Goal: Task Accomplishment & Management: Complete application form

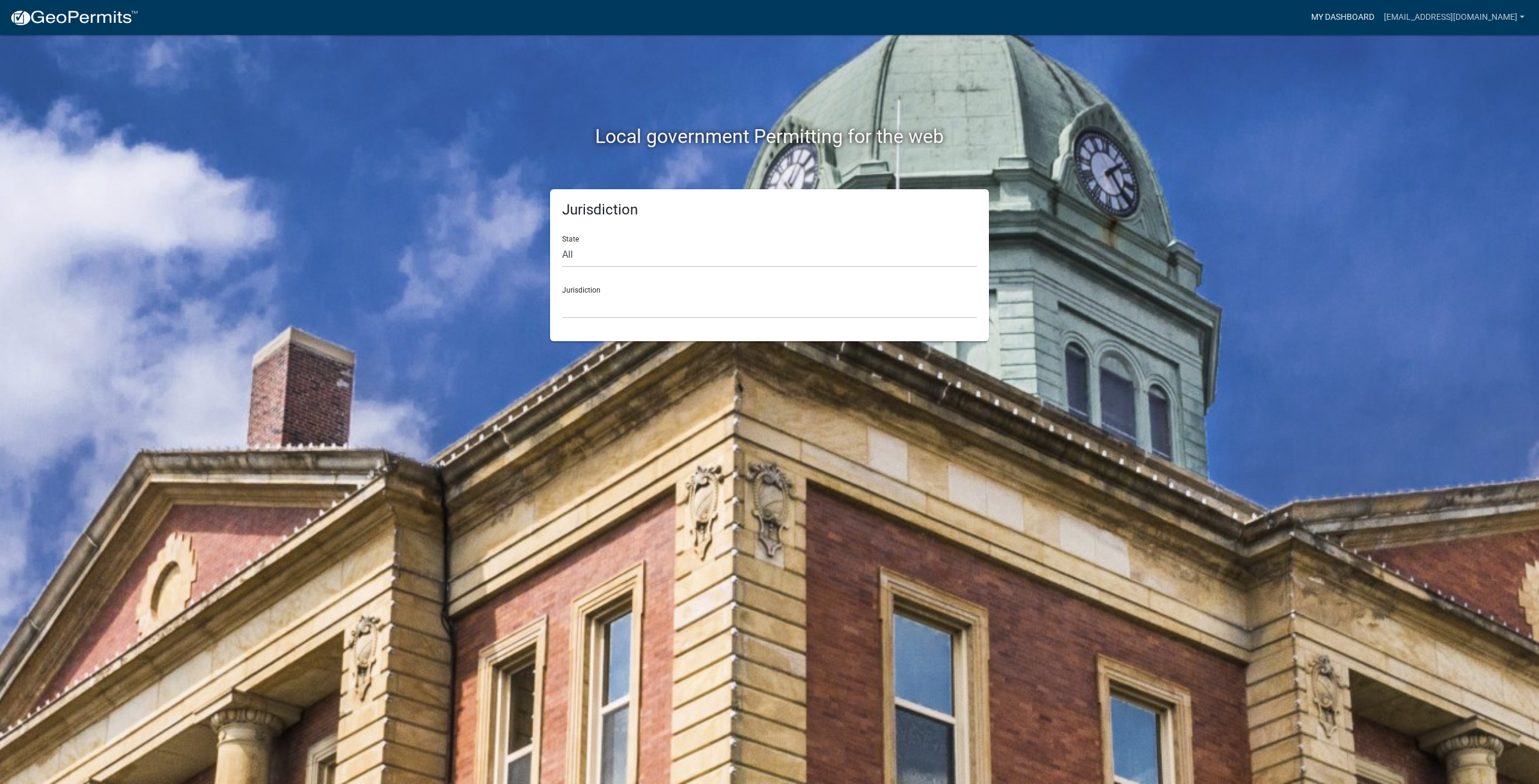
click at [1357, 20] on link "My Dashboard" at bounding box center [1343, 17] width 73 height 23
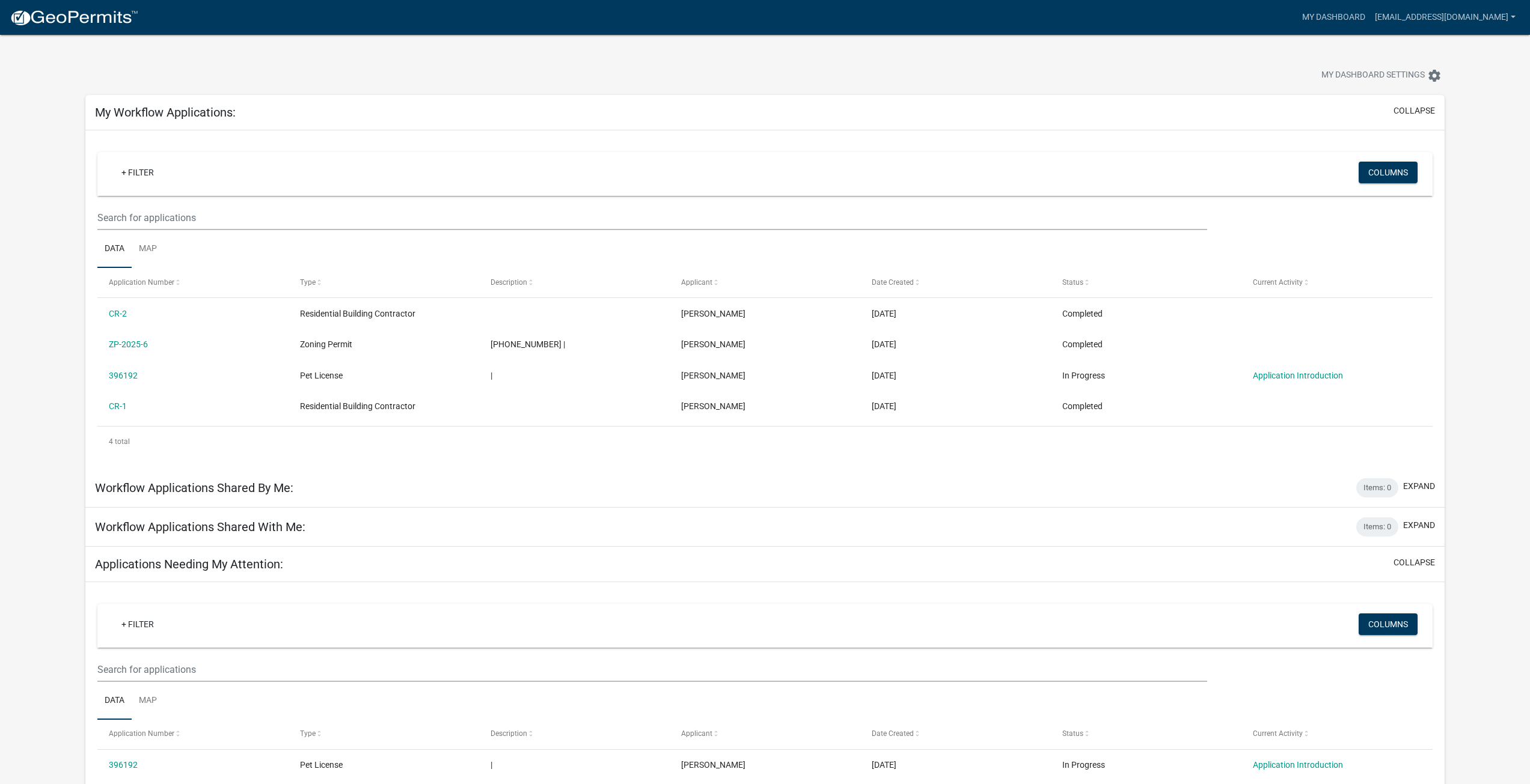
click at [41, 29] on link at bounding box center [74, 18] width 129 height 25
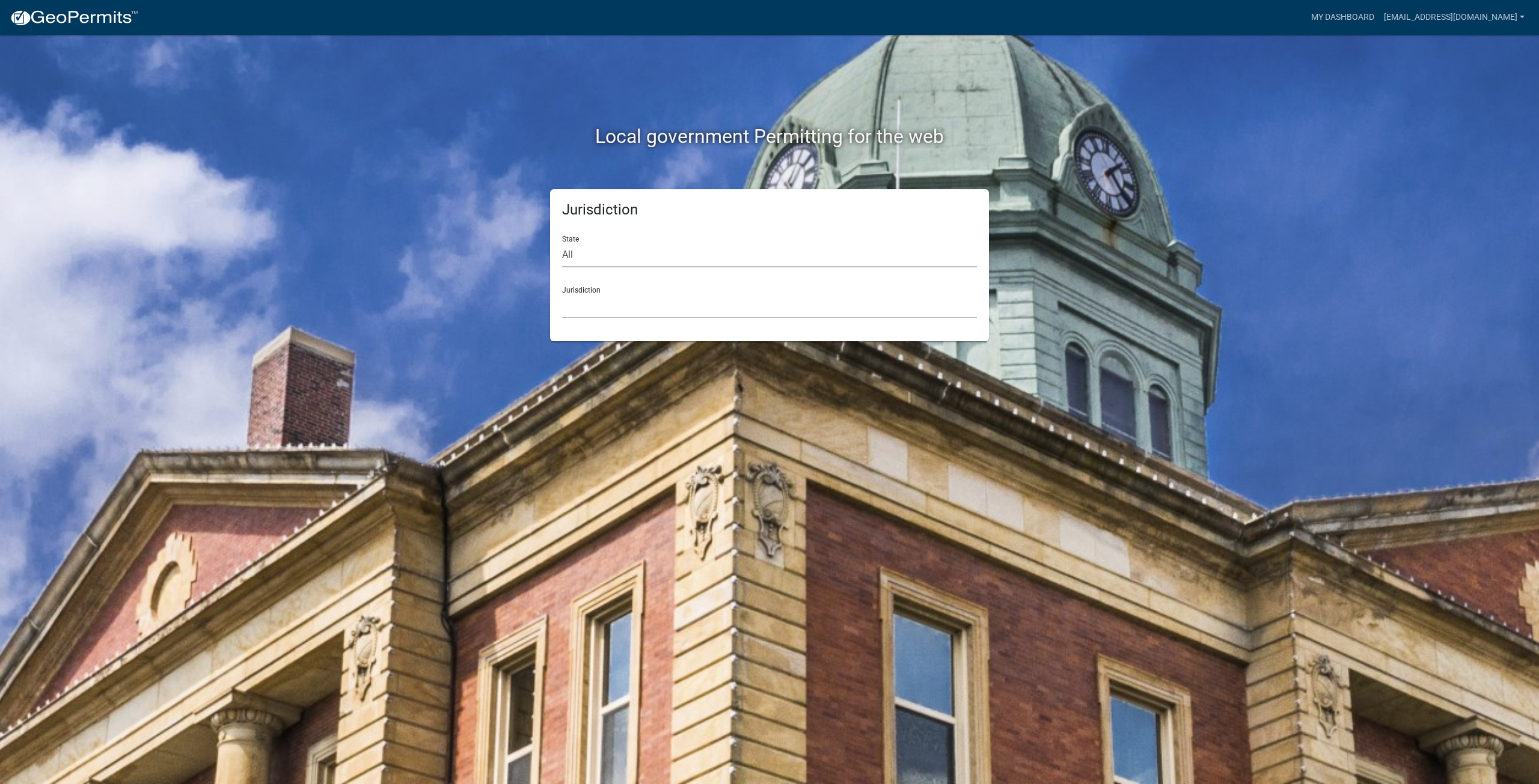
click at [780, 261] on select "All Colorado Georgia Indiana Iowa Kansas Minnesota Ohio South Carolina Wisconsin" at bounding box center [769, 255] width 415 height 25
select select "Minnesota"
click at [562, 243] on select "All Colorado Georgia Indiana Iowa Kansas Minnesota Ohio South Carolina Wisconsin" at bounding box center [769, 255] width 415 height 25
click at [633, 302] on select "Becker County, Minnesota Benton County, Minnesota Carlton County, Minnesota Cit…" at bounding box center [769, 306] width 415 height 25
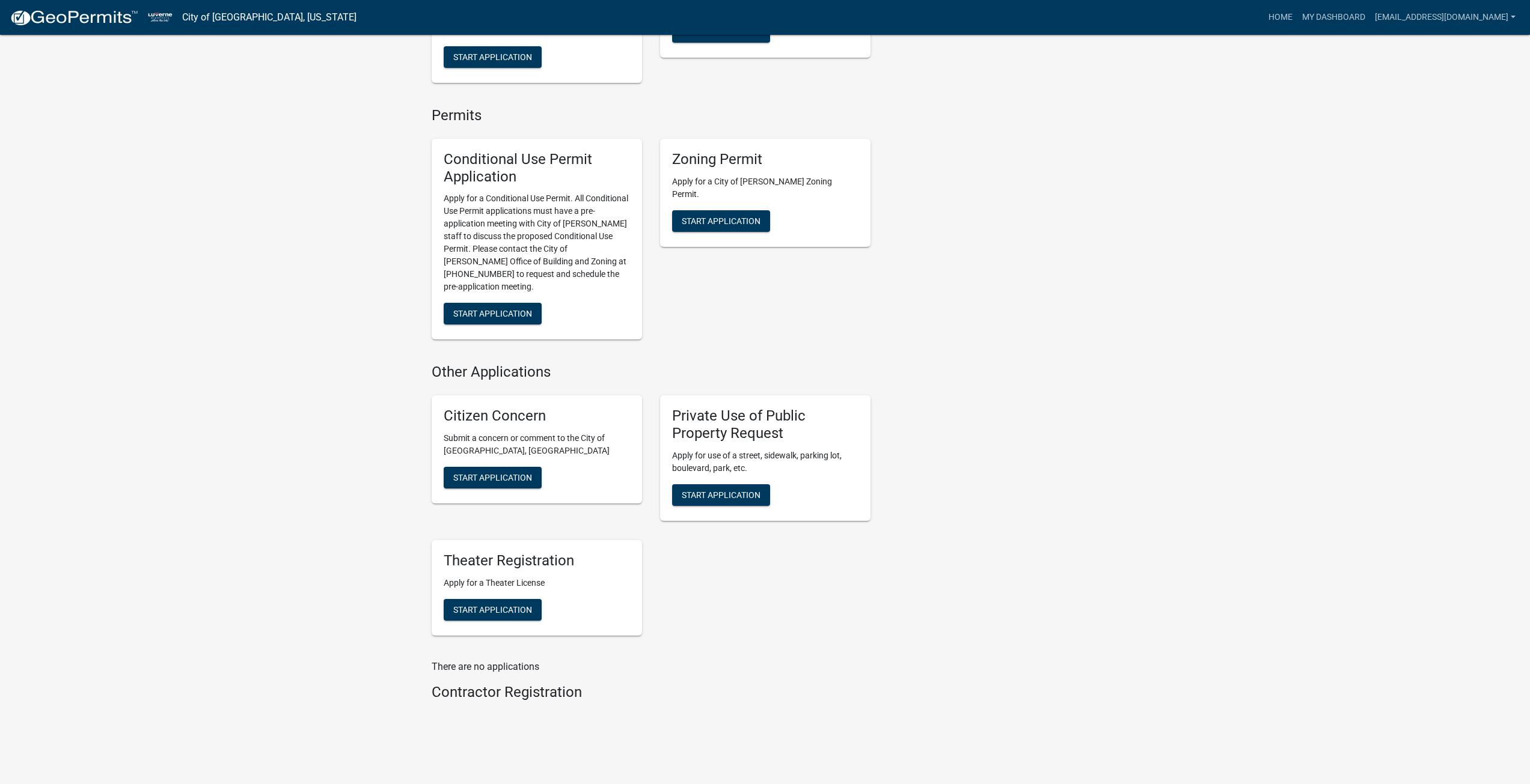
scroll to position [826, 0]
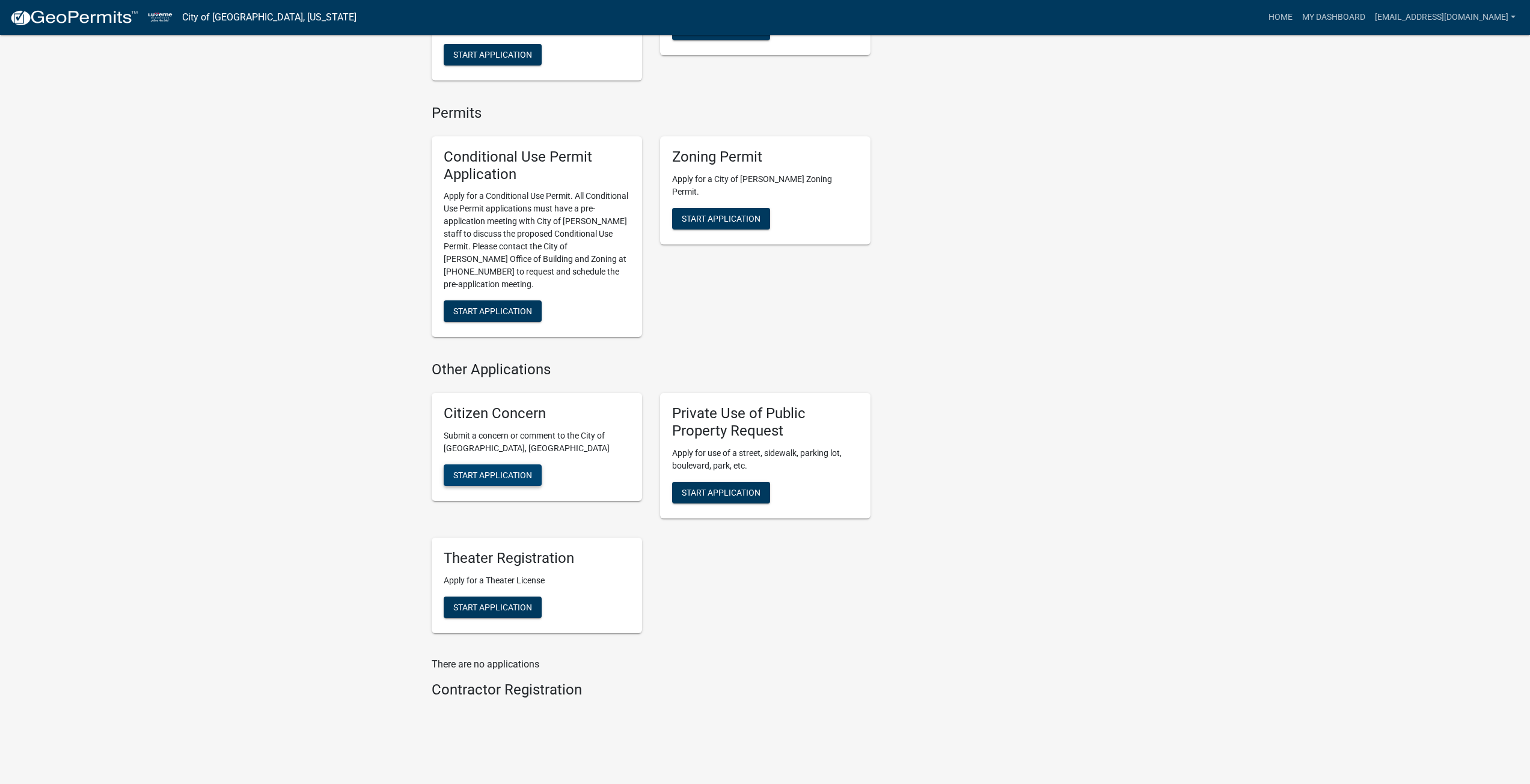
click at [514, 470] on span "Start Application" at bounding box center [492, 475] width 78 height 10
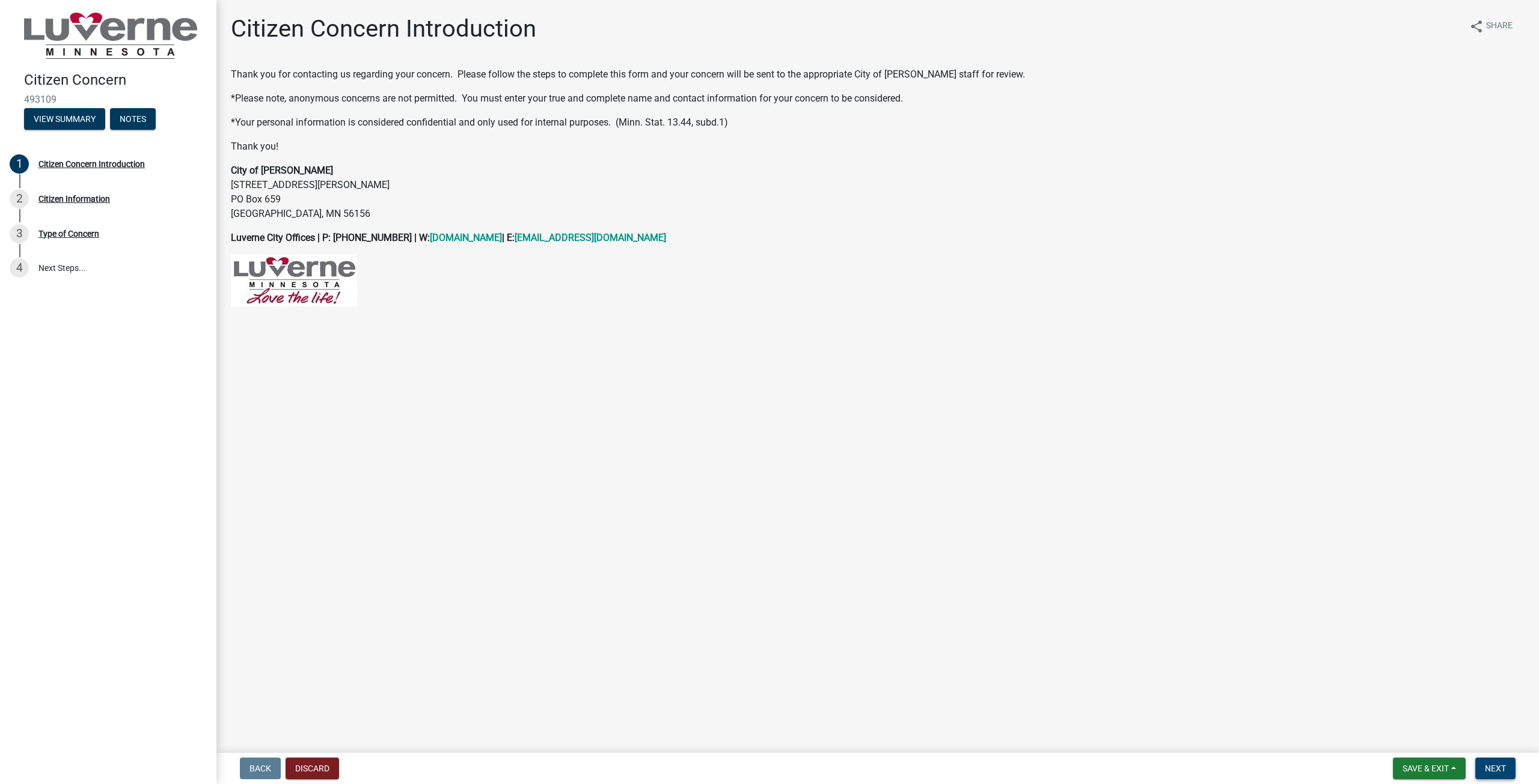
click at [1480, 771] on button "Next" at bounding box center [1495, 769] width 40 height 22
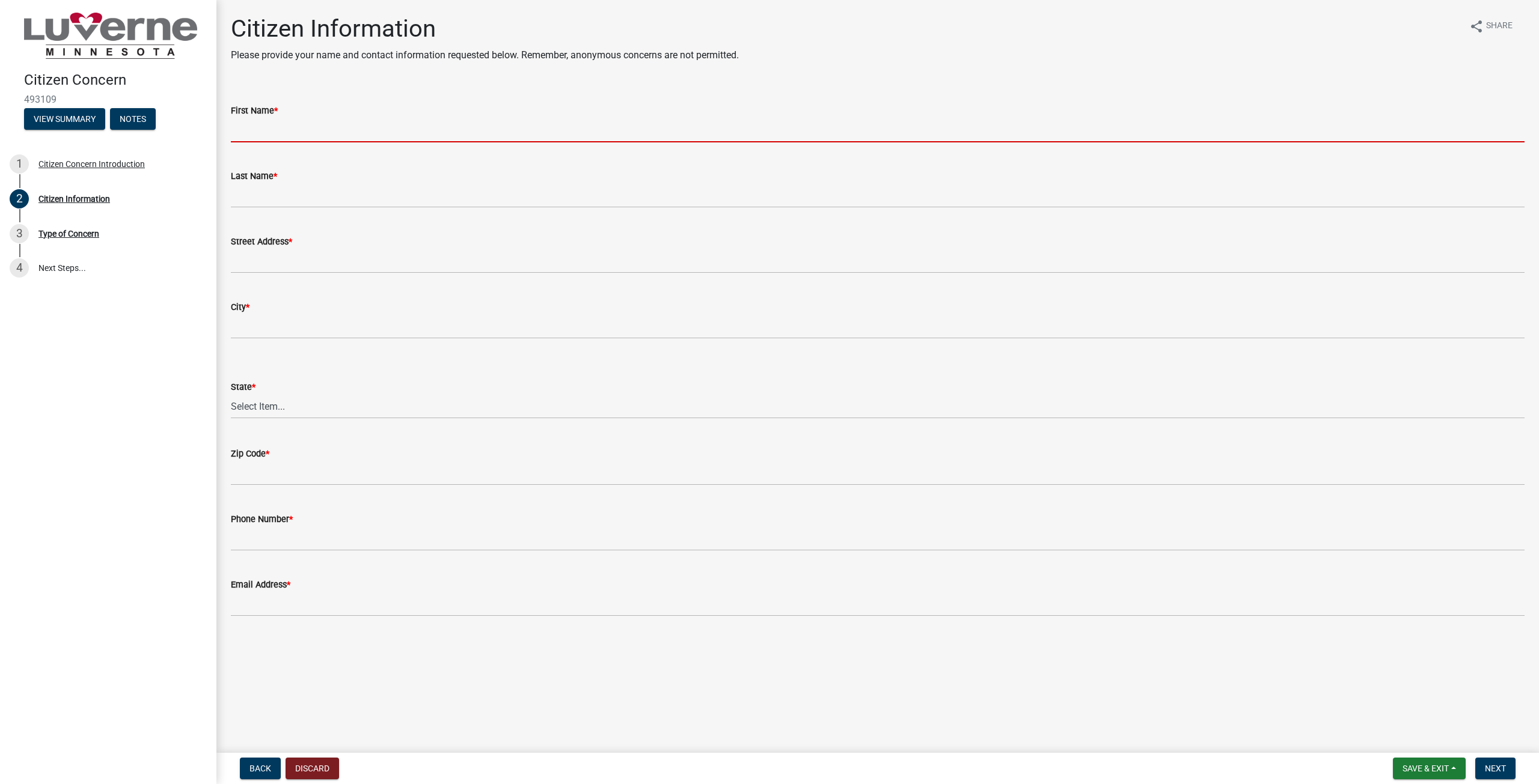
drag, startPoint x: 322, startPoint y: 140, endPoint x: 347, endPoint y: 134, distance: 25.7
click at [322, 140] on input "First Name *" at bounding box center [878, 130] width 1293 height 25
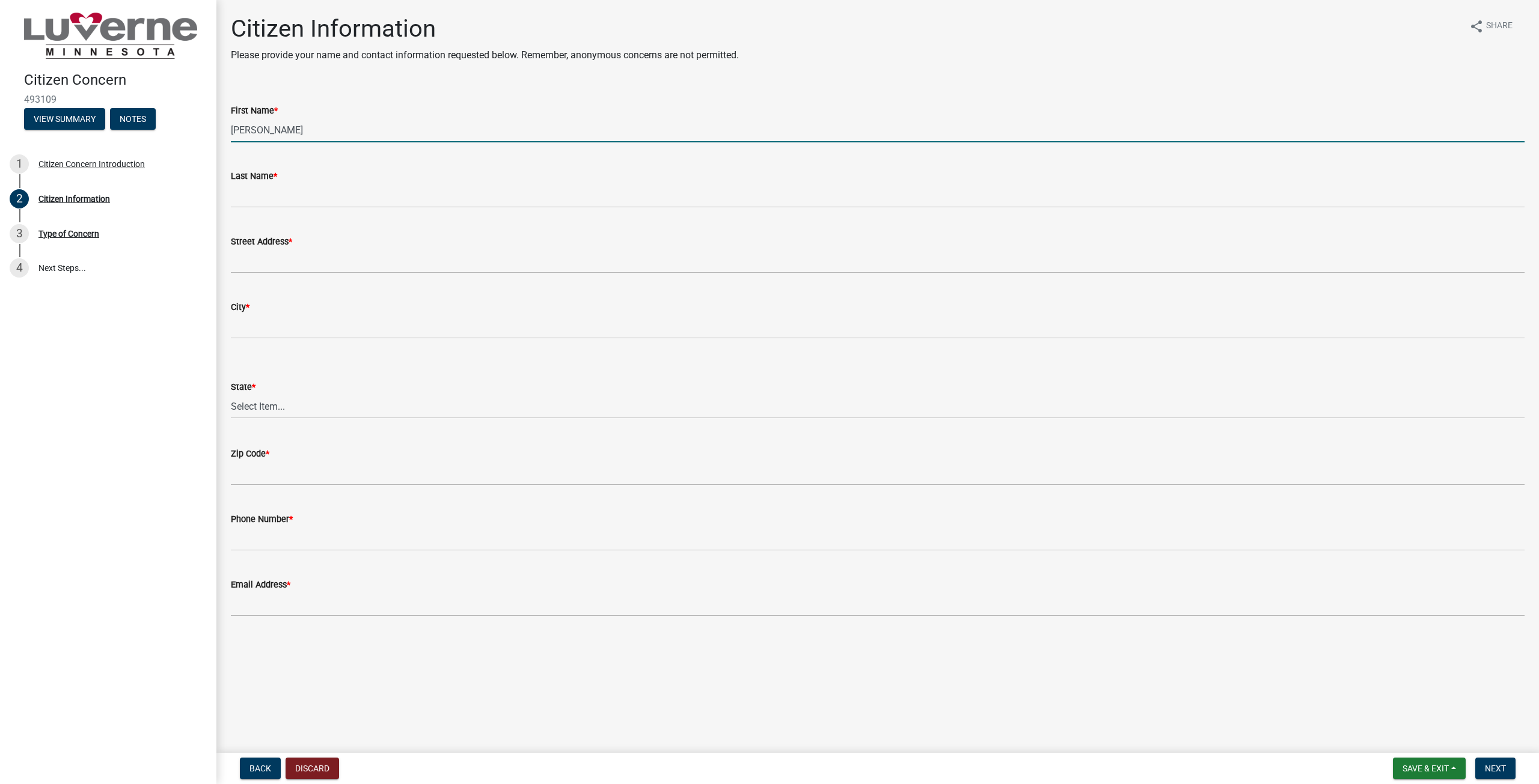
type input "[PERSON_NAME]"
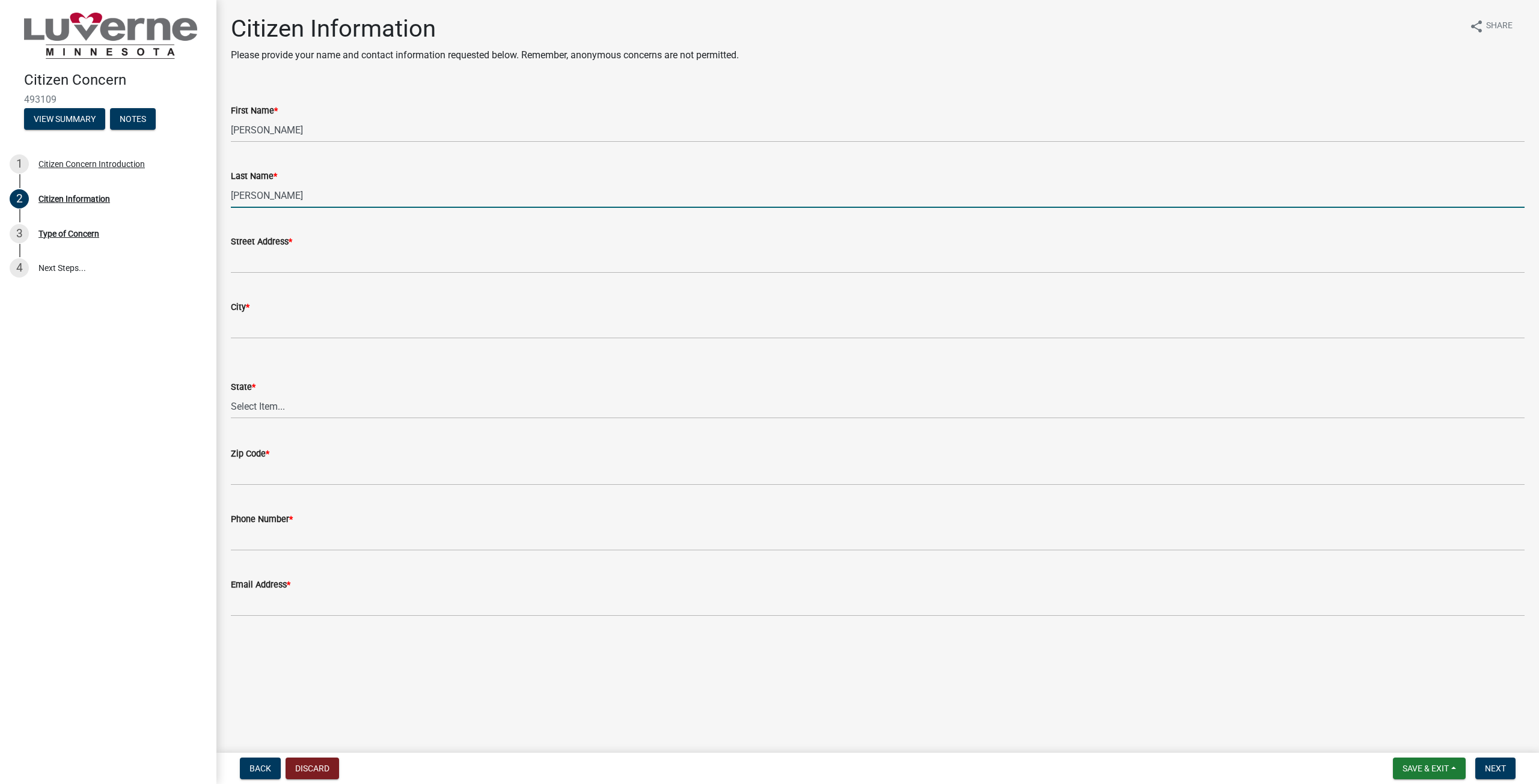
type input "[PERSON_NAME]"
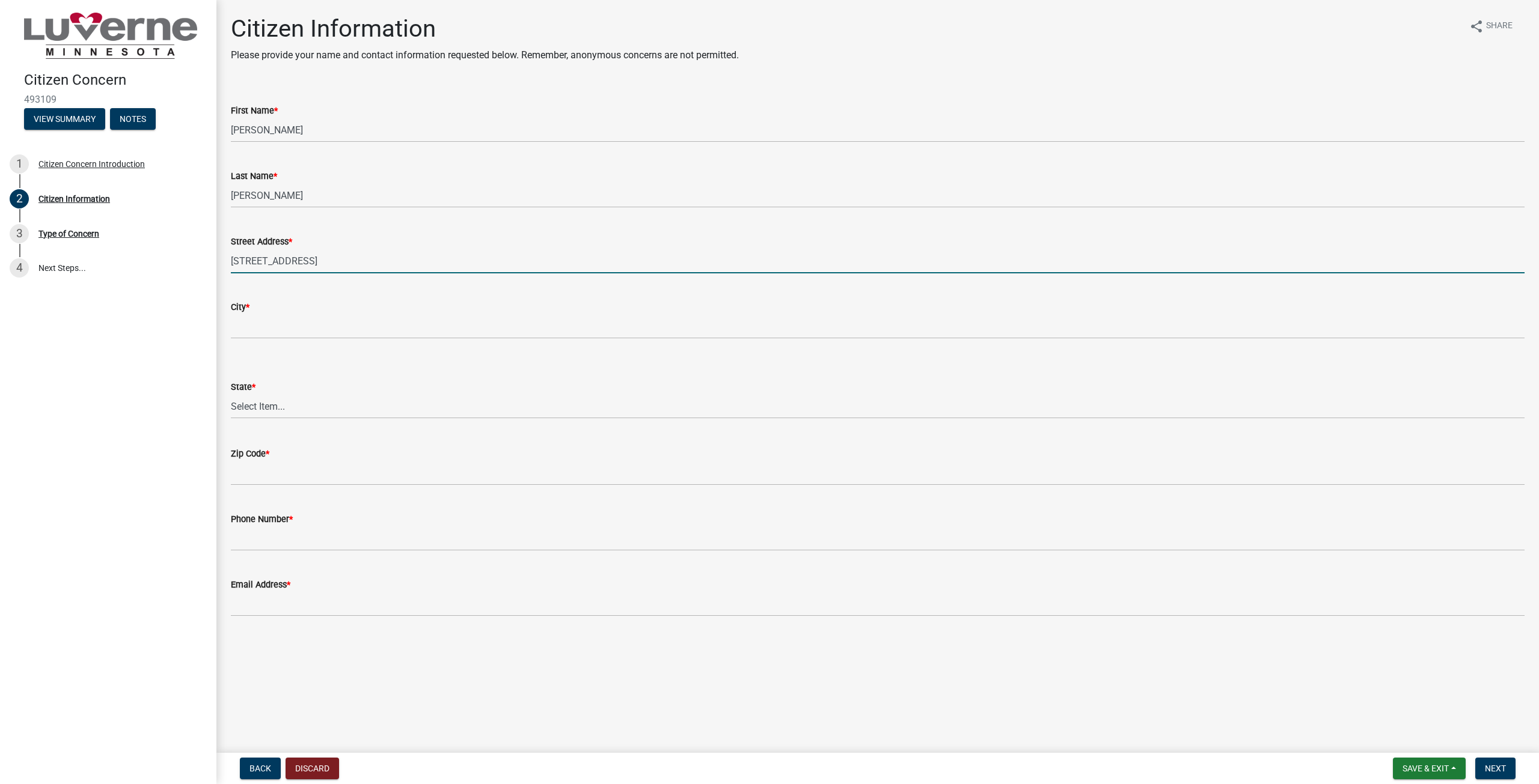
type input "[STREET_ADDRESS]"
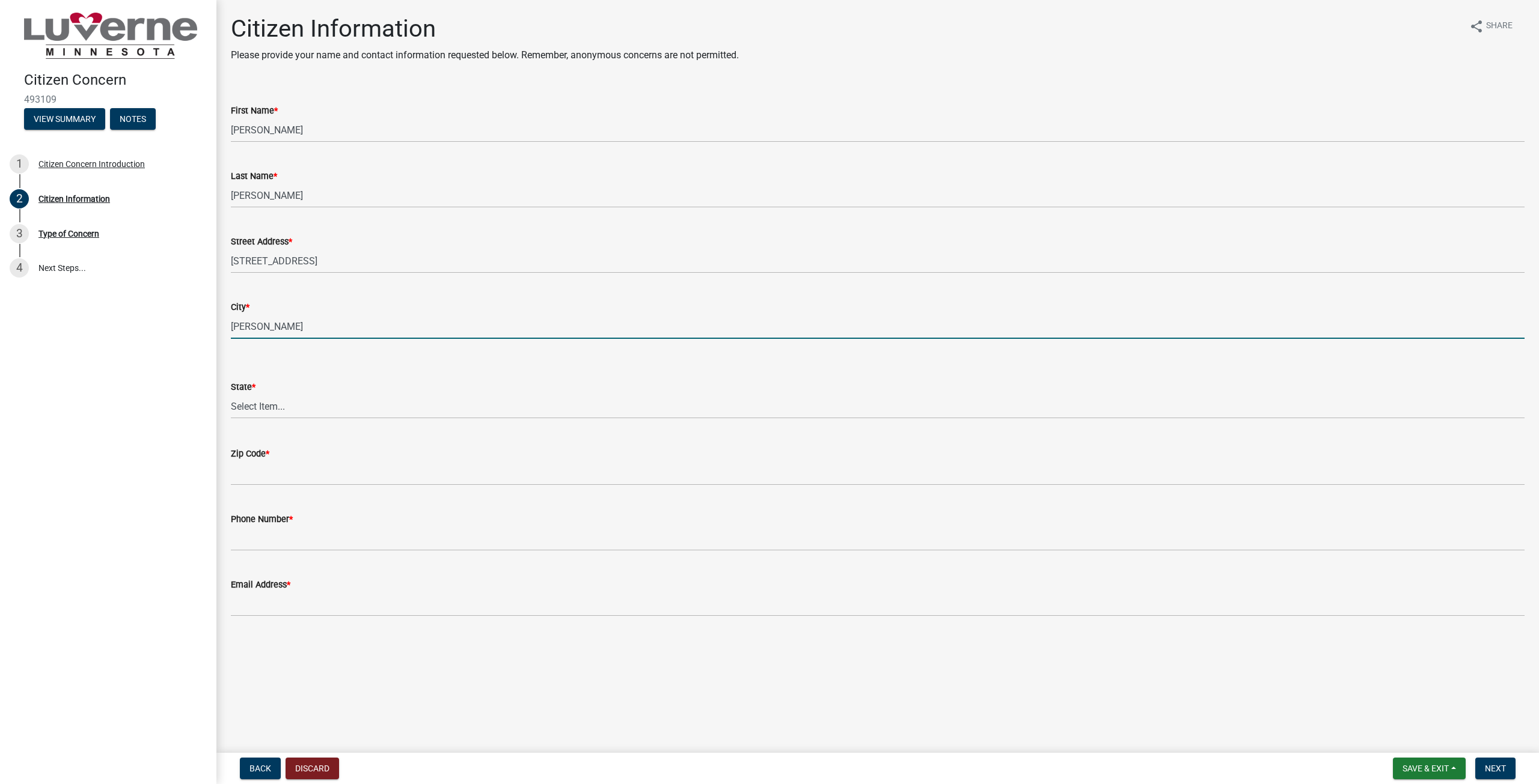
type input "[PERSON_NAME]"
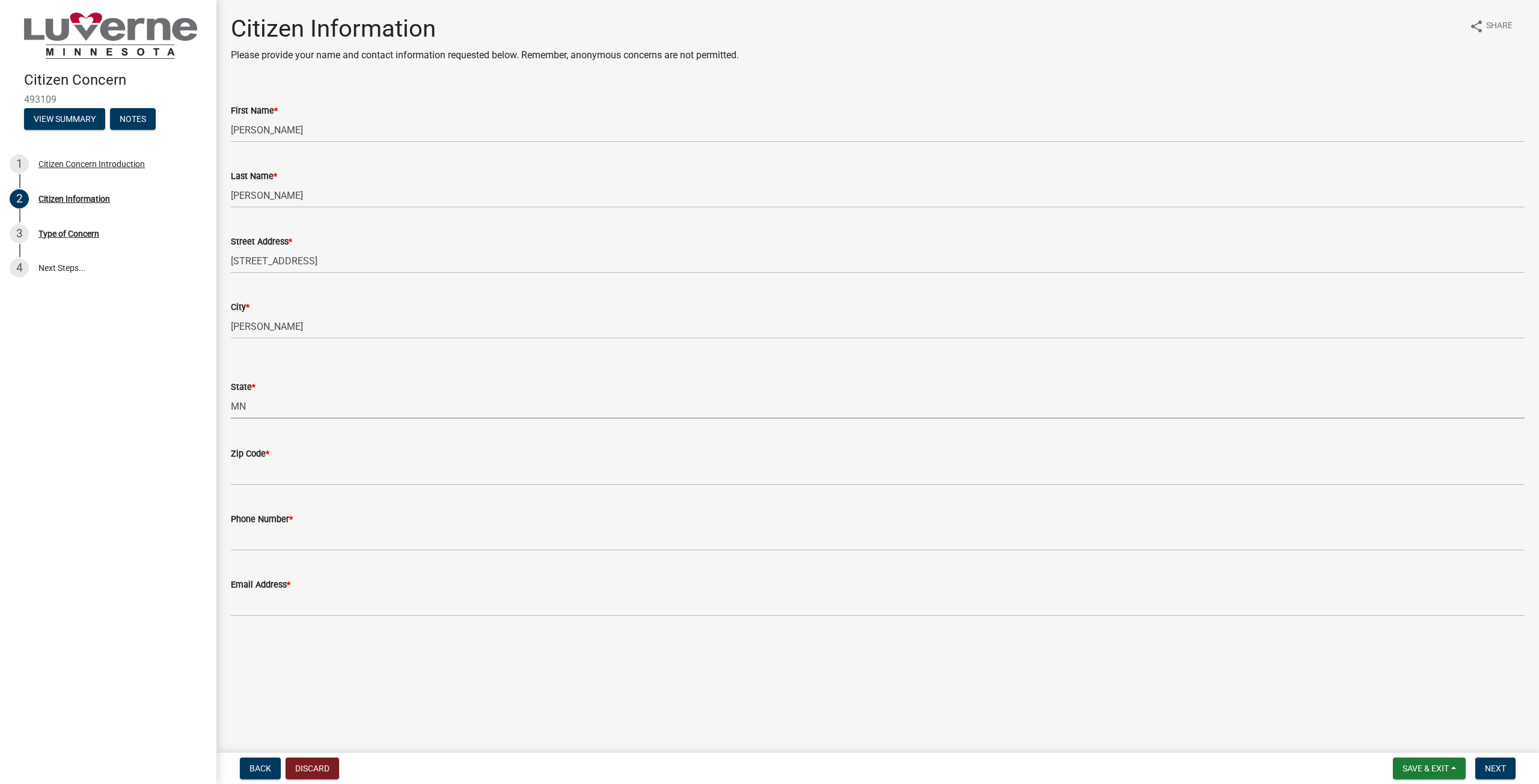
select select "8c50745b-f129-4347-8fd3-6ec1b83df8fc"
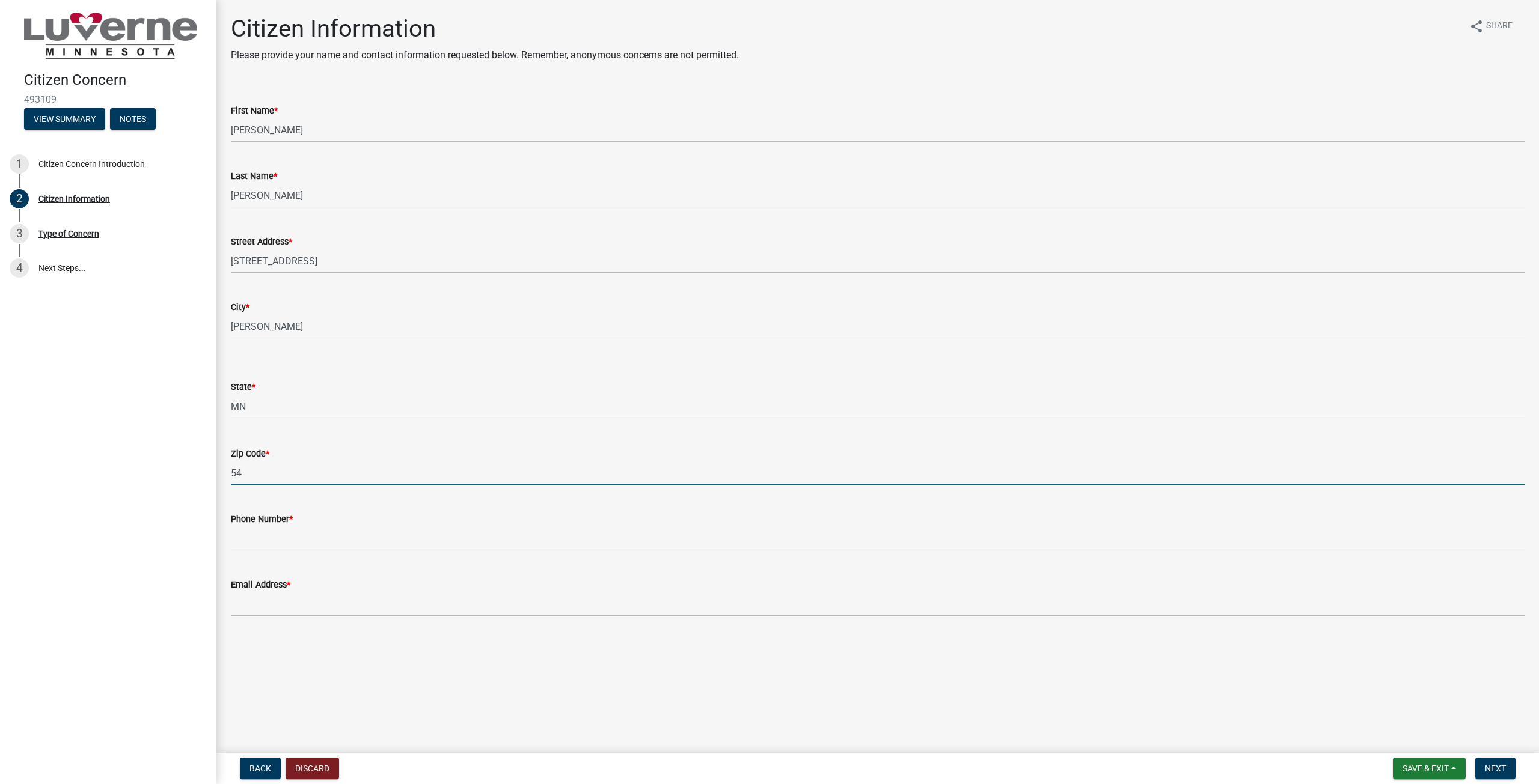
type input "5"
type input "56156"
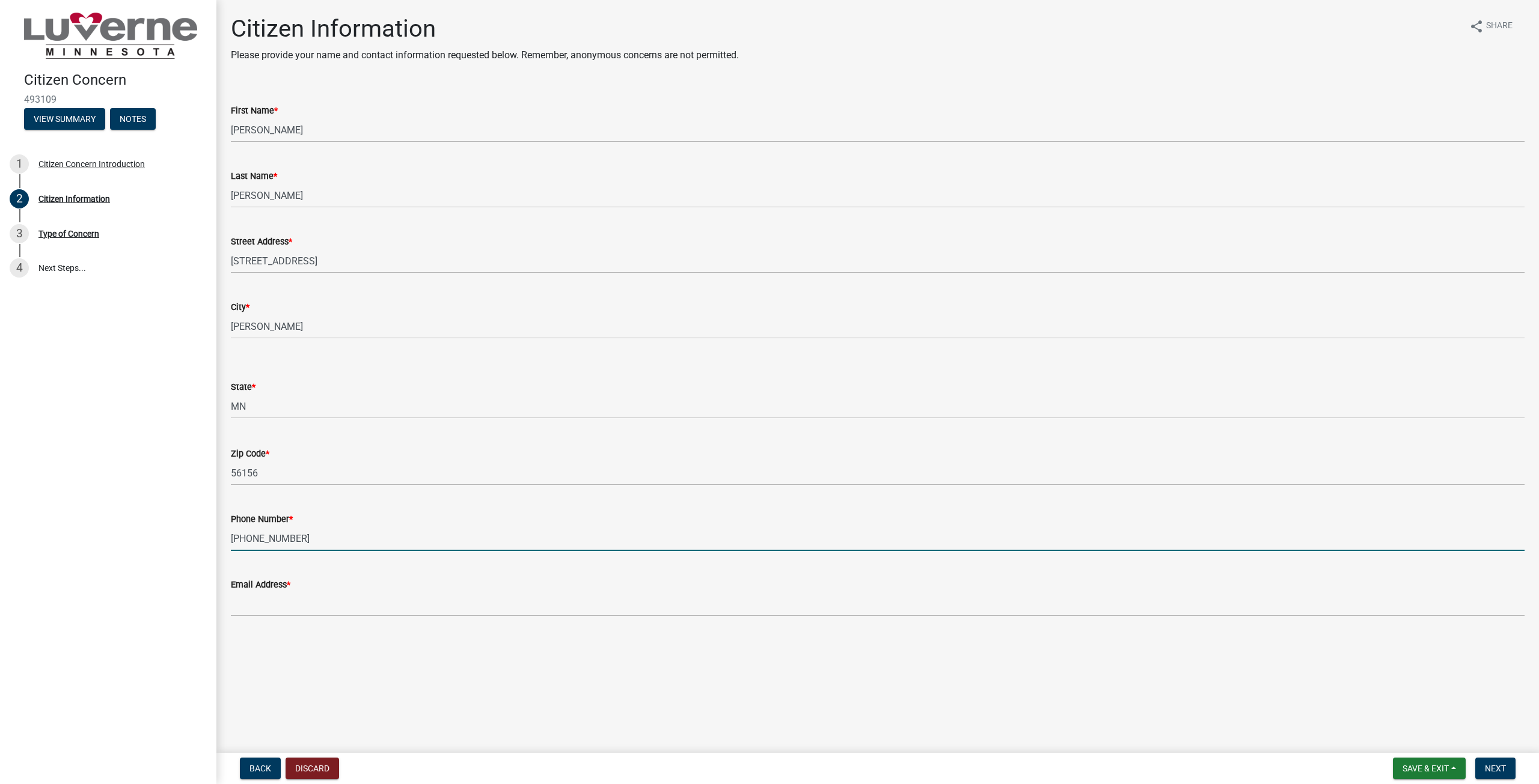
type input "[PHONE_NUMBER]"
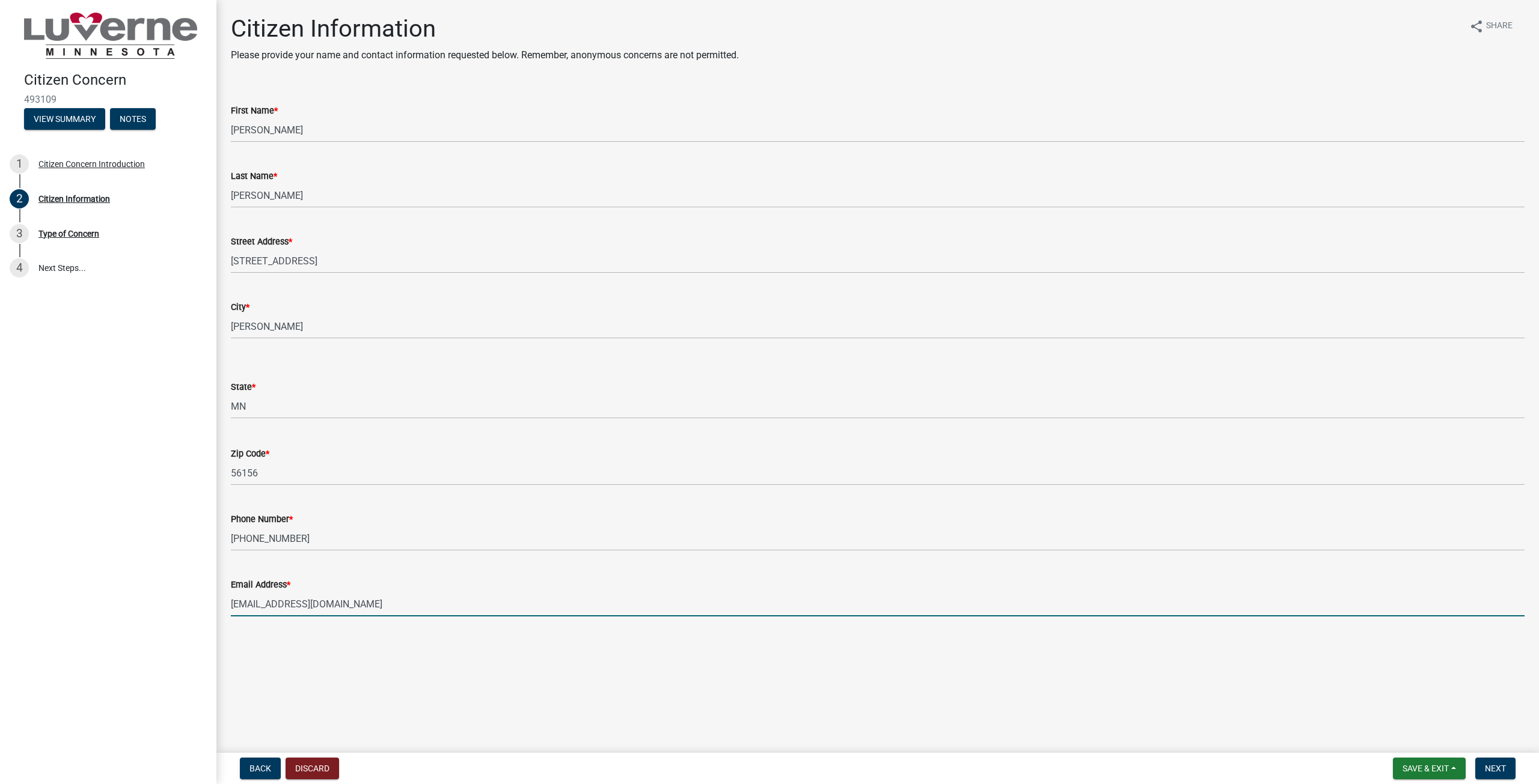
type input "[EMAIL_ADDRESS][DOMAIN_NAME]"
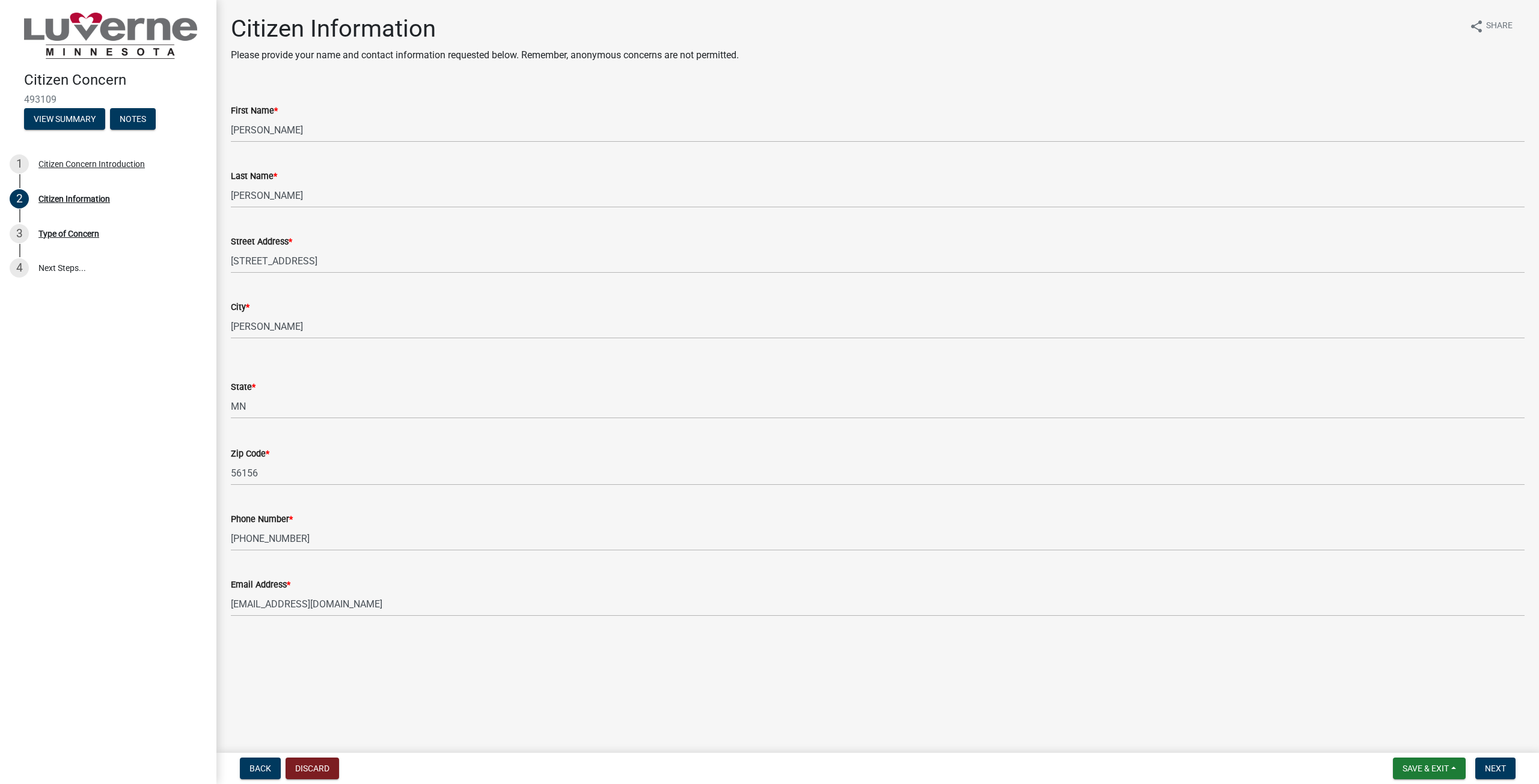
click at [1365, 748] on div "Citizen Concern 493109 View Summary Notes 1 Citizen Concern Introduction 2 Citi…" at bounding box center [769, 392] width 1539 height 784
drag, startPoint x: 1483, startPoint y: 764, endPoint x: 1462, endPoint y: 757, distance: 22.1
click at [1484, 764] on button "Next" at bounding box center [1495, 769] width 40 height 22
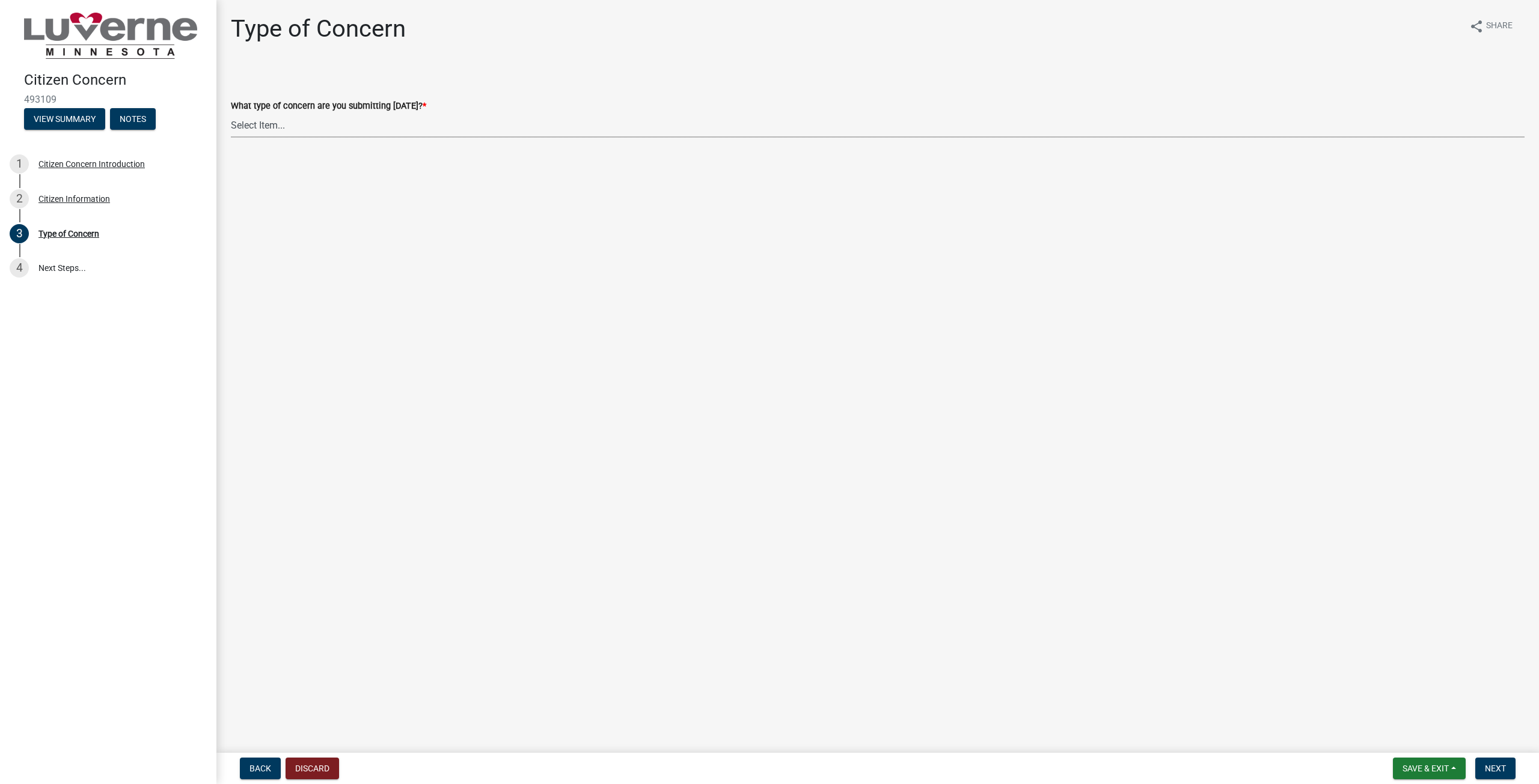
click at [432, 124] on select "Select Item... General Concern or Feedback Specific Parcel/Address or Other Pro…" at bounding box center [878, 125] width 1293 height 25
click at [231, 113] on select "Select Item... General Concern or Feedback Specific Parcel/Address or Other Pro…" at bounding box center [878, 125] width 1293 height 25
select select "d576af00-52ec-4945-b76d-b4e3ff7968d8"
click at [1493, 766] on span "Next" at bounding box center [1495, 768] width 21 height 10
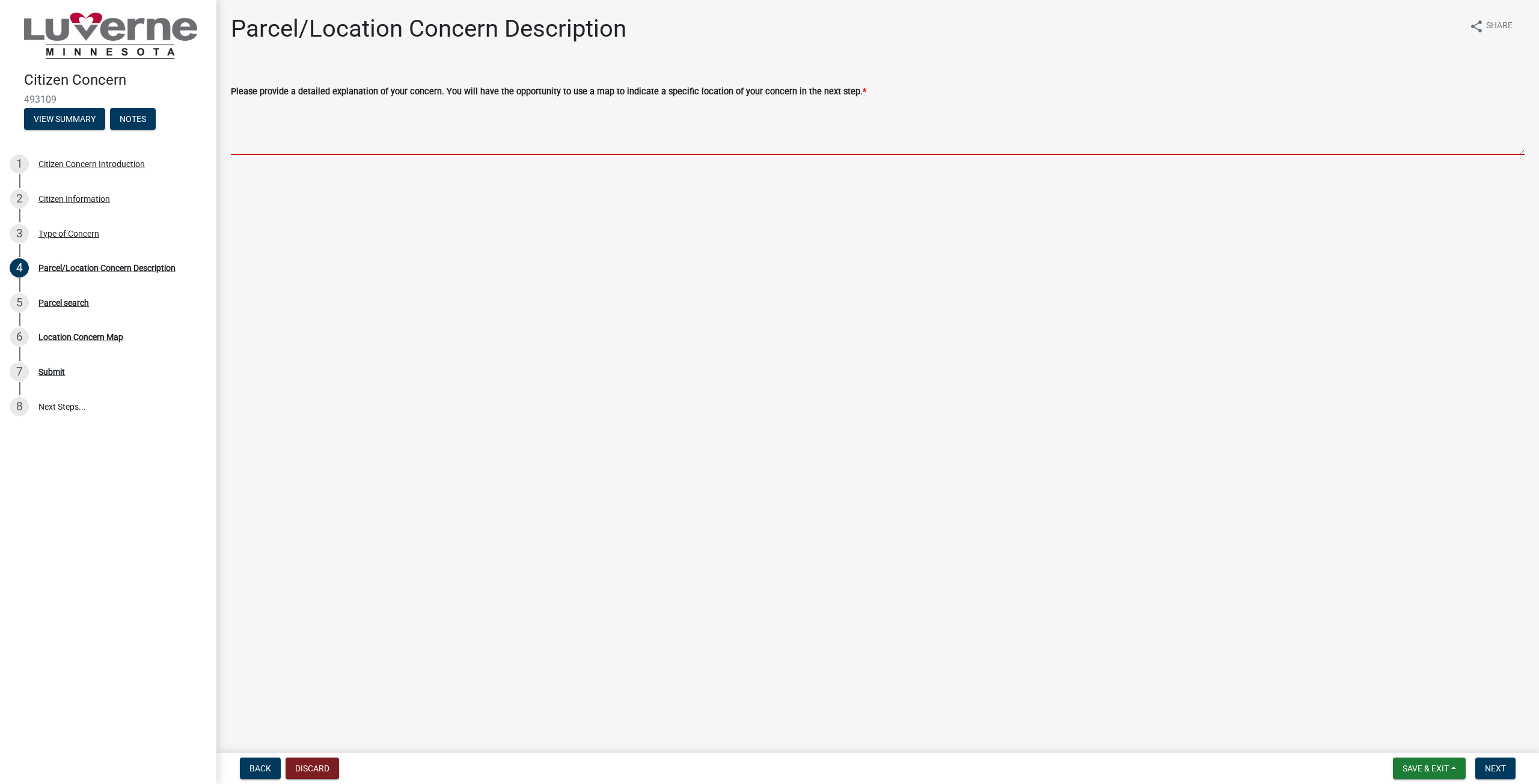
click at [615, 136] on textarea "Please provide a detailed explanation of your concern. You will have the opport…" at bounding box center [878, 127] width 1293 height 57
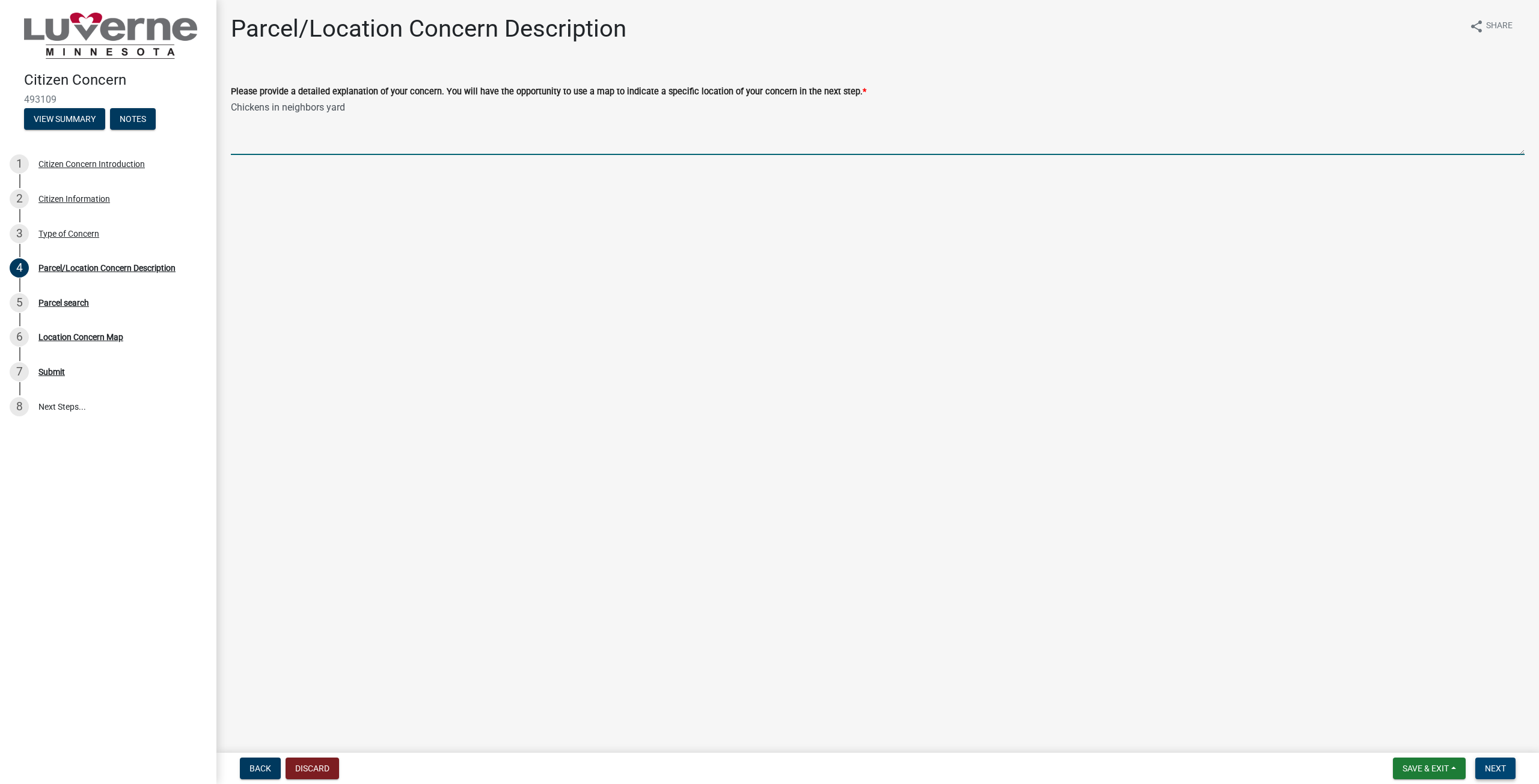
type textarea "Chickens in neighbors yard"
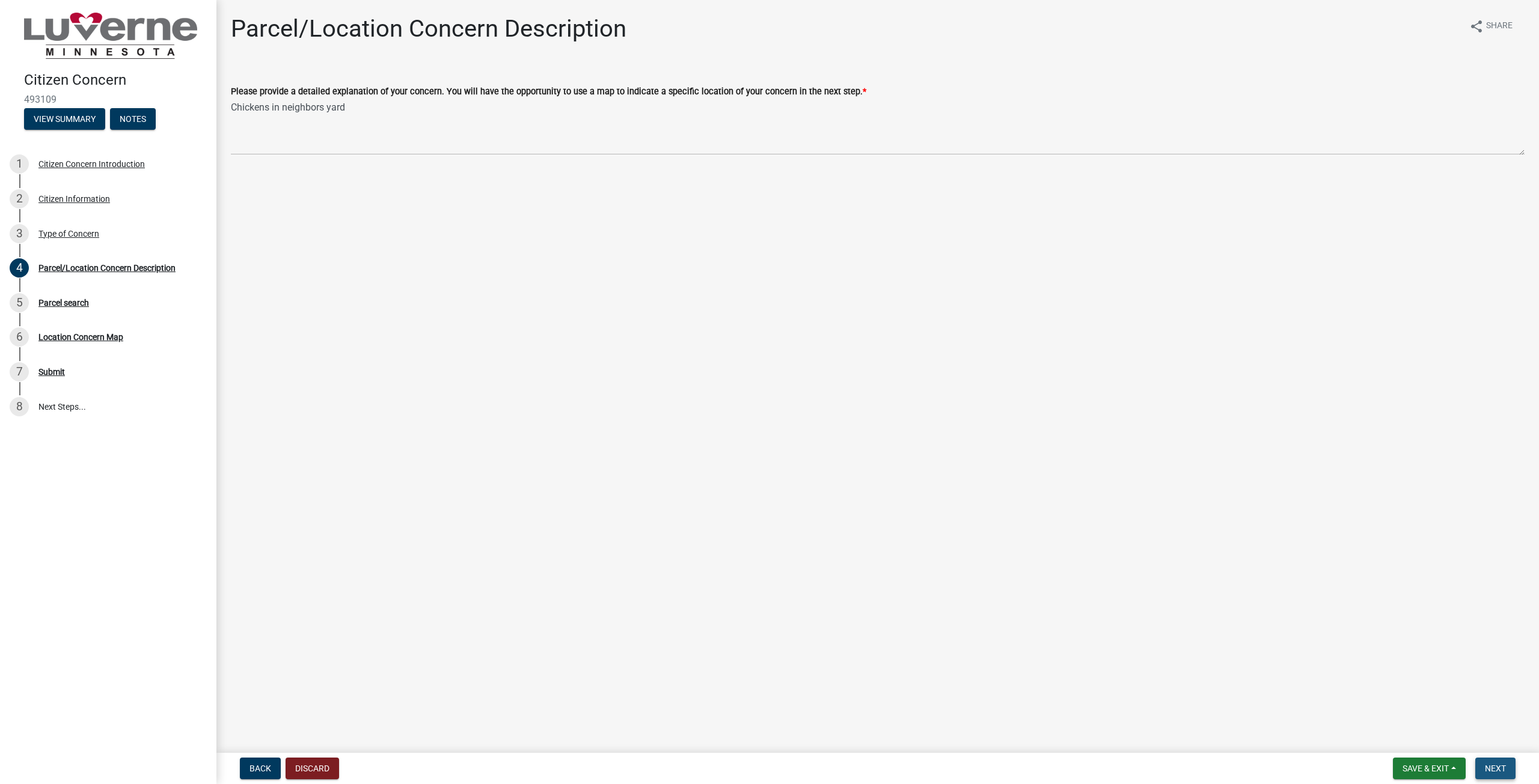
click at [1491, 767] on span "Next" at bounding box center [1495, 768] width 21 height 10
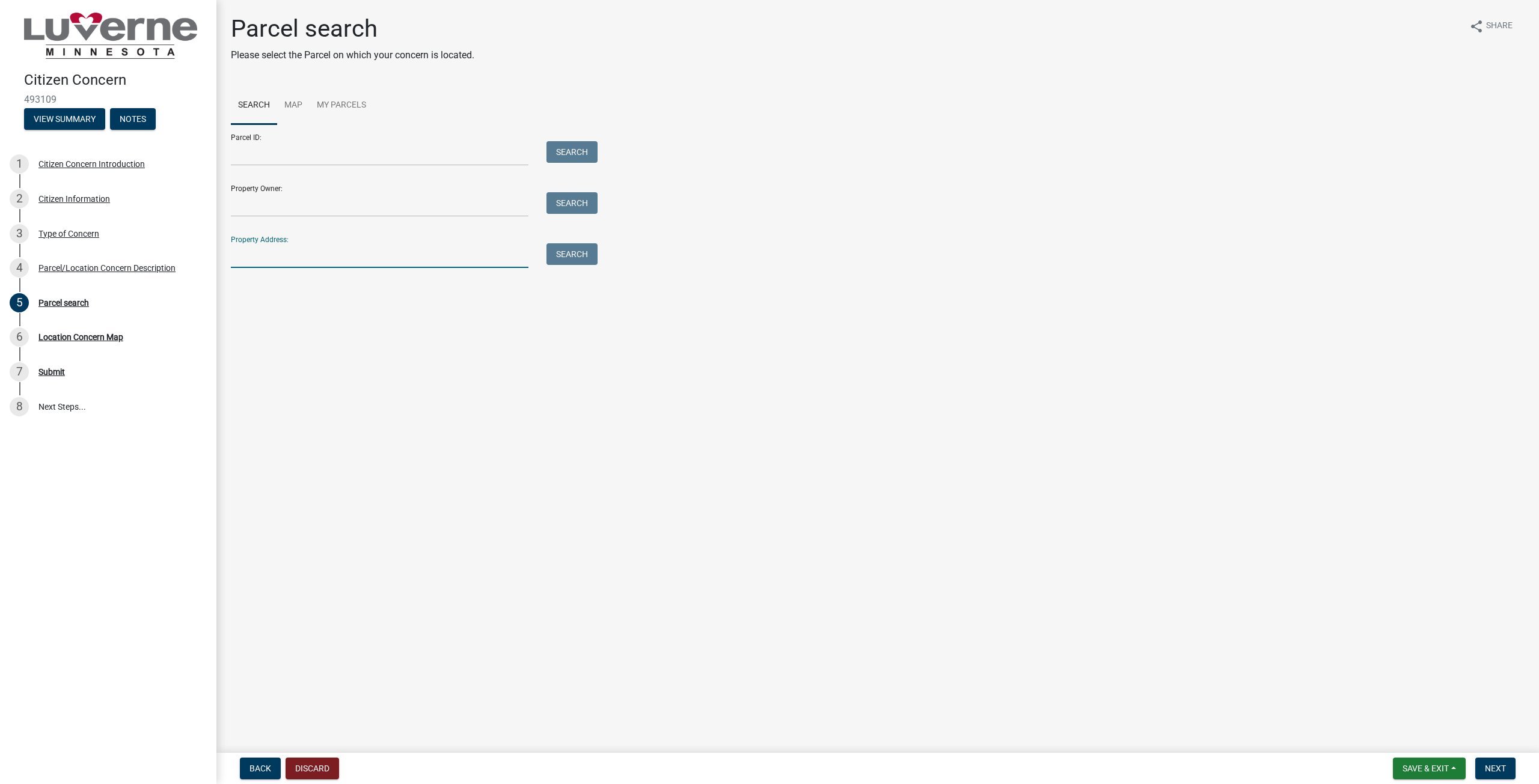
click at [339, 256] on input "Property Address:" at bounding box center [379, 256] width 298 height 25
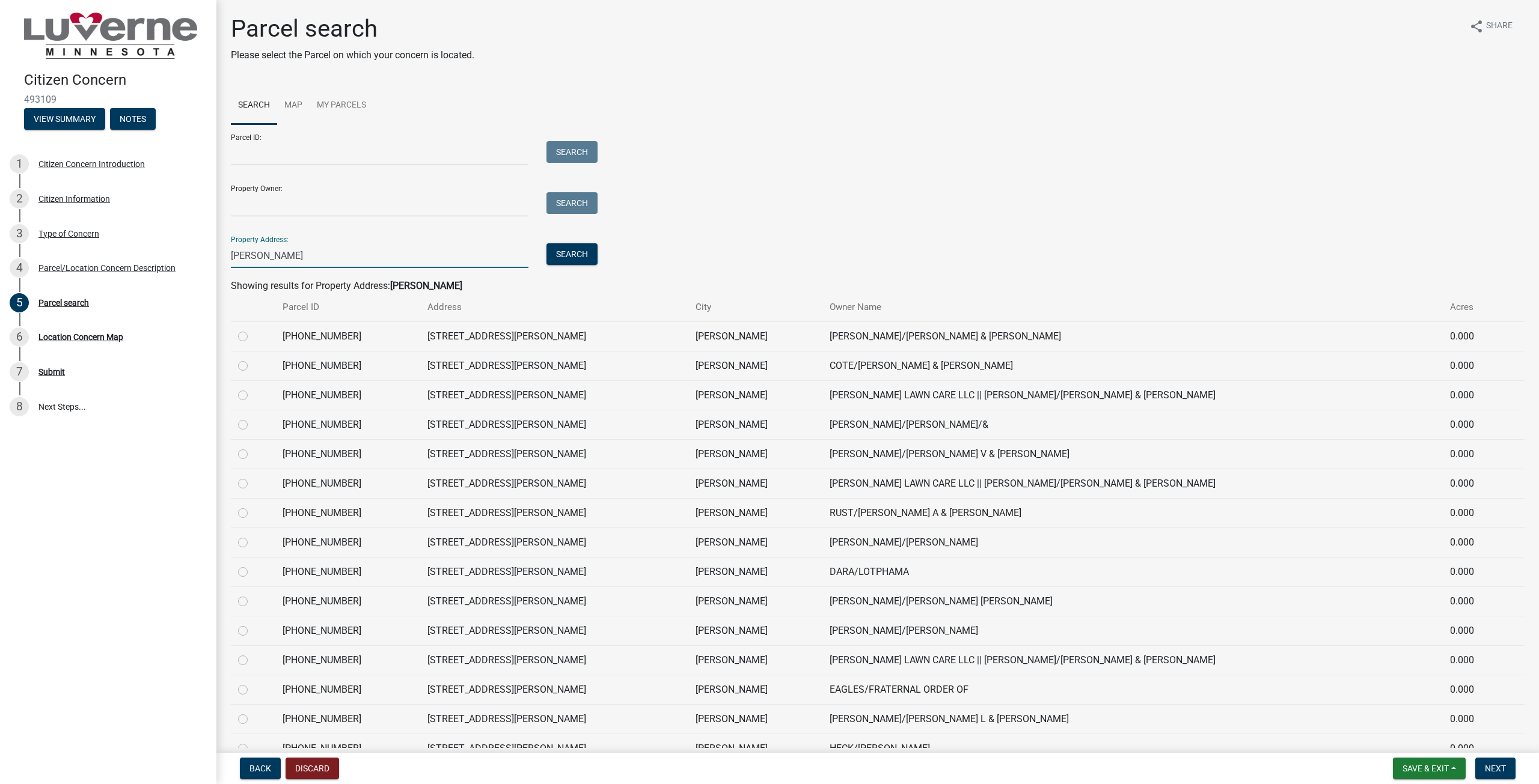
type input "[PERSON_NAME]"
click at [253, 330] on label at bounding box center [253, 330] width 0 height 0
click at [253, 335] on input "radio" at bounding box center [256, 333] width 8 height 8
radio input "true"
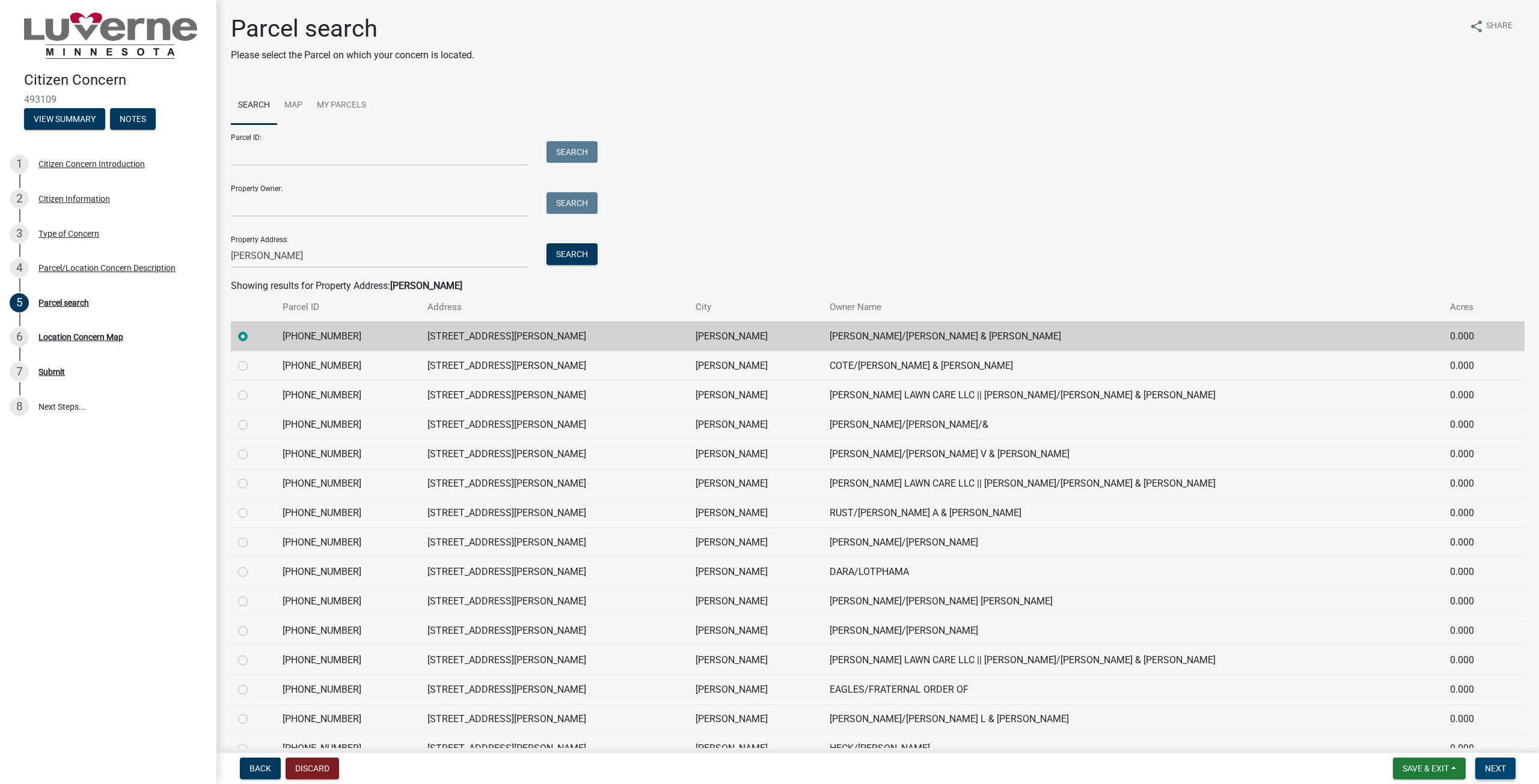
click at [1507, 767] on button "Next" at bounding box center [1495, 769] width 40 height 22
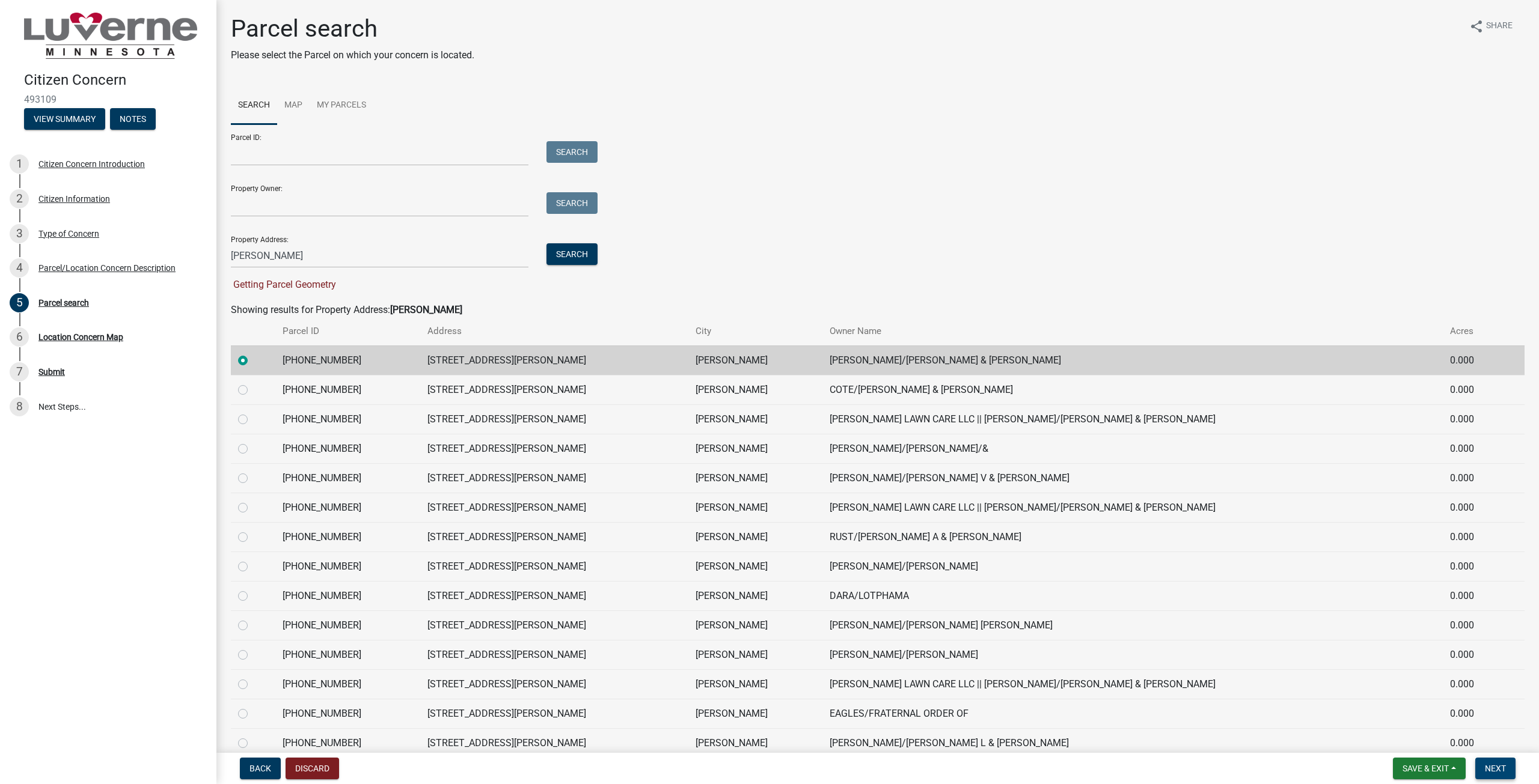
click at [1498, 768] on span "Next" at bounding box center [1495, 768] width 21 height 10
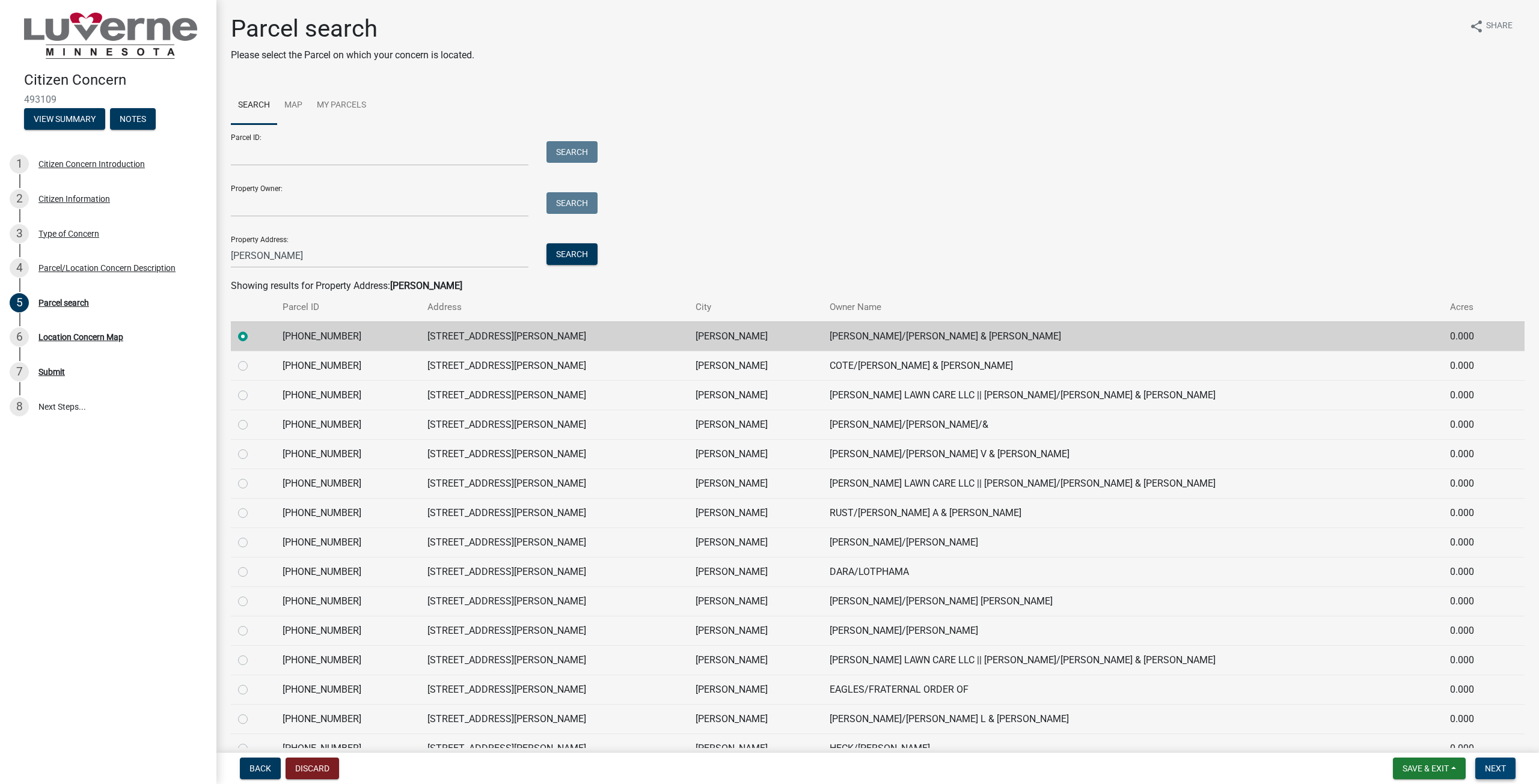
click at [1486, 760] on button "Next" at bounding box center [1495, 769] width 40 height 22
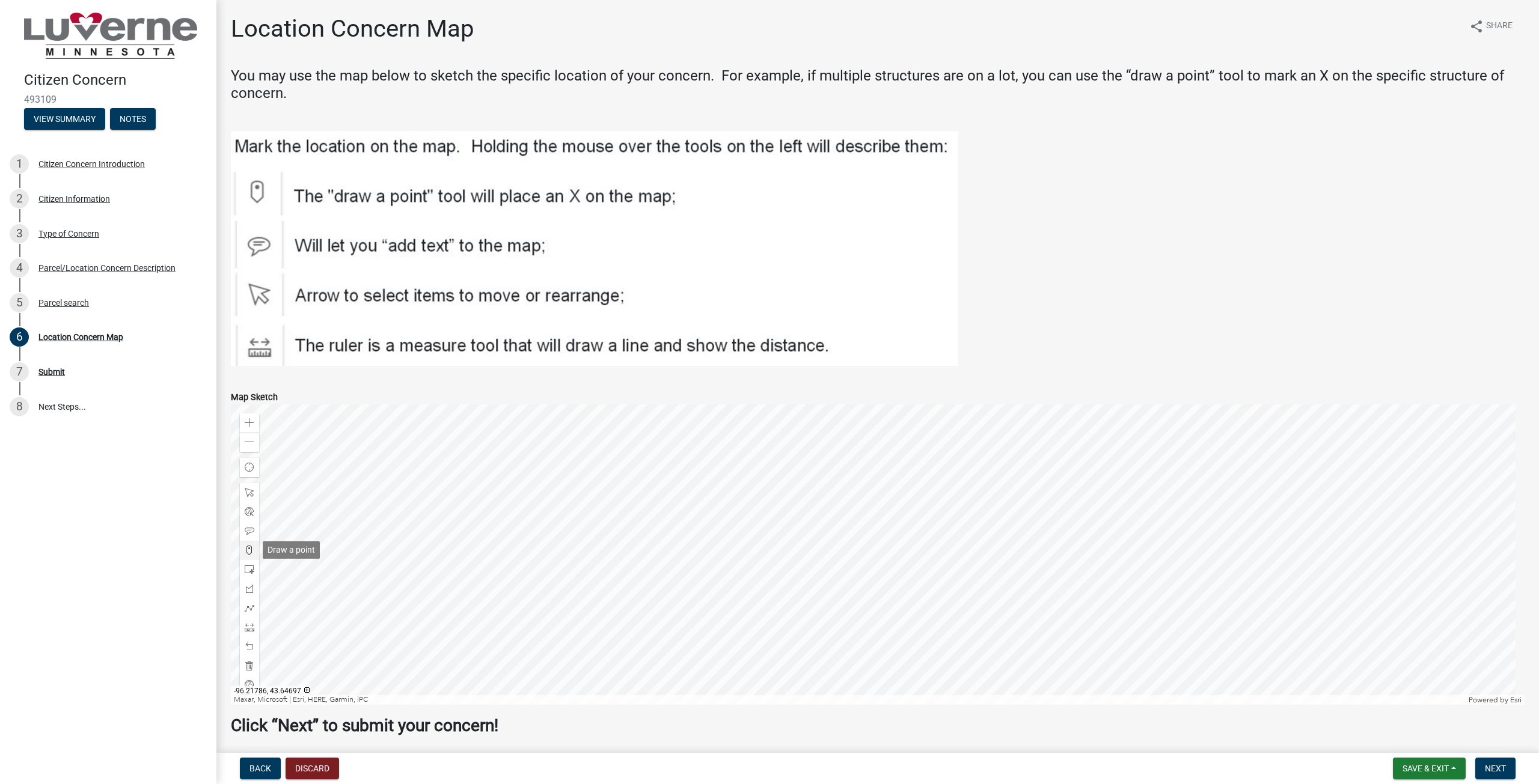
click at [251, 546] on span at bounding box center [249, 550] width 10 height 10
click at [881, 517] on div at bounding box center [878, 554] width 1293 height 300
click at [1498, 762] on button "Next" at bounding box center [1495, 769] width 40 height 22
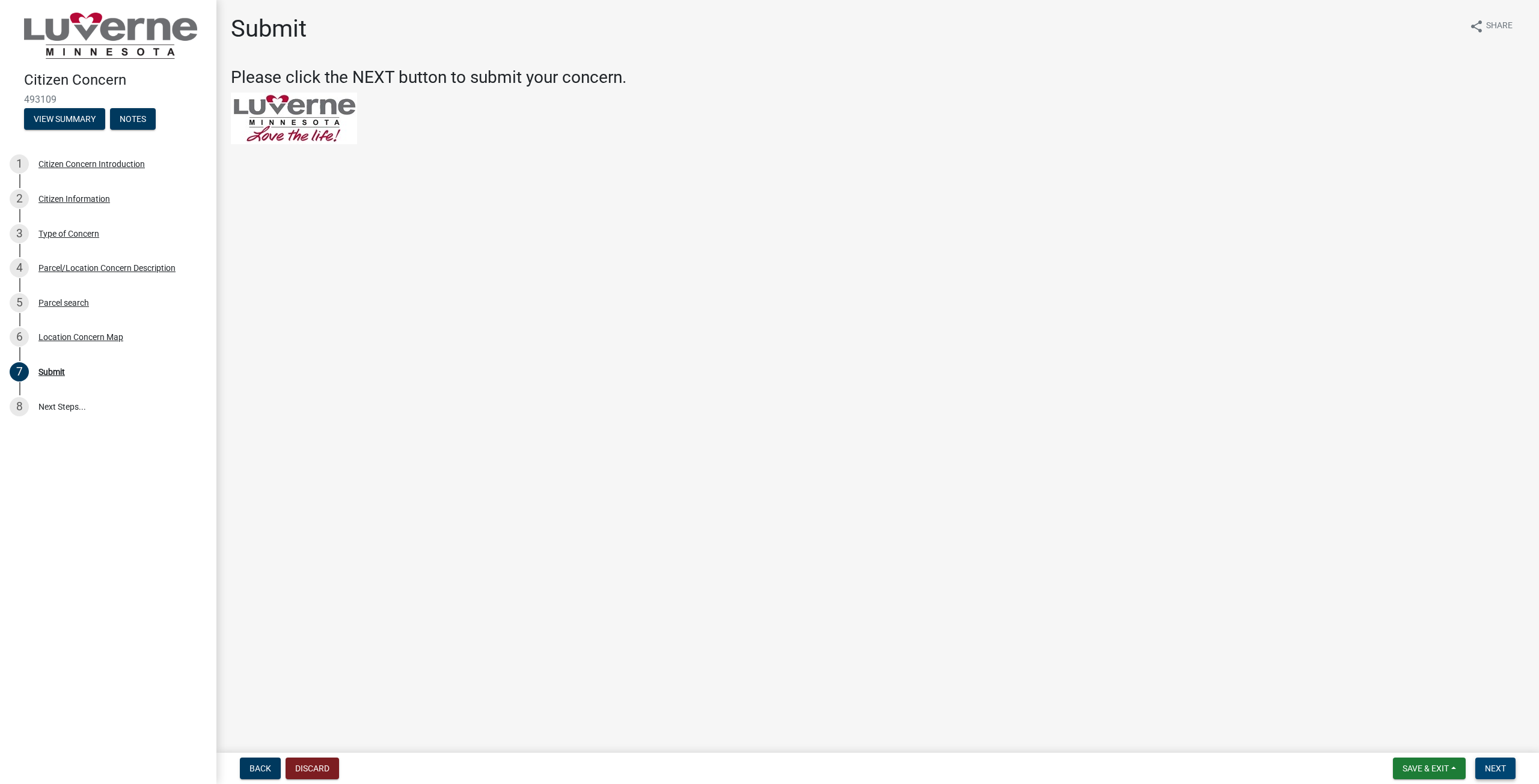
click at [1494, 762] on button "Next" at bounding box center [1495, 769] width 40 height 22
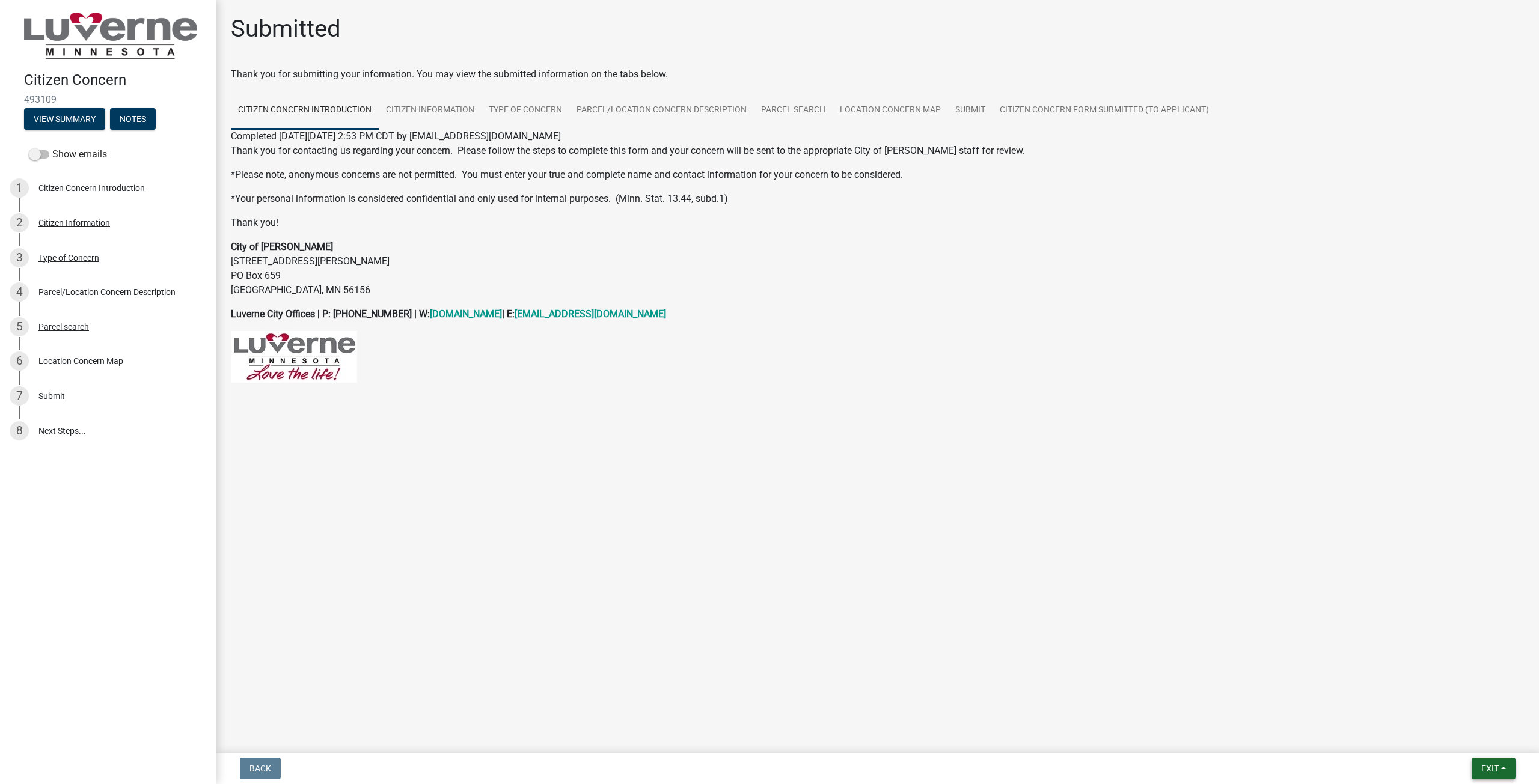
click at [1507, 773] on button "Exit" at bounding box center [1493, 769] width 44 height 22
click at [1434, 729] on button "Save & Exit" at bounding box center [1467, 737] width 96 height 29
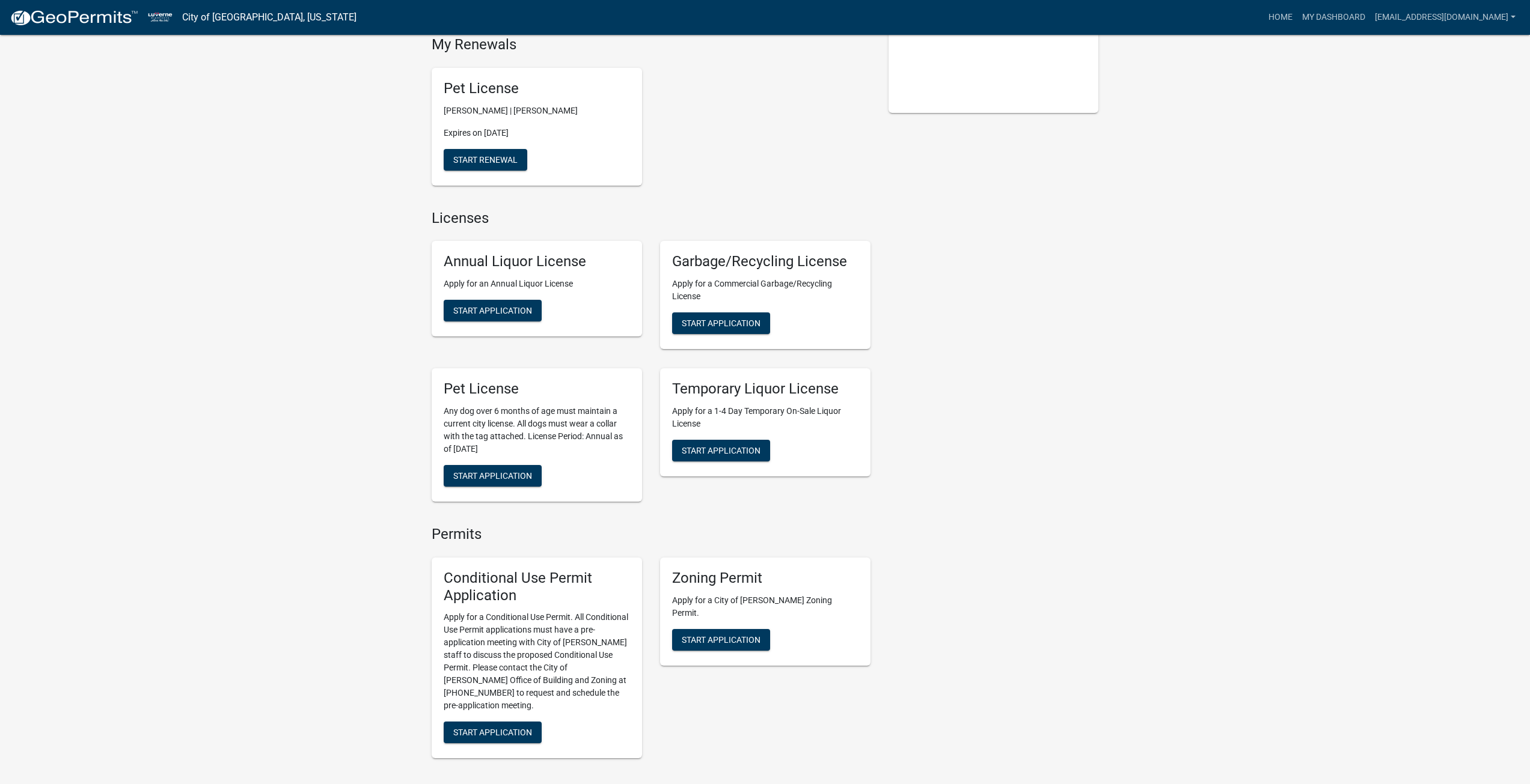
scroll to position [826, 0]
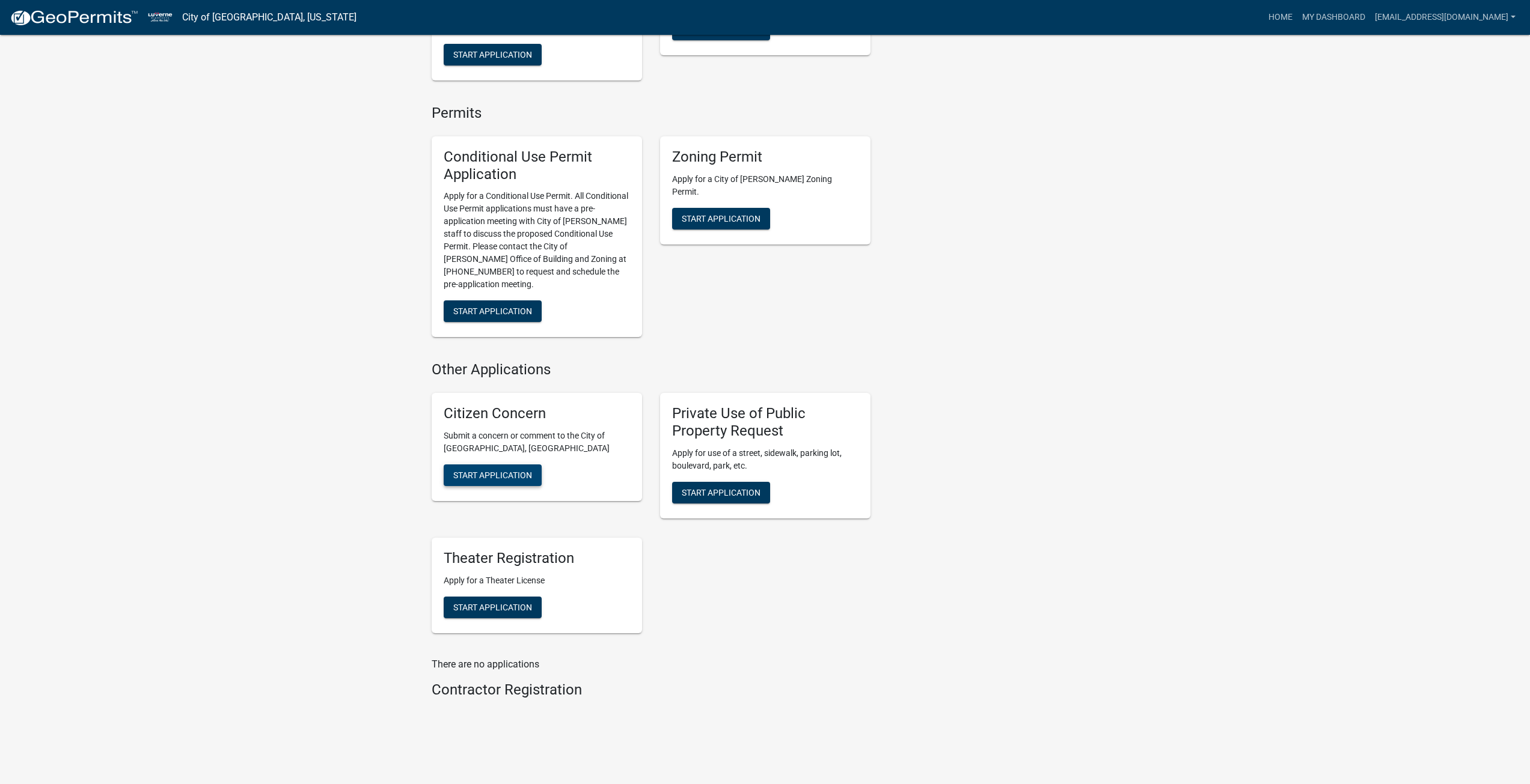
click at [474, 470] on span "Start Application" at bounding box center [492, 475] width 78 height 10
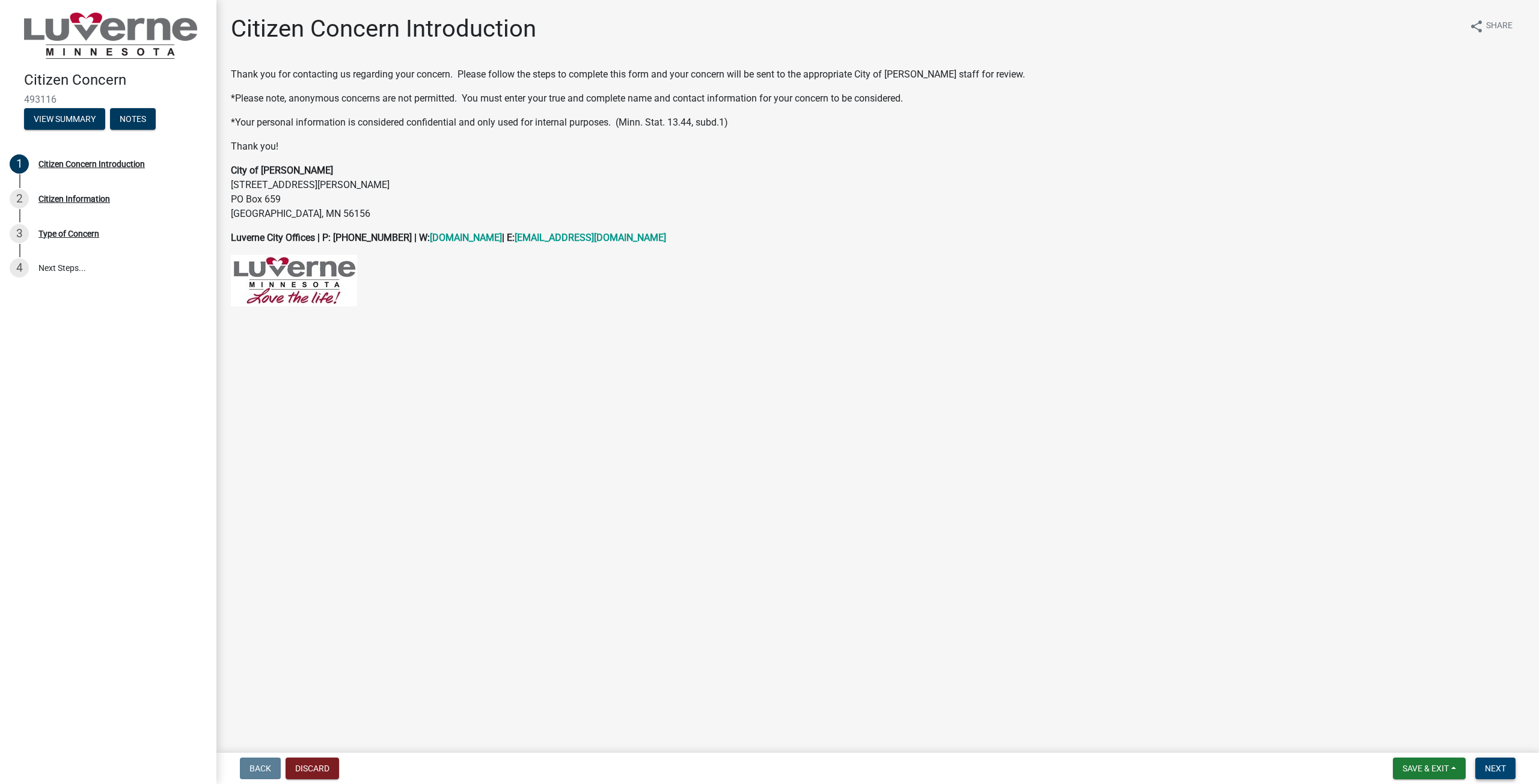
click at [1501, 761] on button "Next" at bounding box center [1495, 769] width 40 height 22
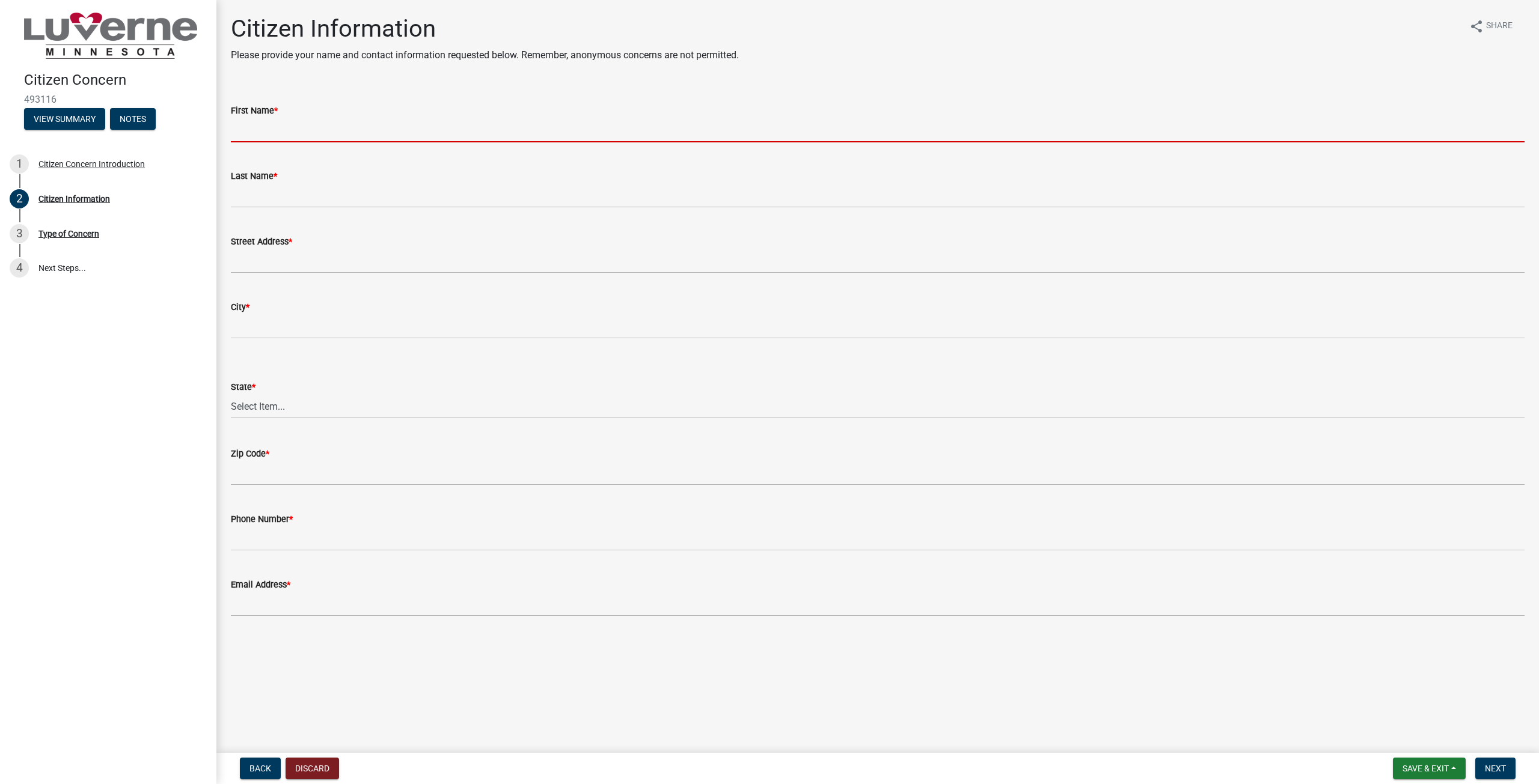
drag, startPoint x: 506, startPoint y: 133, endPoint x: 733, endPoint y: 82, distance: 232.7
click at [506, 133] on input "First Name *" at bounding box center [878, 130] width 1293 height 25
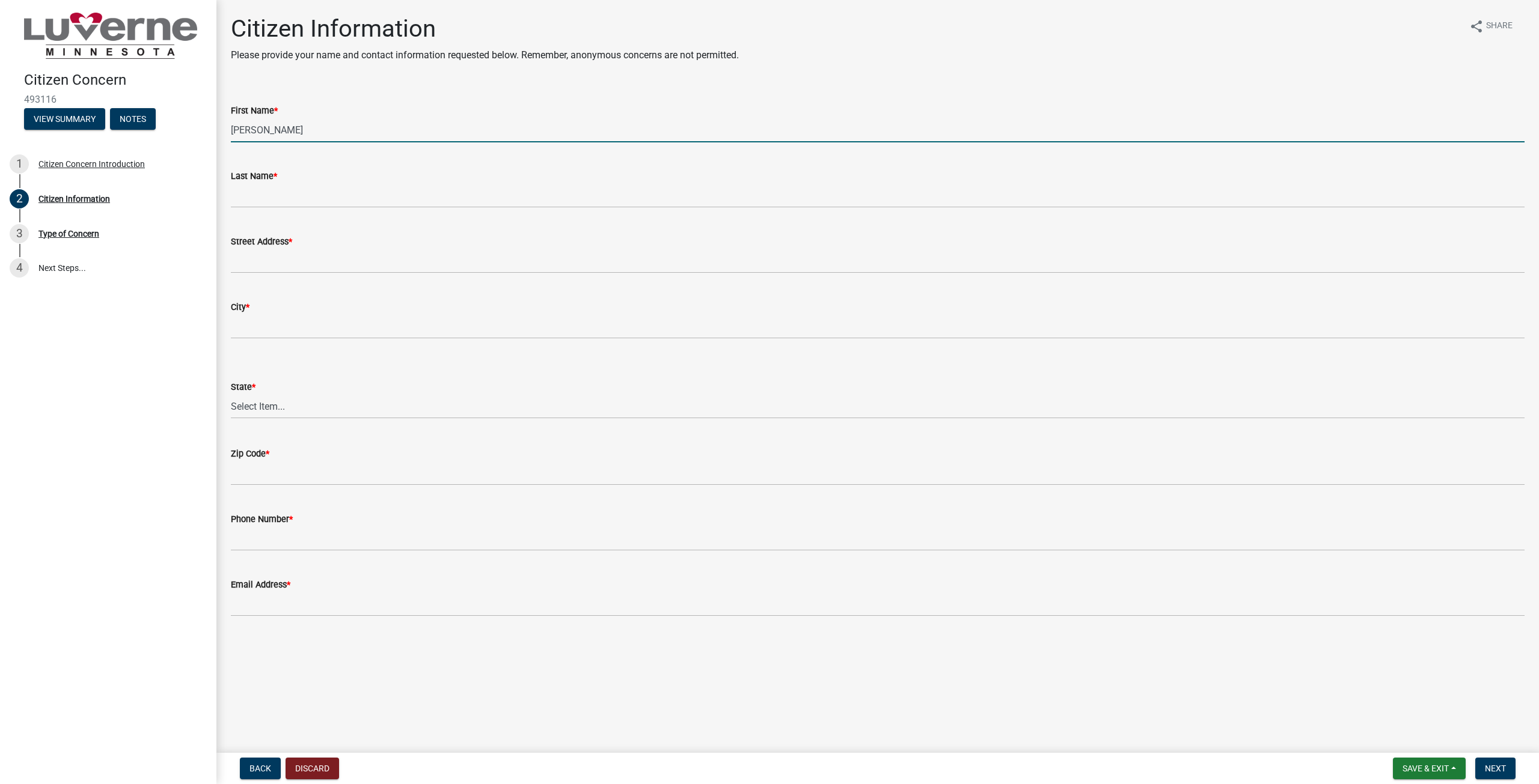
type input "[PERSON_NAME]"
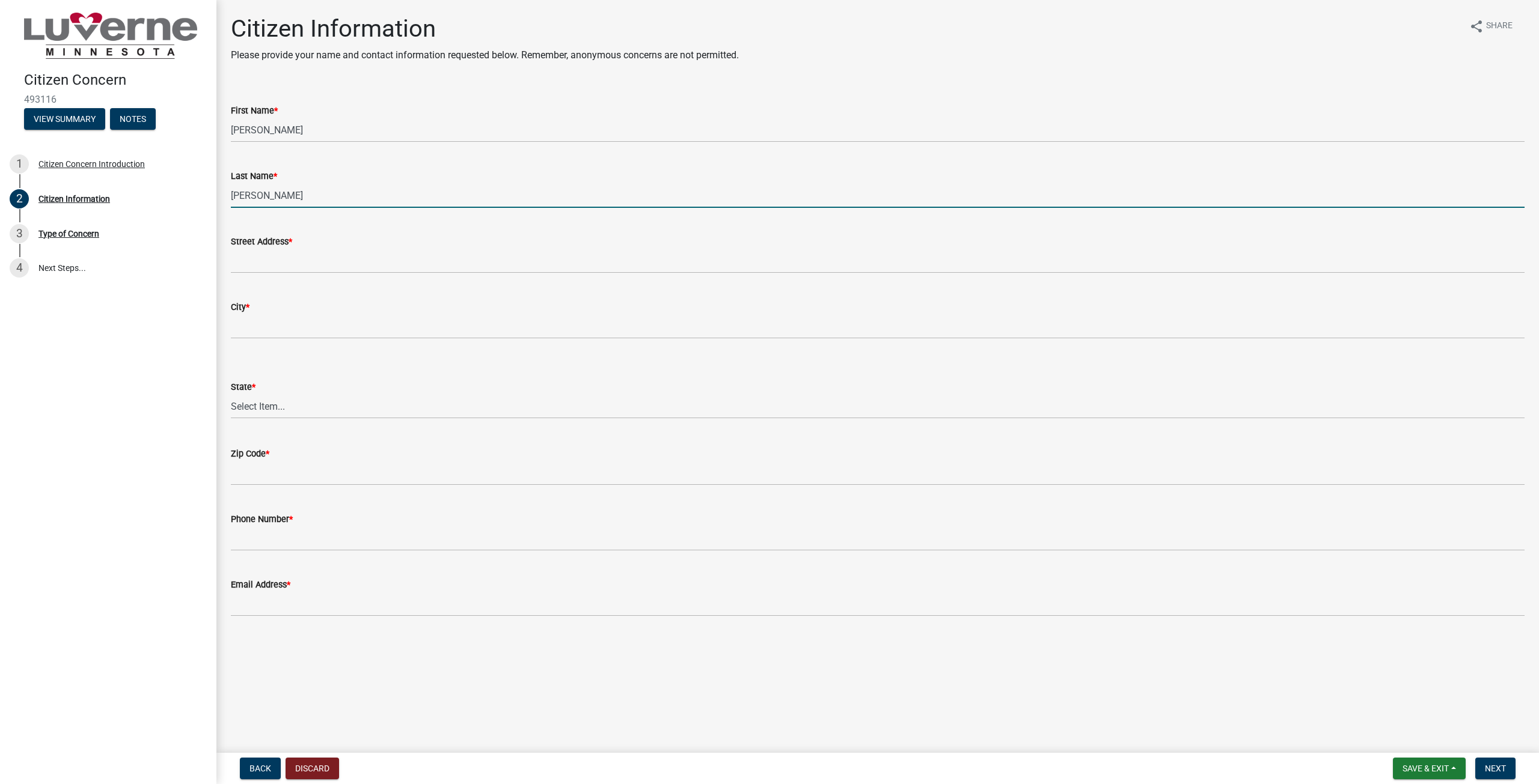
type input "[PERSON_NAME]"
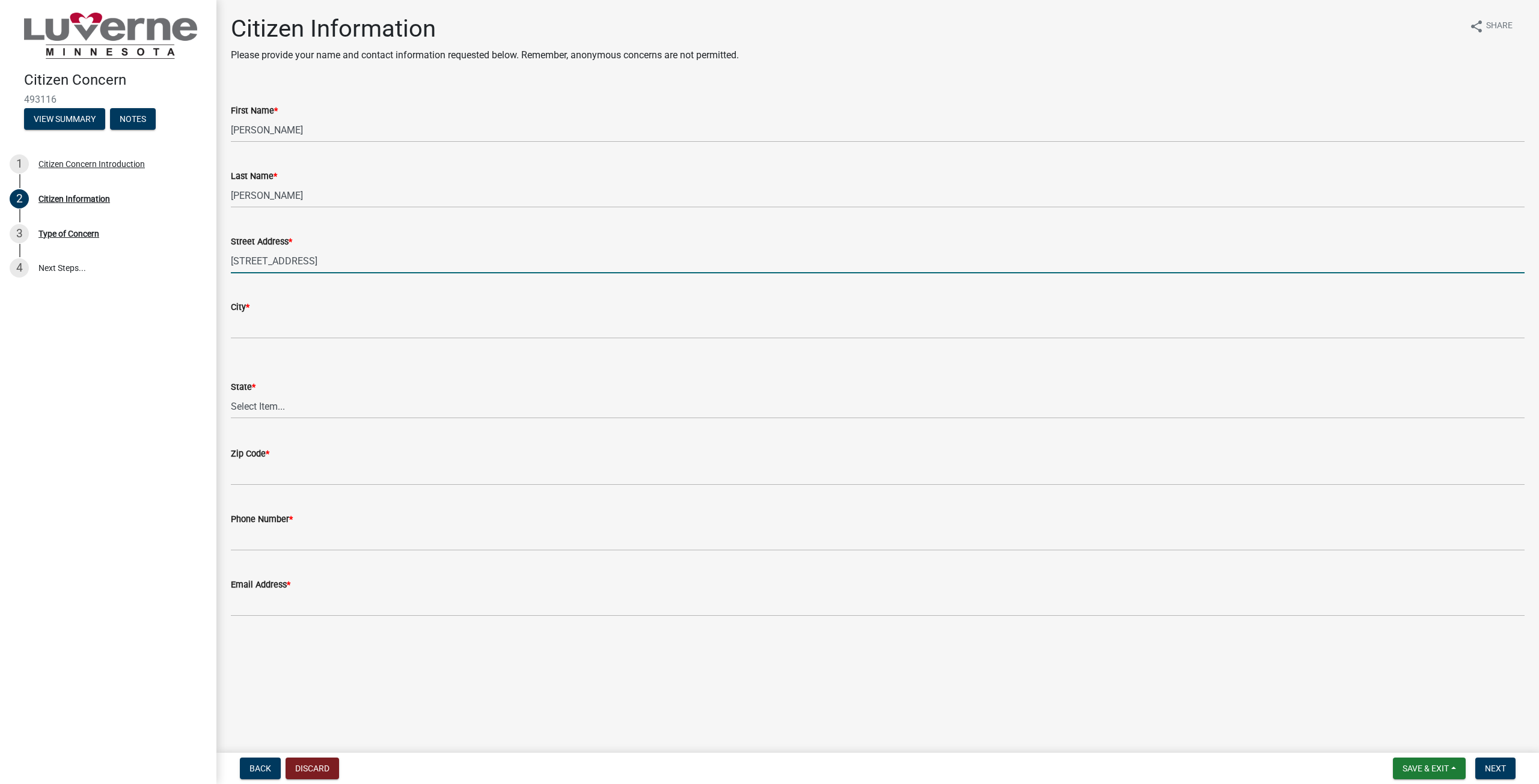
type input "[STREET_ADDRESS]"
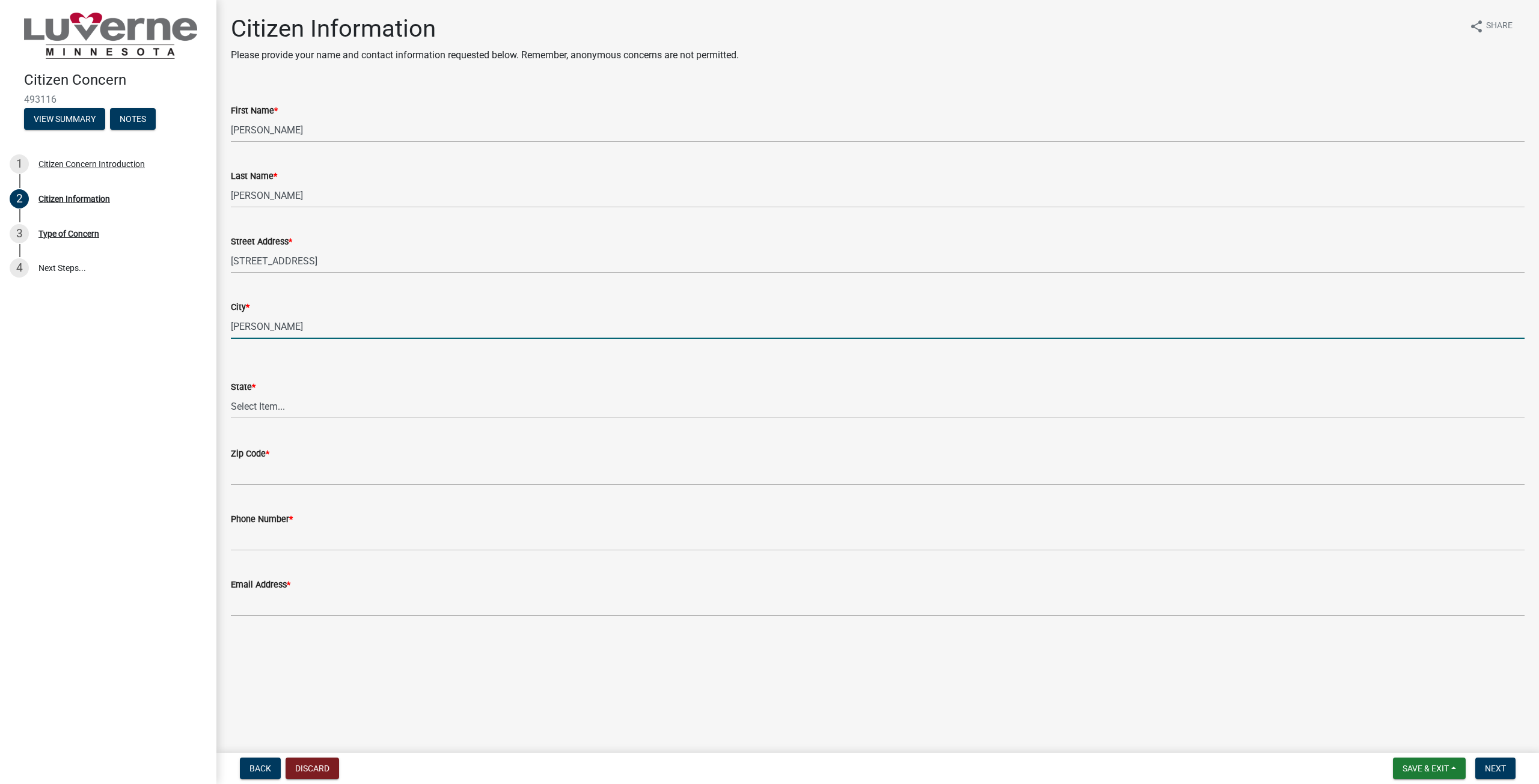
type input "[PERSON_NAME]"
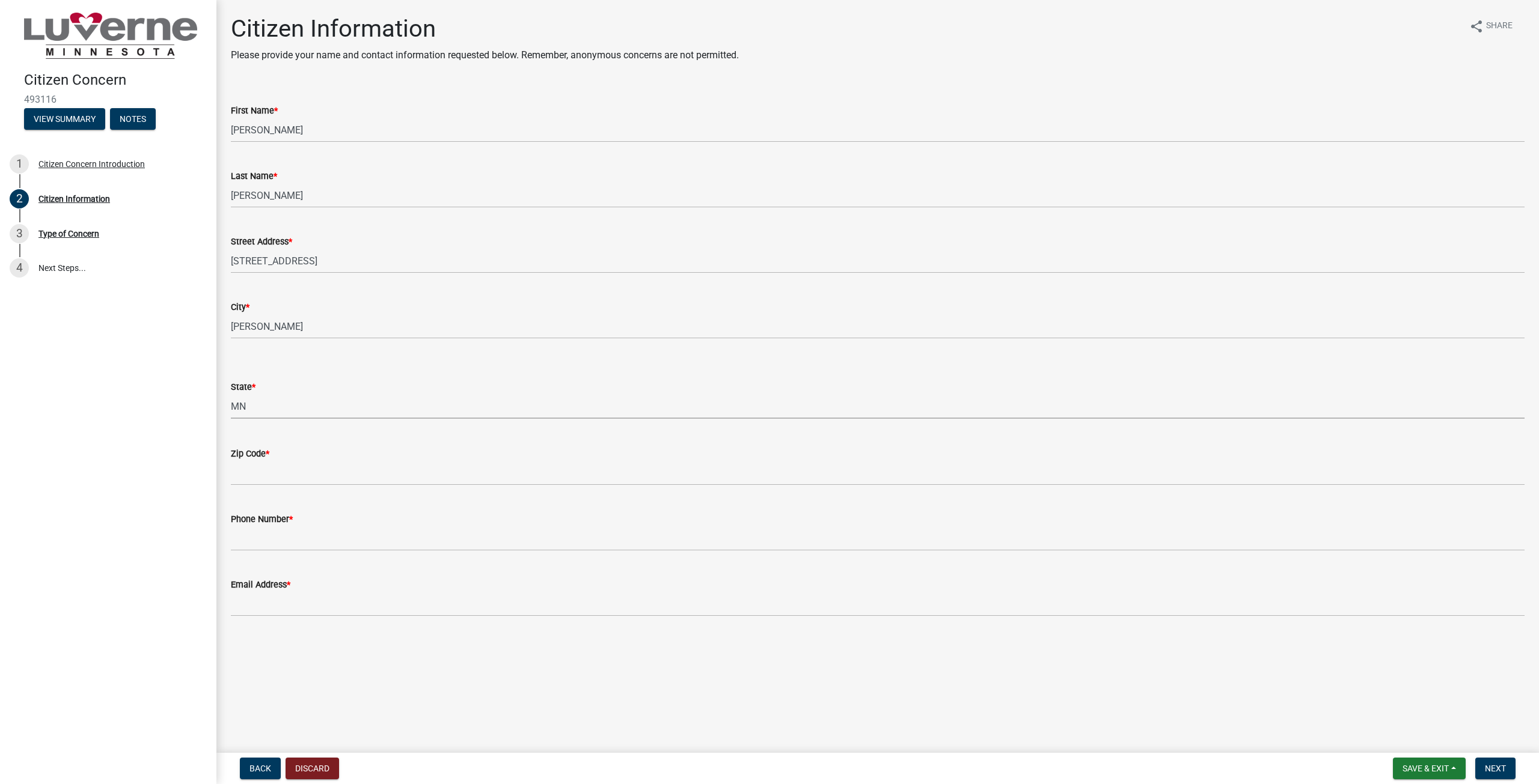
select select "8c50745b-f129-4347-8fd3-6ec1b83df8fc"
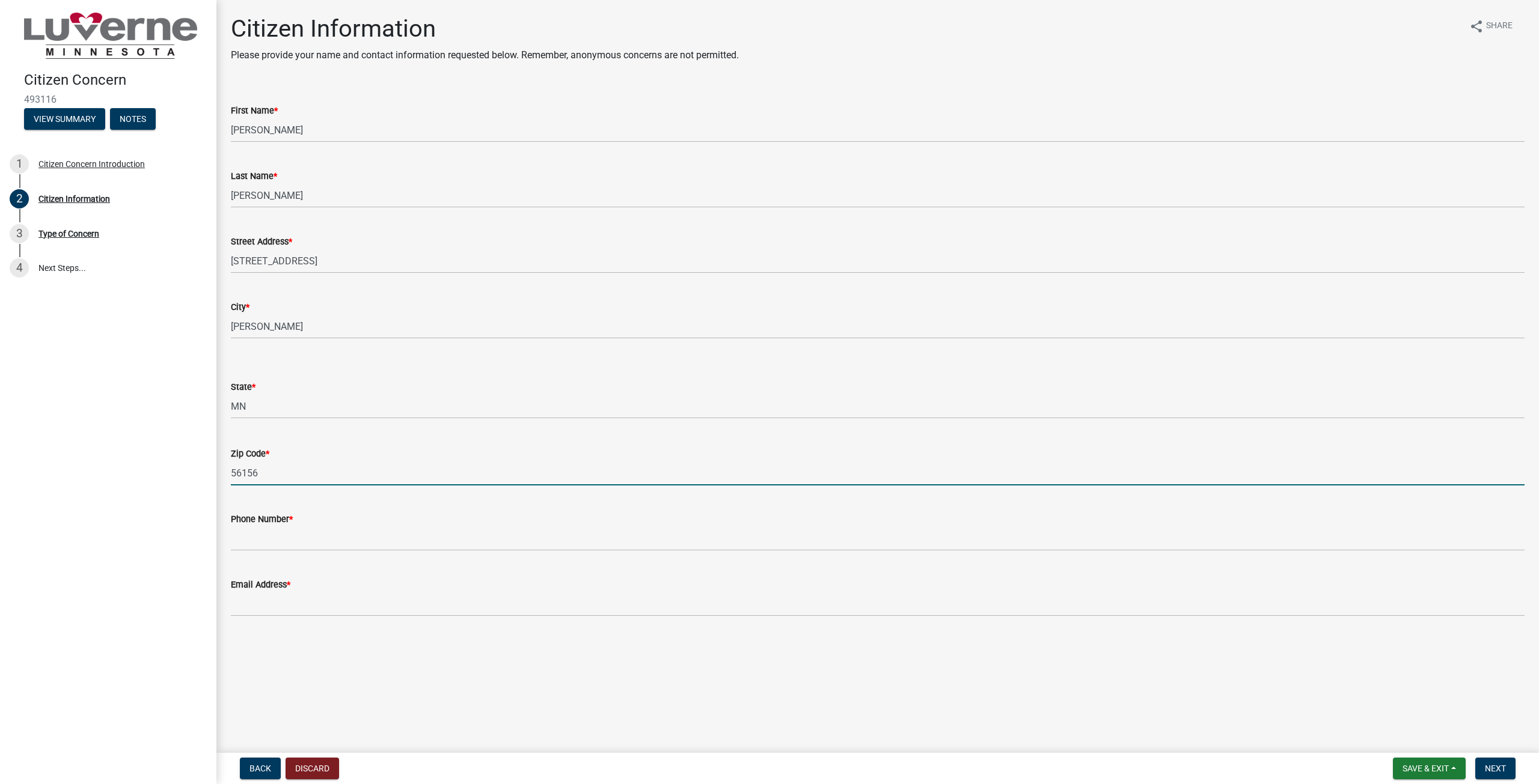
type input "56156"
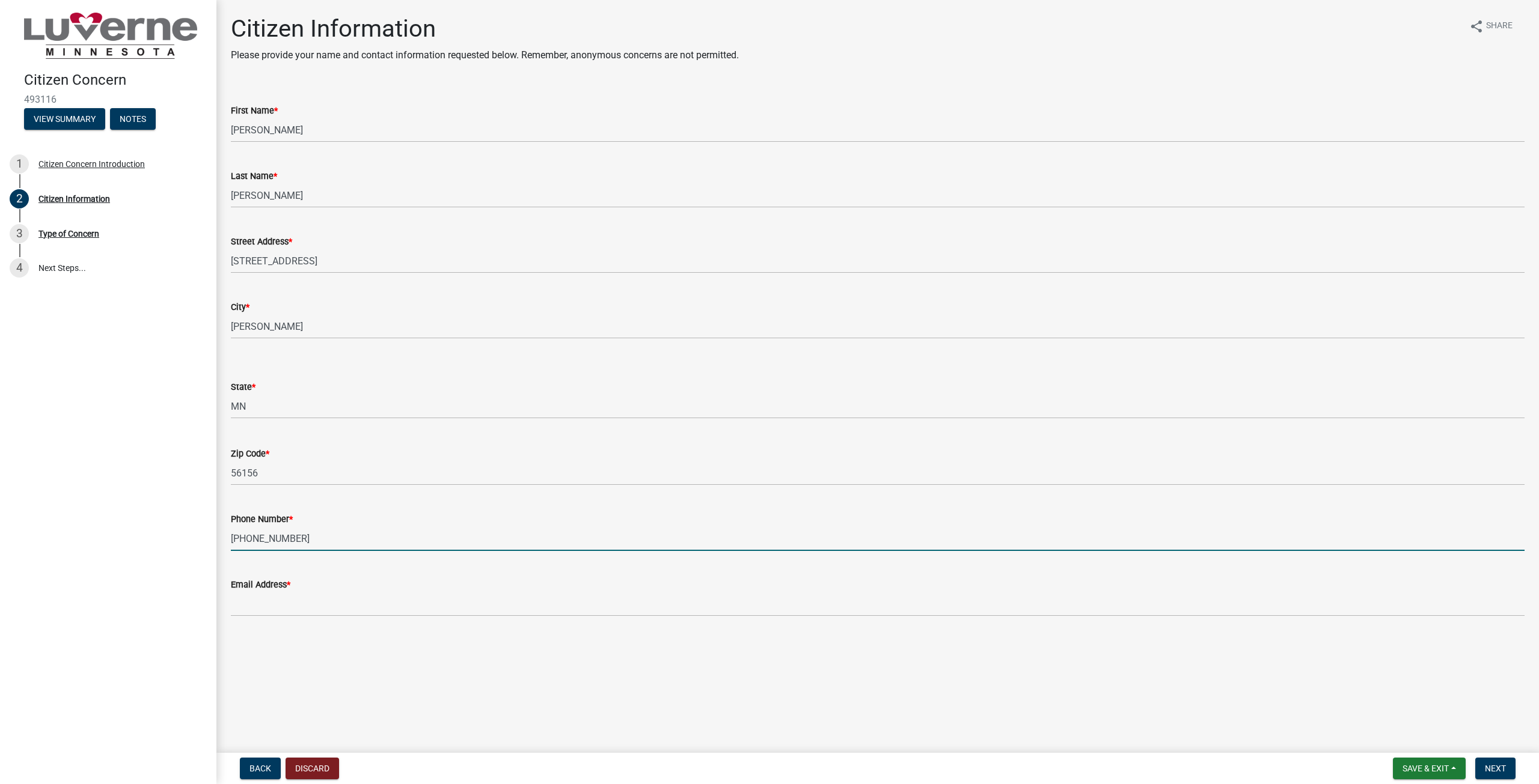
type input "[PHONE_NUMBER]"
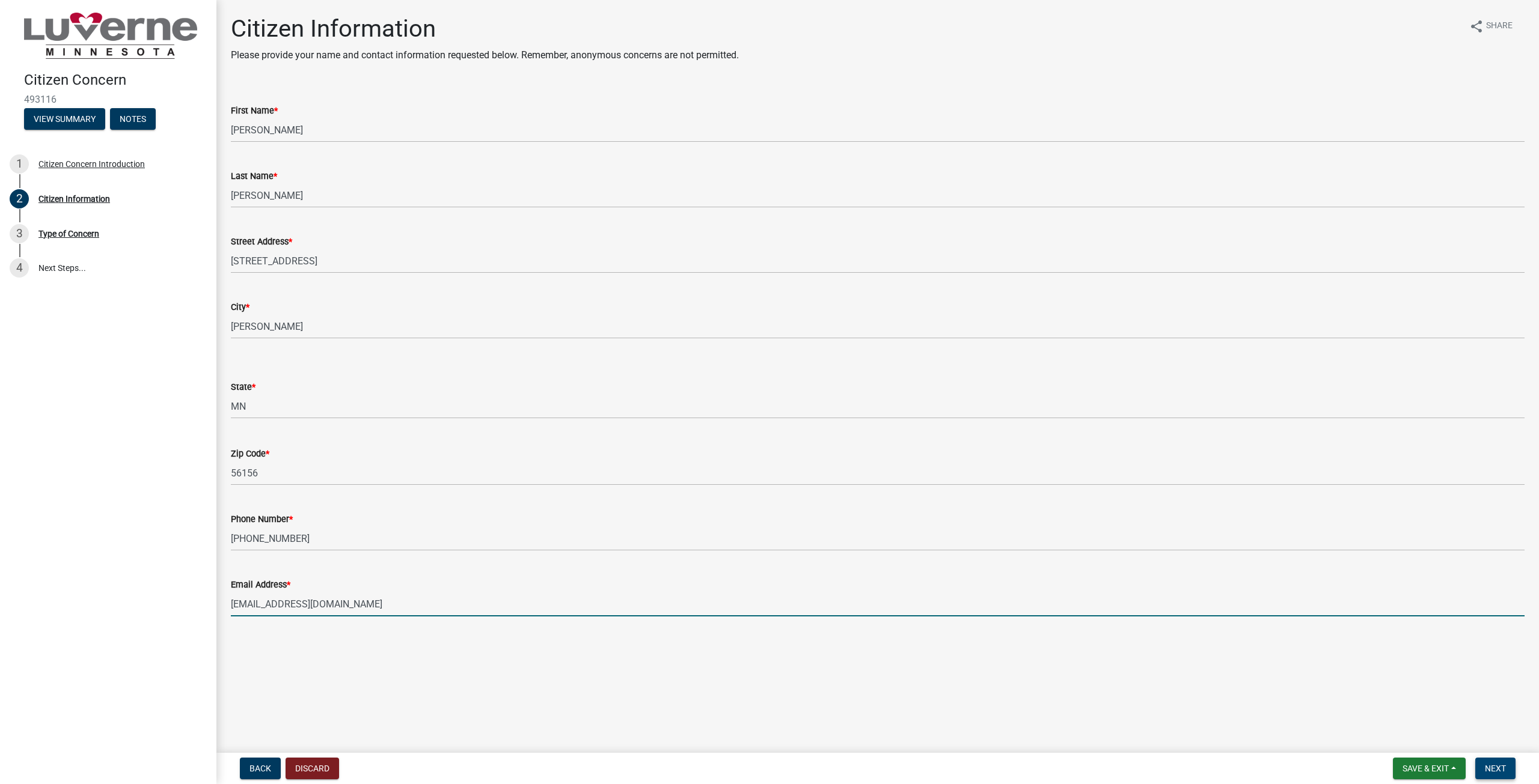
type input "[EMAIL_ADDRESS][DOMAIN_NAME]"
drag, startPoint x: 1499, startPoint y: 766, endPoint x: 1456, endPoint y: 740, distance: 50.2
click at [1499, 766] on span "Next" at bounding box center [1495, 768] width 21 height 10
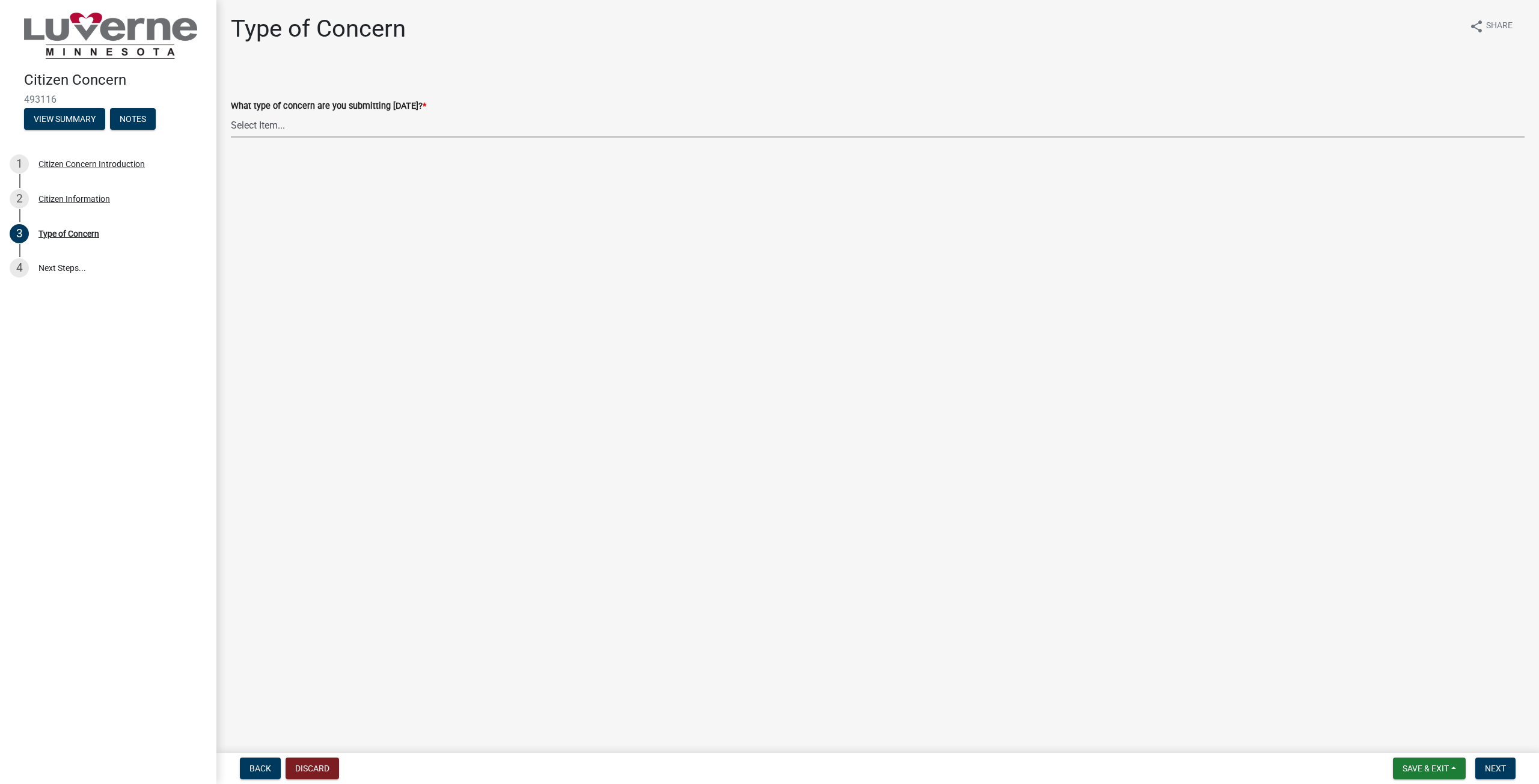
click at [462, 117] on select "Select Item... General Concern or Feedback Specific Parcel/Address or Other Pro…" at bounding box center [878, 125] width 1293 height 25
click at [231, 113] on select "Select Item... General Concern or Feedback Specific Parcel/Address or Other Pro…" at bounding box center [878, 125] width 1293 height 25
select select "d576af00-52ec-4945-b76d-b4e3ff7968d8"
click at [1492, 765] on span "Next" at bounding box center [1495, 768] width 21 height 10
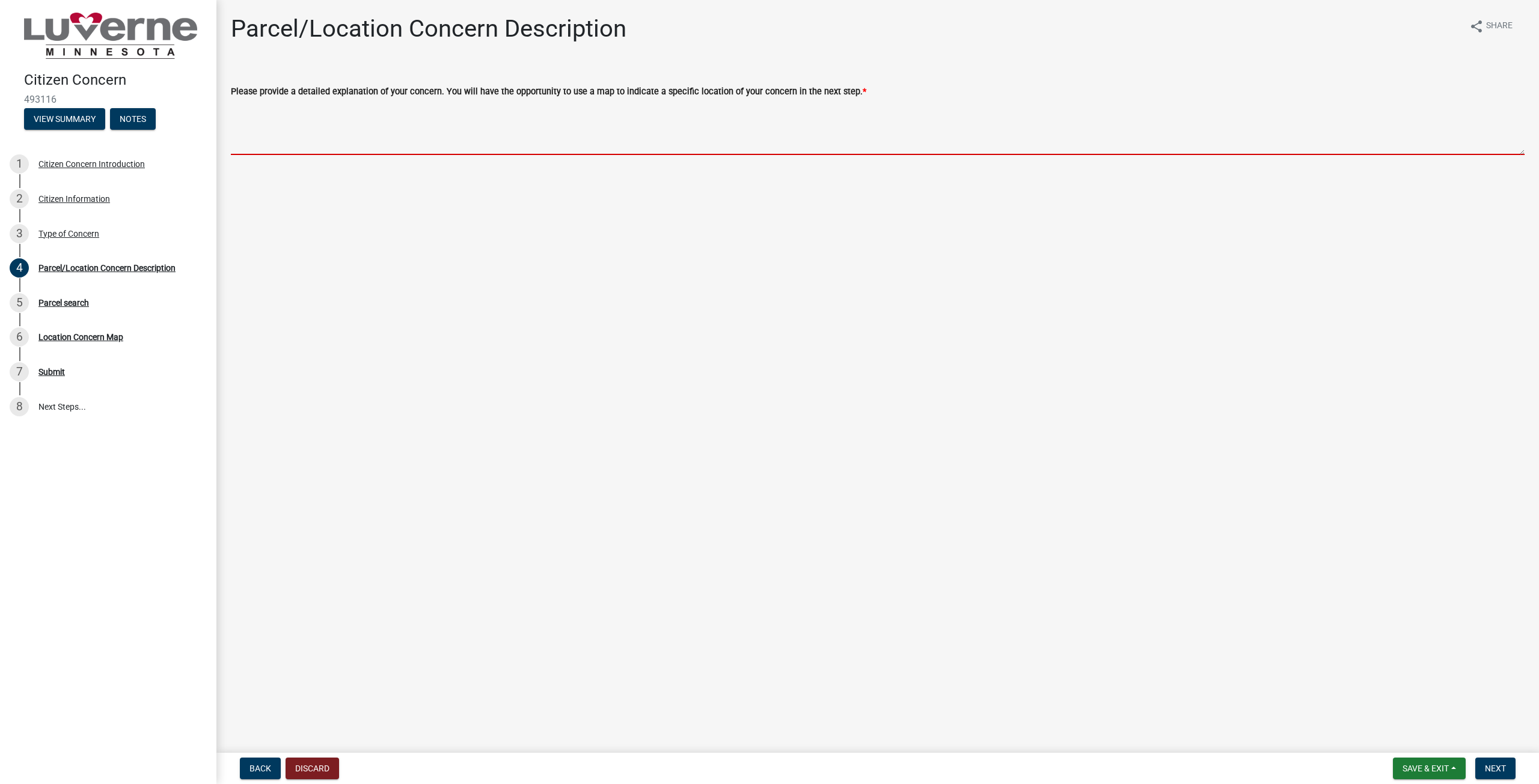
click at [918, 131] on textarea "Please provide a detailed explanation of your concern. You will have the opport…" at bounding box center [878, 127] width 1293 height 57
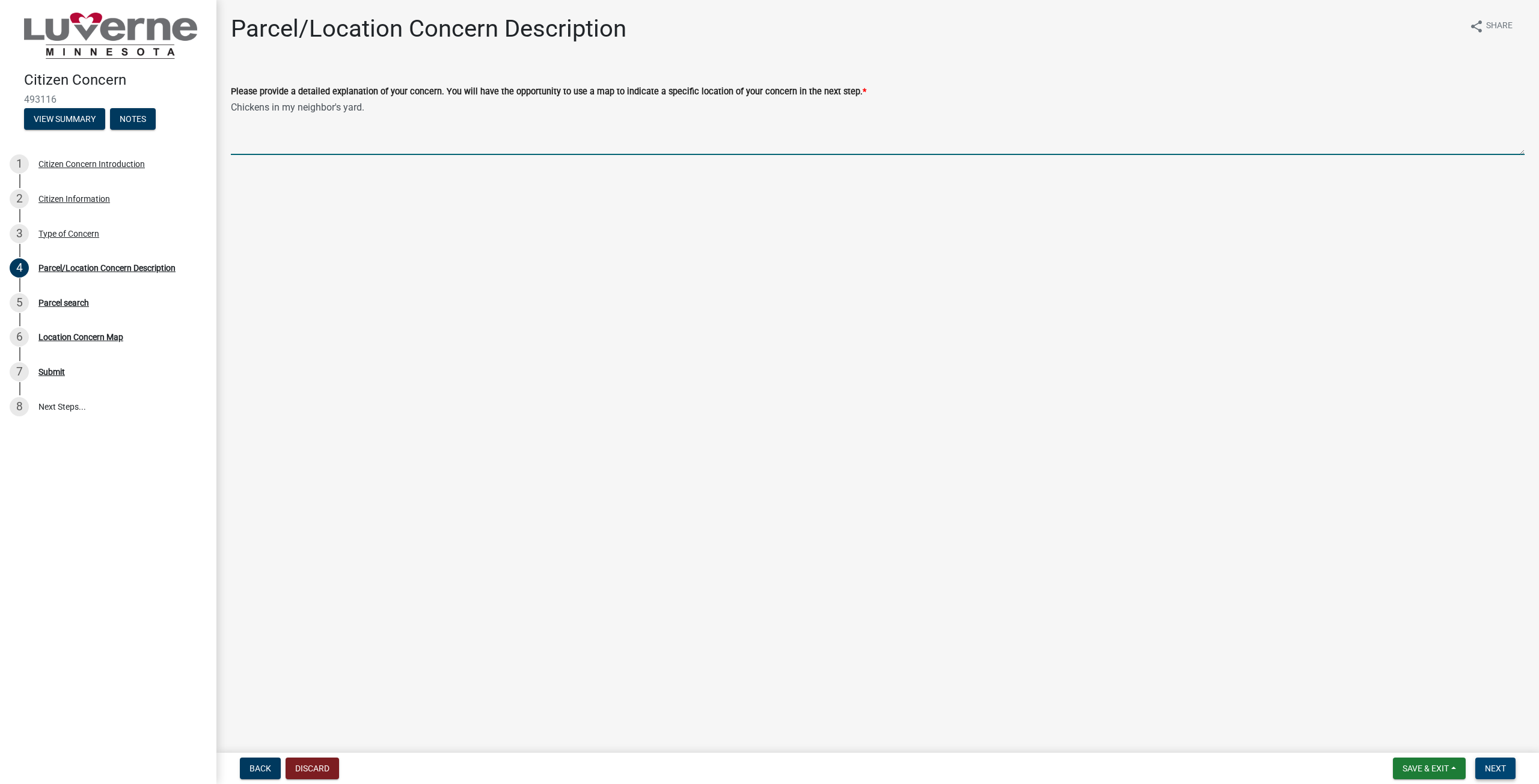
type textarea "Chickens in my neighbor's yard."
click at [1501, 765] on span "Next" at bounding box center [1495, 768] width 21 height 10
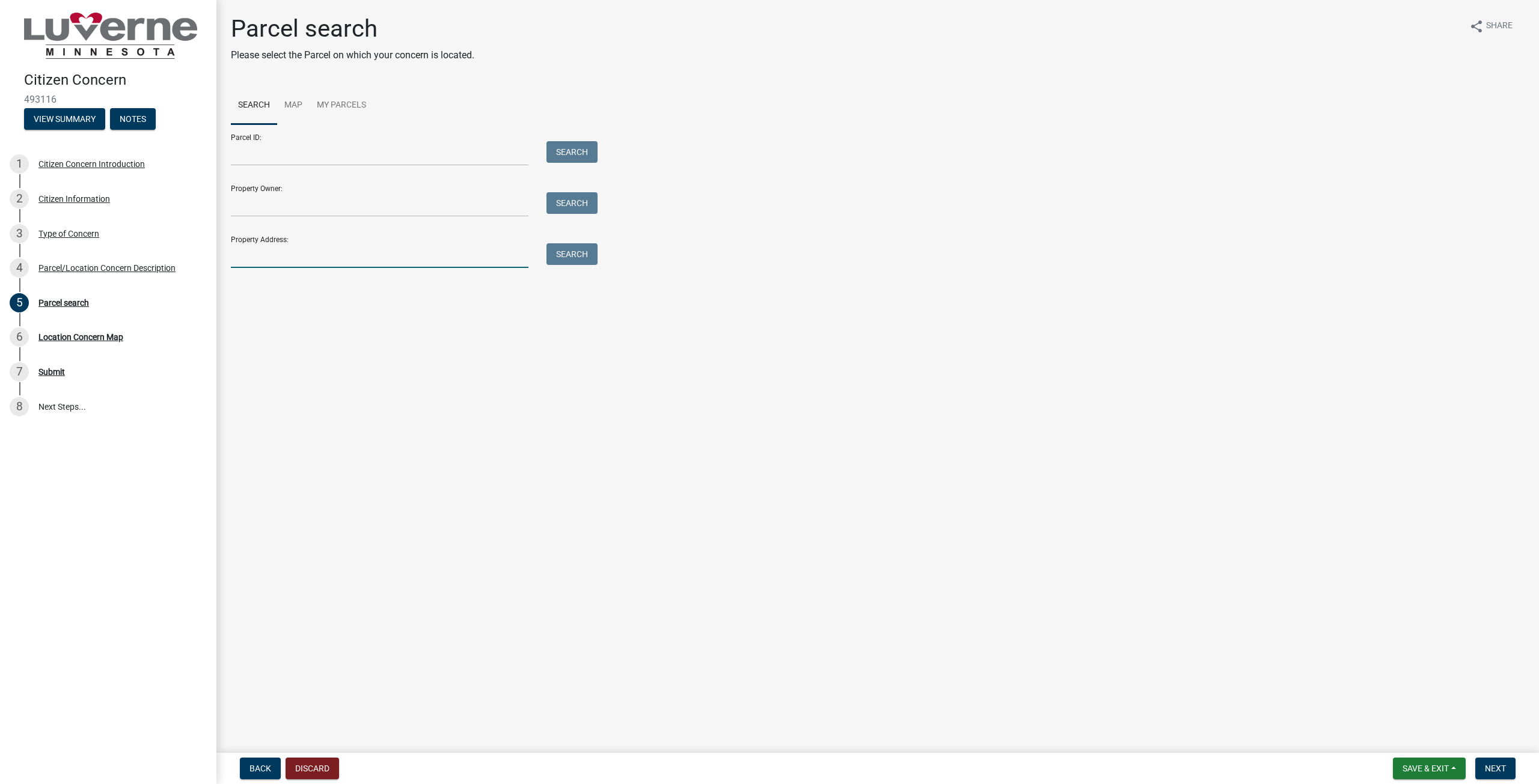
click at [471, 249] on input "Property Address:" at bounding box center [379, 256] width 298 height 25
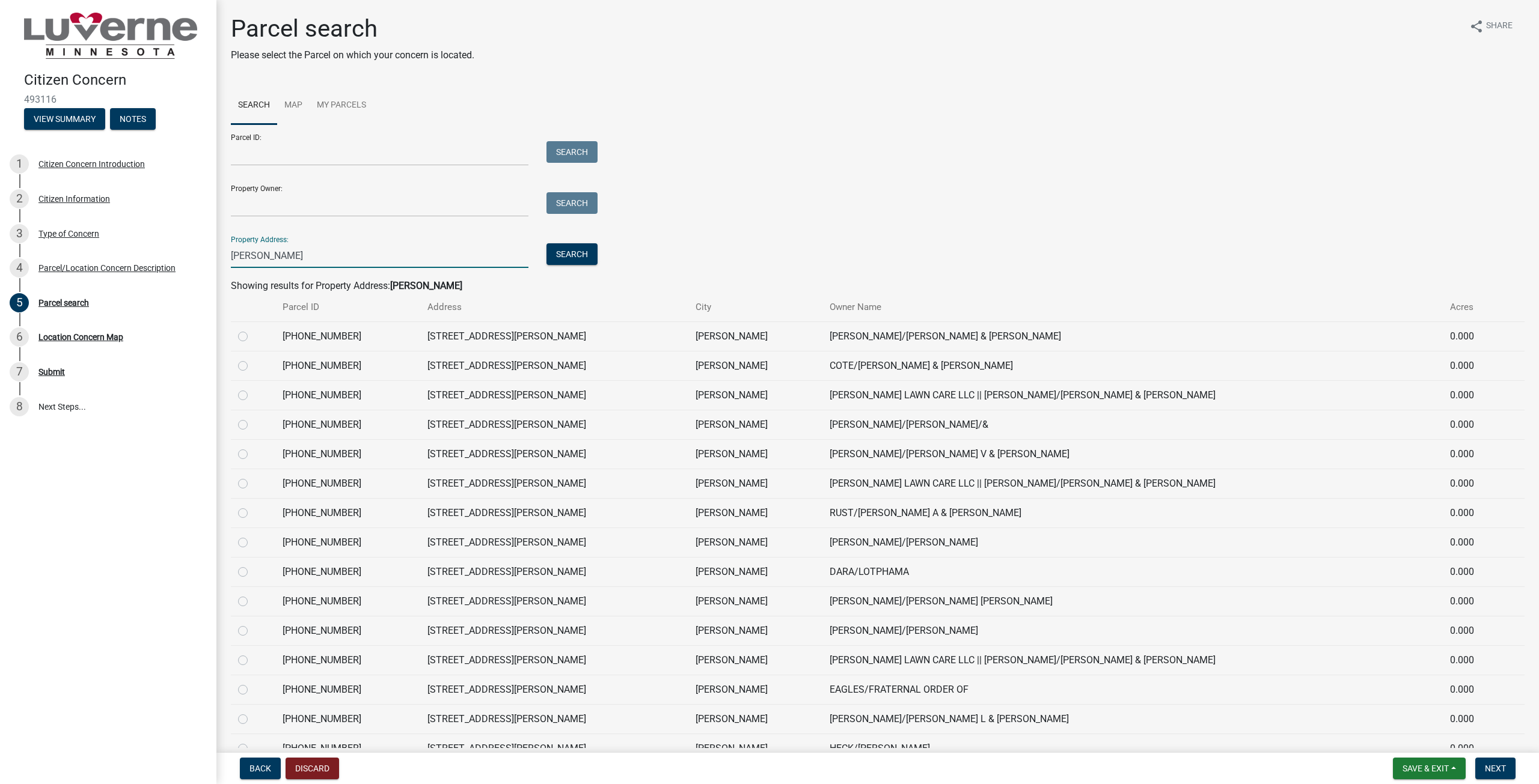
type input "[PERSON_NAME]"
click at [253, 330] on label at bounding box center [253, 330] width 0 height 0
click at [253, 333] on input "radio" at bounding box center [256, 333] width 8 height 8
radio input "true"
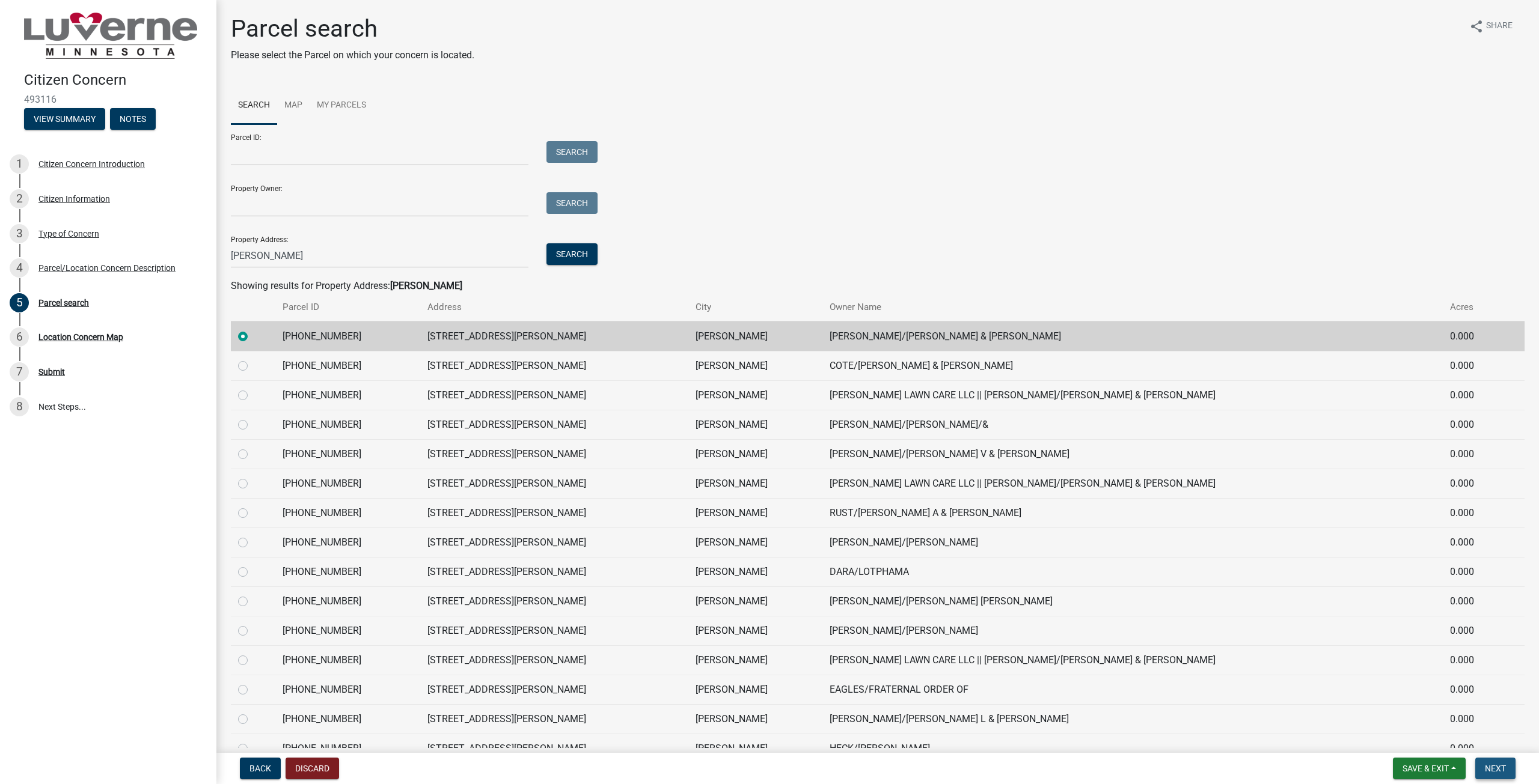
click at [1491, 768] on span "Next" at bounding box center [1495, 768] width 21 height 10
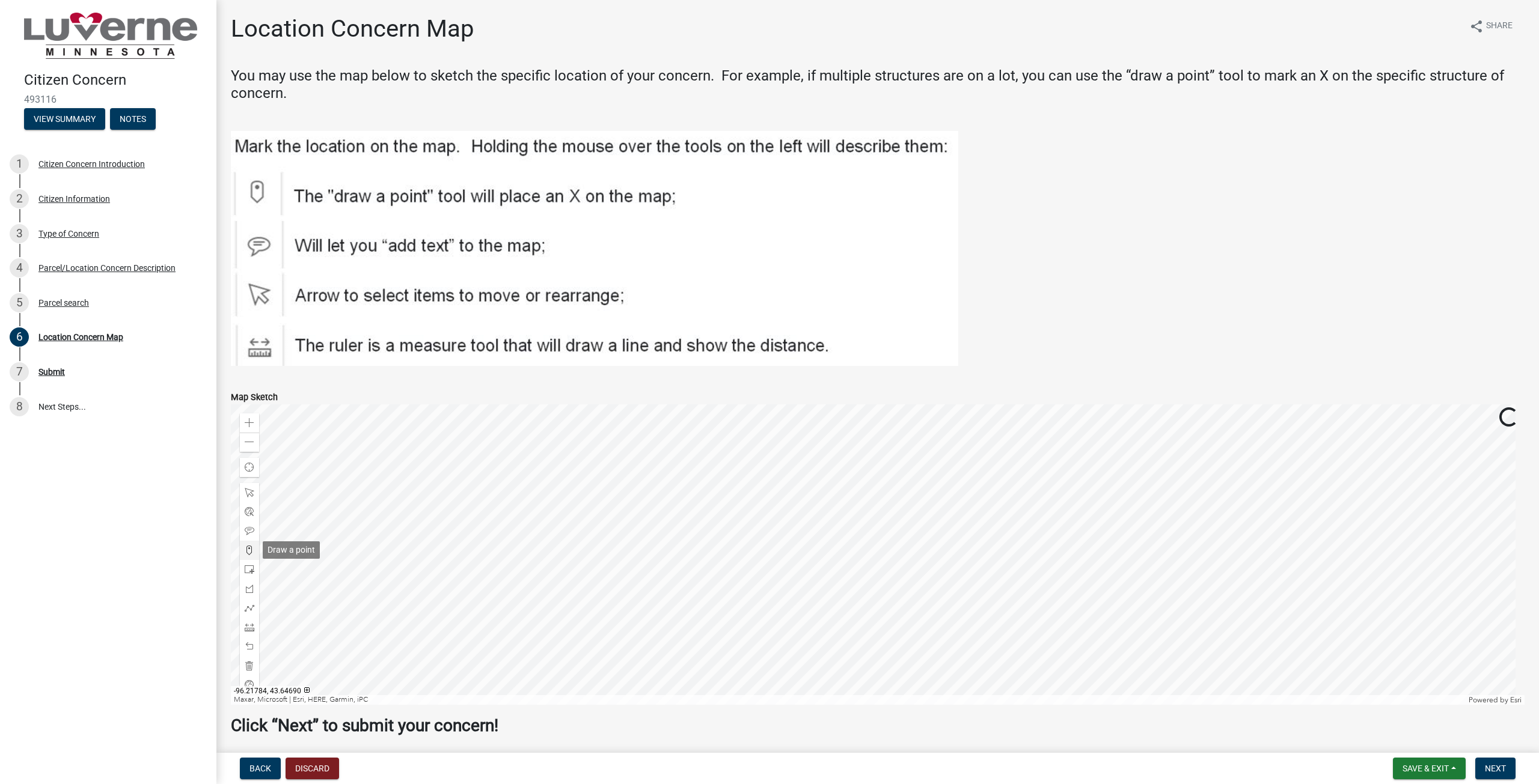
click at [248, 549] on span at bounding box center [249, 550] width 10 height 10
click at [880, 513] on div at bounding box center [878, 554] width 1293 height 300
click at [1487, 768] on span "Next" at bounding box center [1495, 768] width 21 height 10
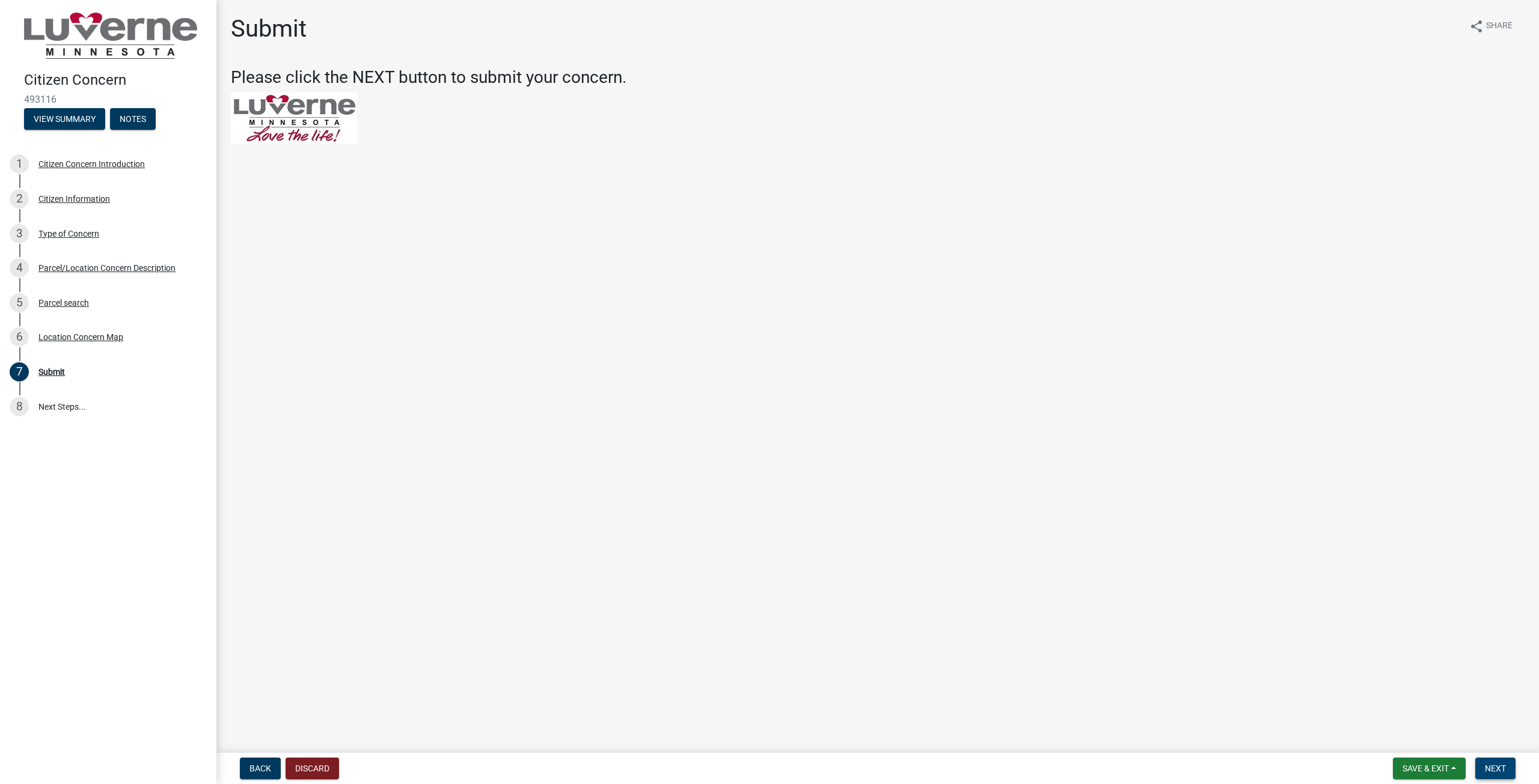
click at [1499, 771] on span "Next" at bounding box center [1495, 768] width 21 height 10
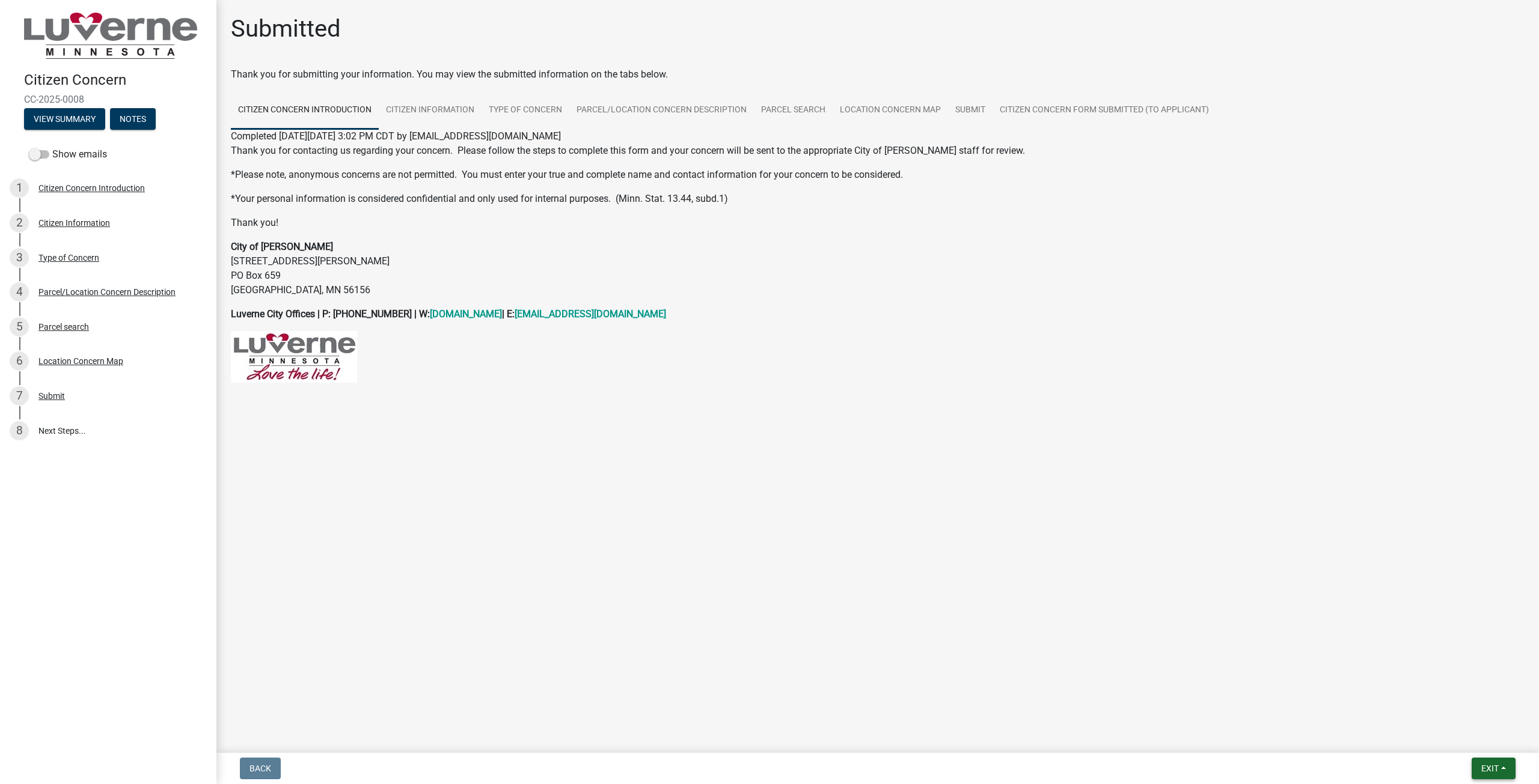
click at [1493, 764] on span "Exit" at bounding box center [1489, 768] width 17 height 10
click at [1484, 737] on button "Save & Exit" at bounding box center [1467, 737] width 96 height 29
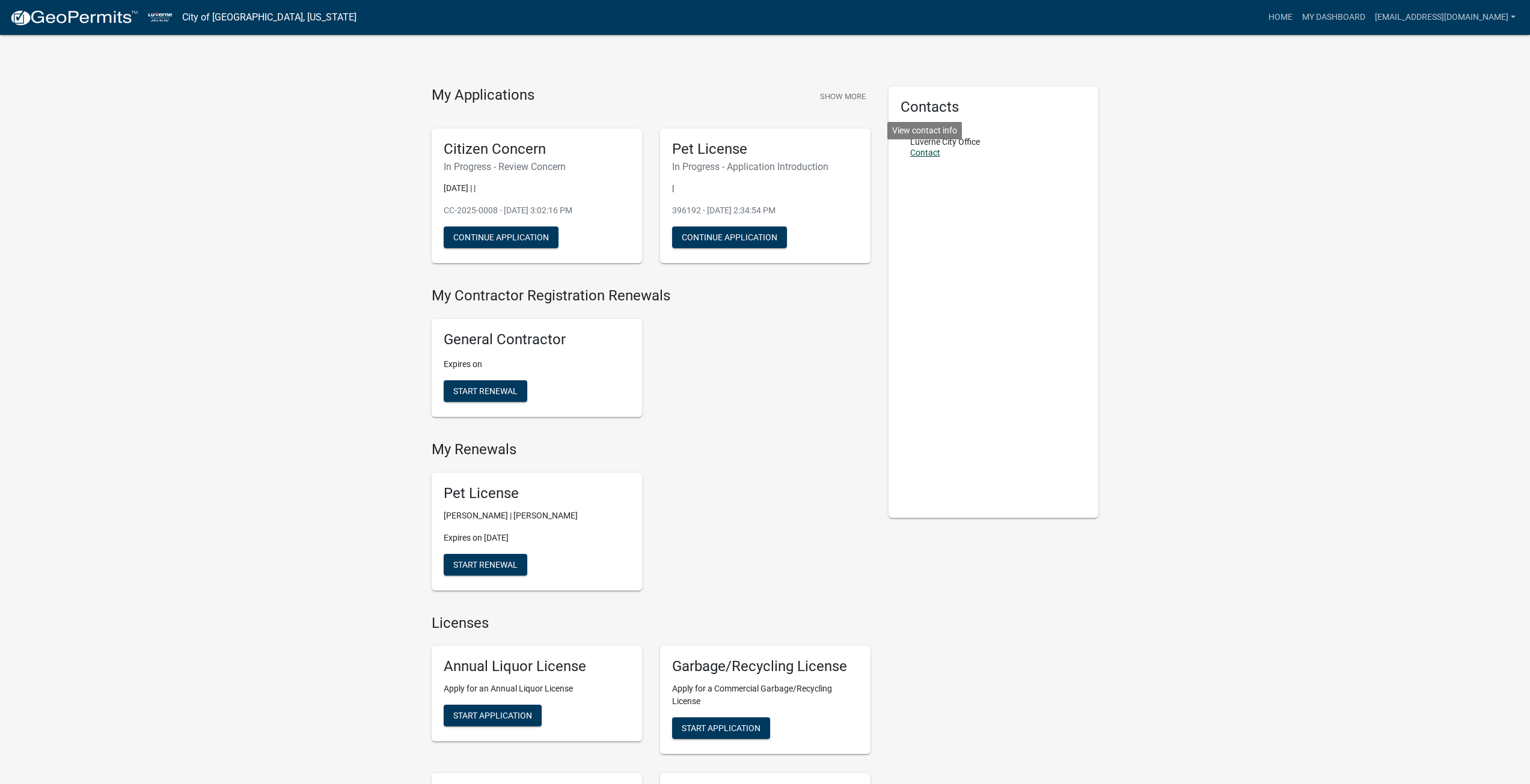
click at [916, 156] on link "Contact" at bounding box center [925, 152] width 30 height 10
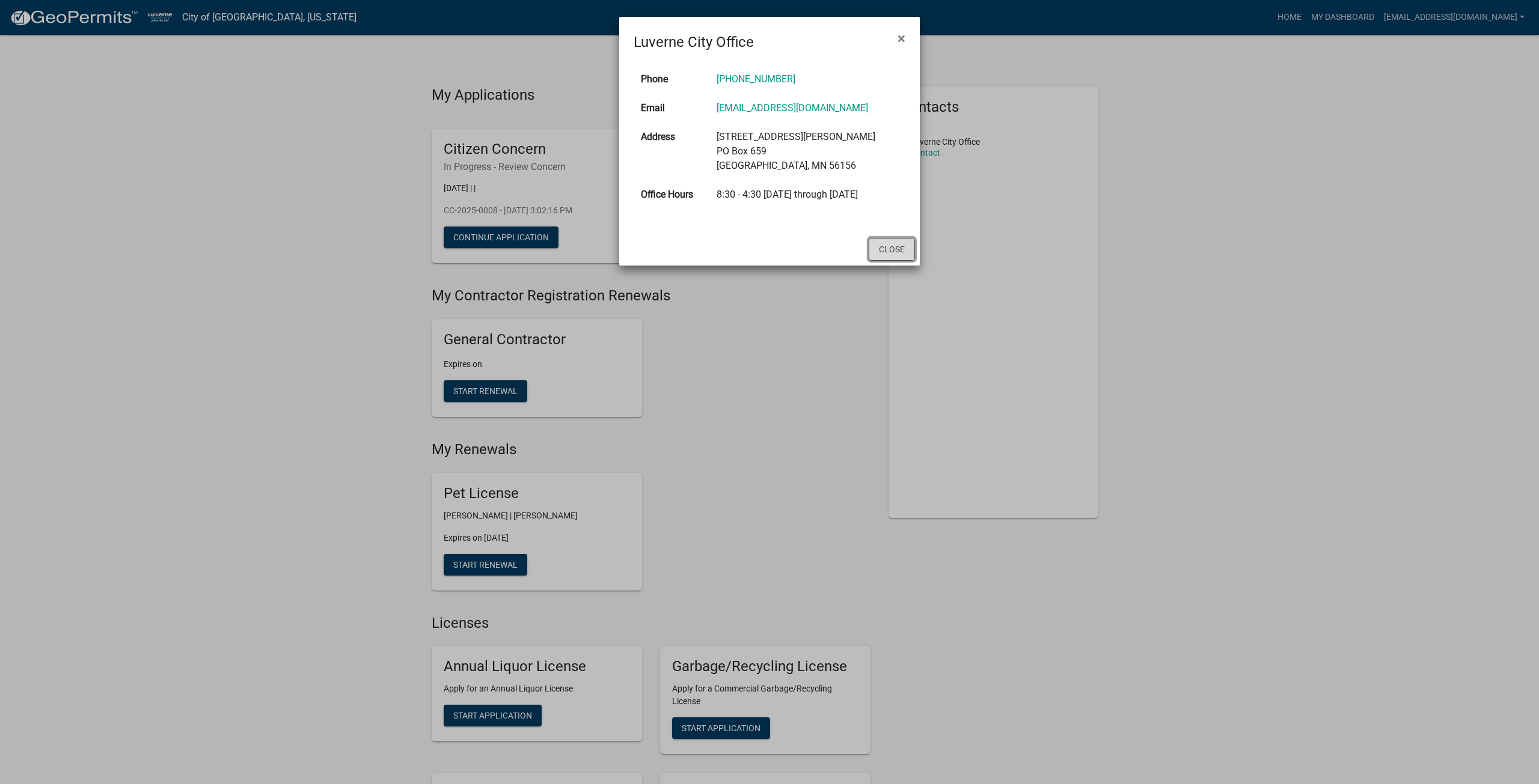
click at [897, 245] on button "Close" at bounding box center [892, 249] width 47 height 23
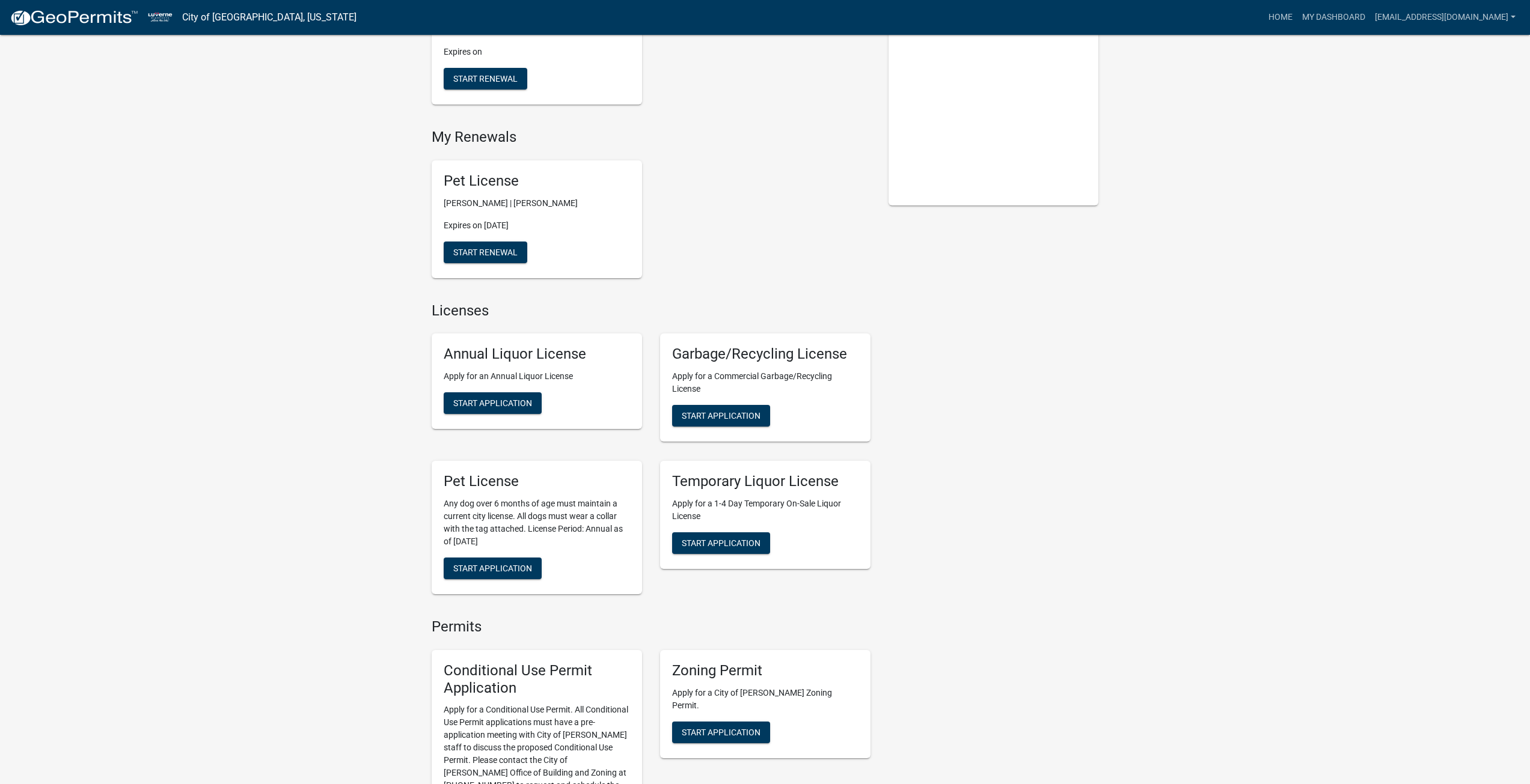
scroll to position [826, 0]
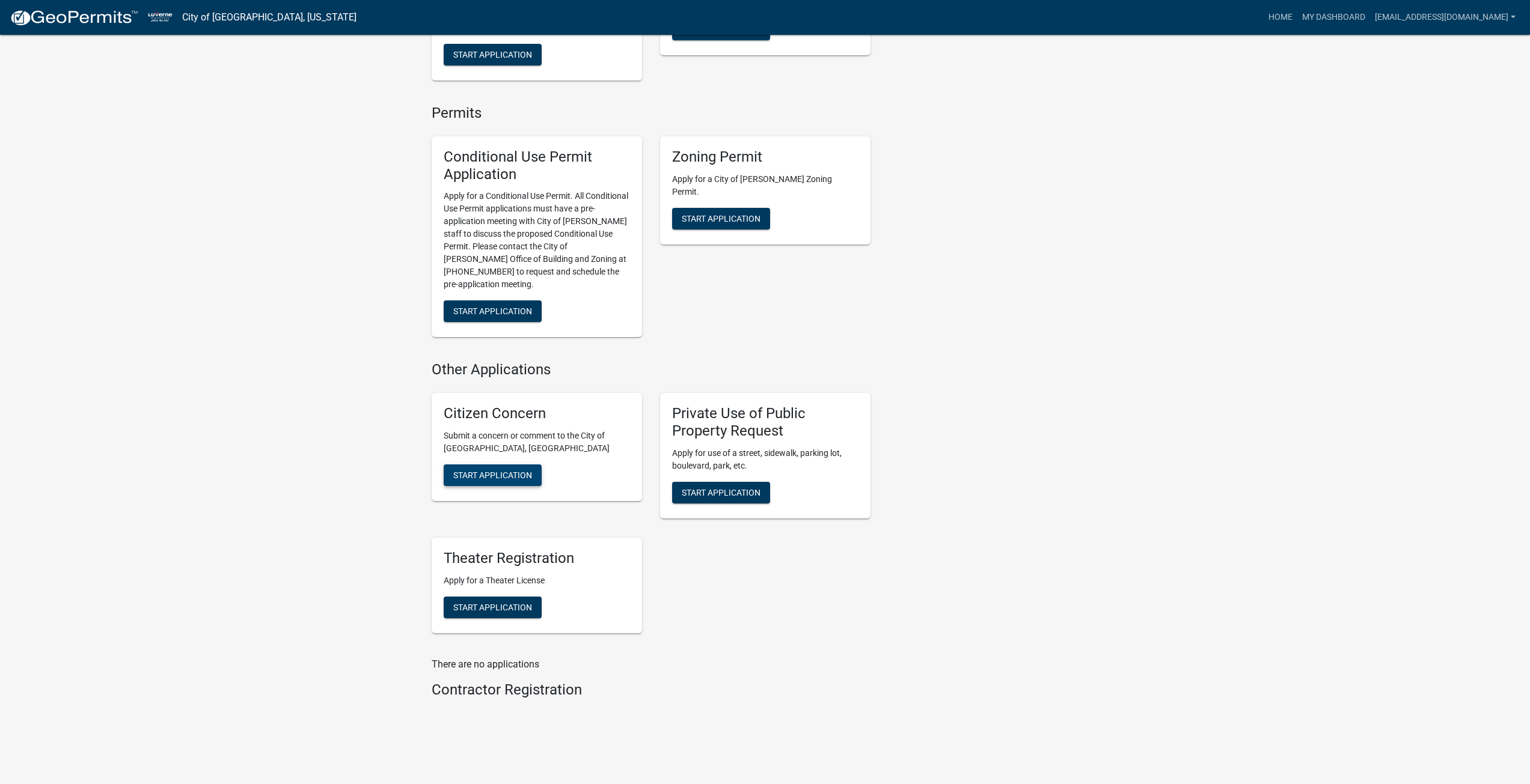
click at [504, 470] on span "Start Application" at bounding box center [492, 475] width 78 height 10
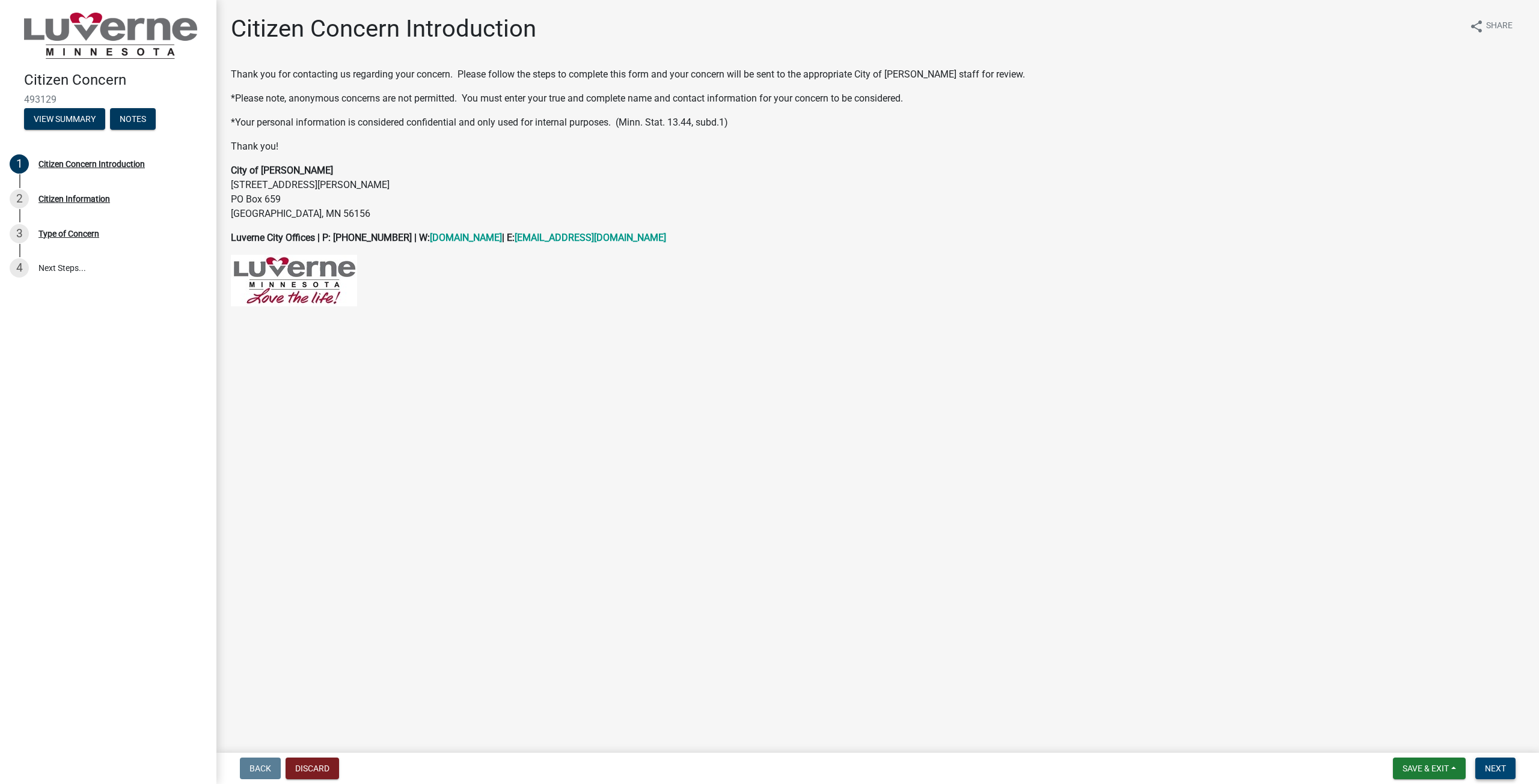
click at [1492, 758] on button "Next" at bounding box center [1495, 769] width 40 height 22
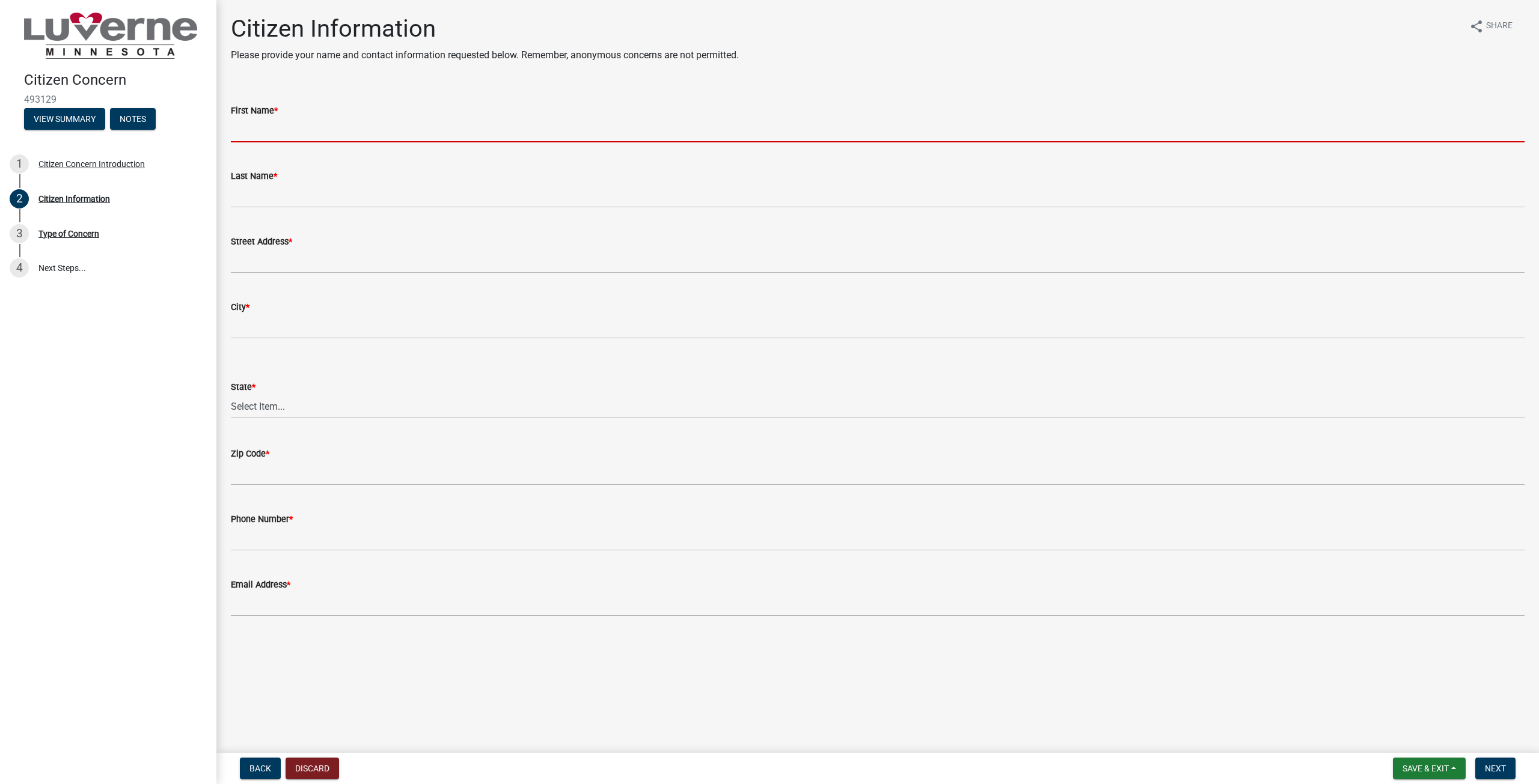
click at [341, 127] on input "First Name *" at bounding box center [878, 130] width 1293 height 25
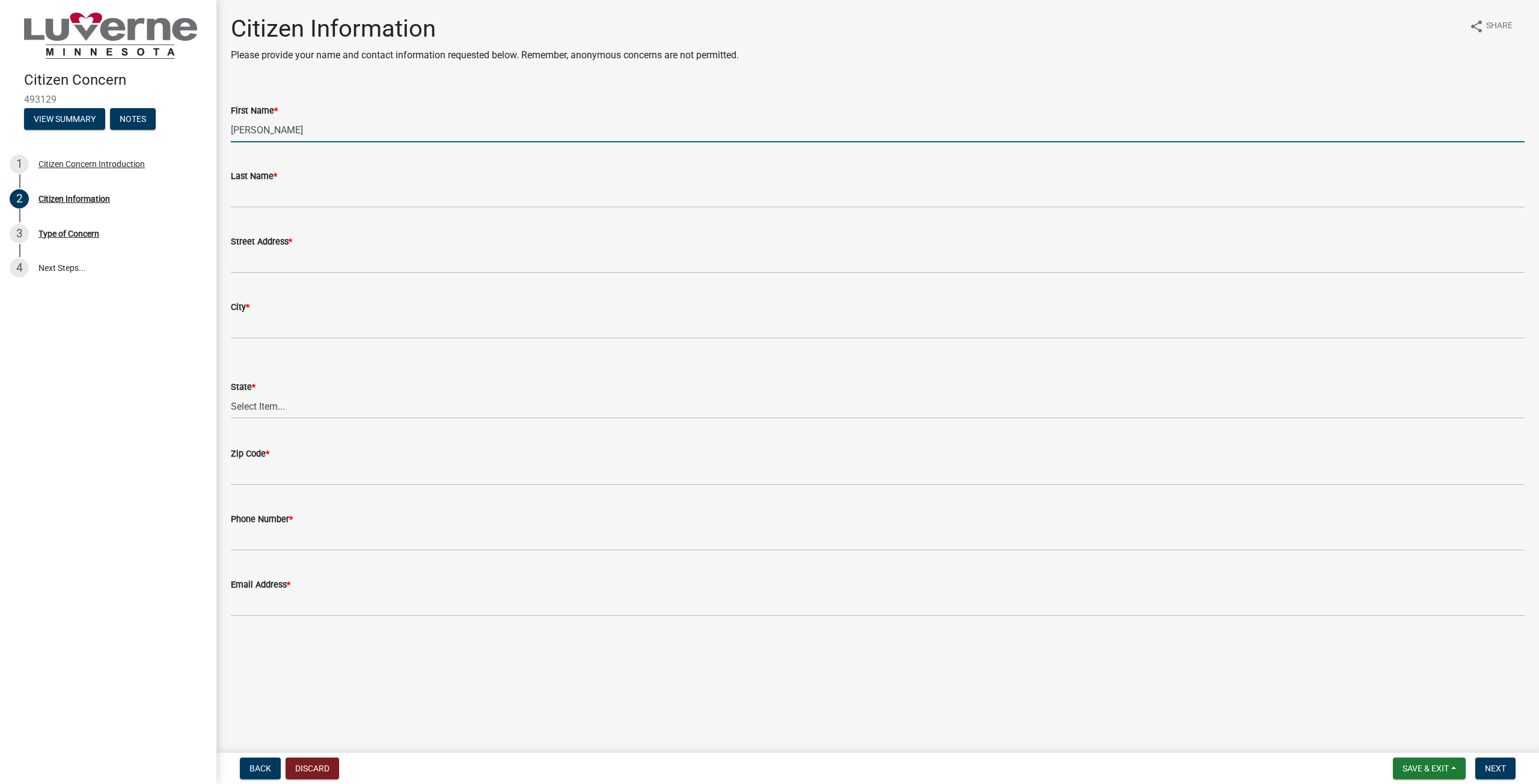
type input "[PERSON_NAME]"
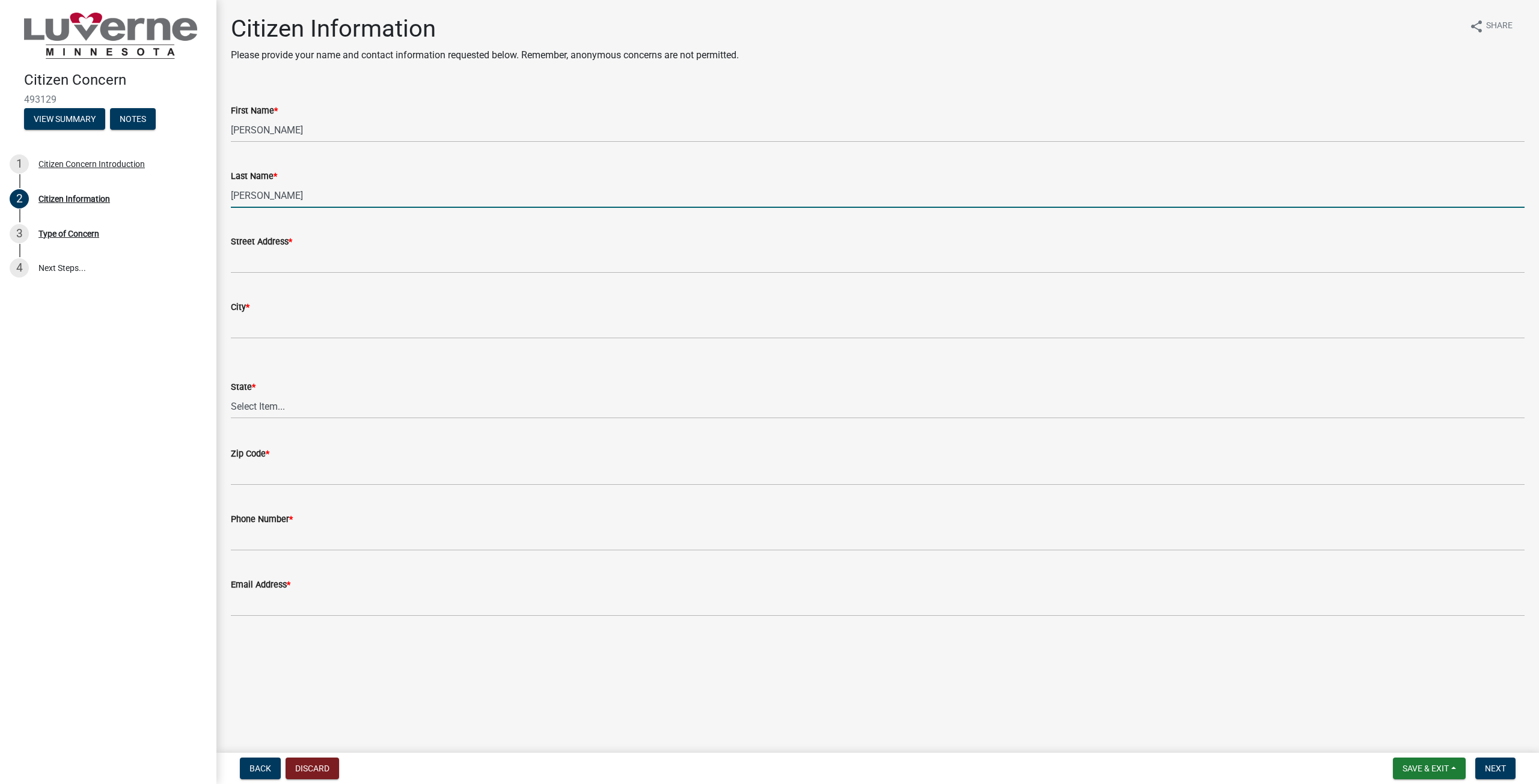
type input "[PERSON_NAME]"
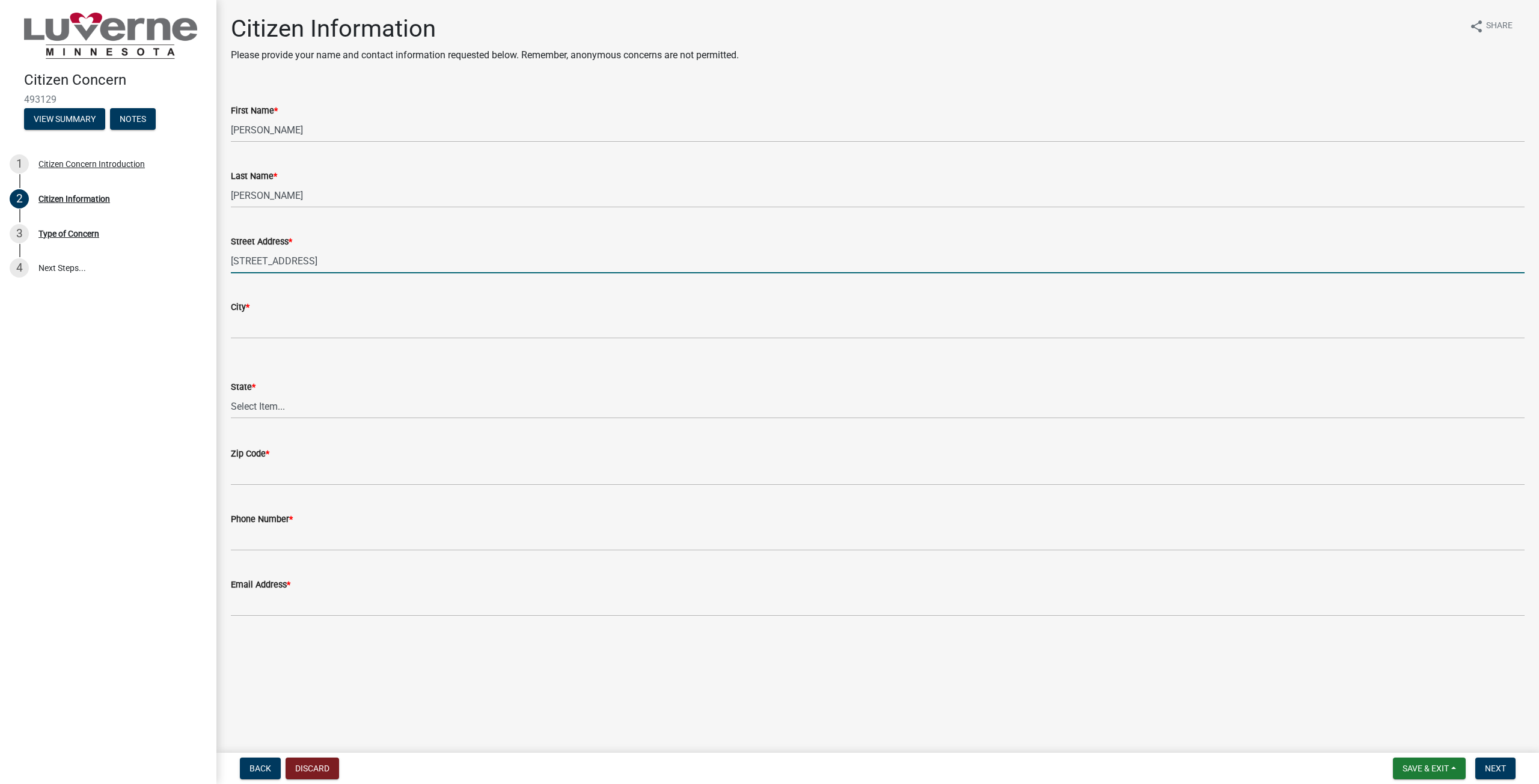
type input "[STREET_ADDRESS]"
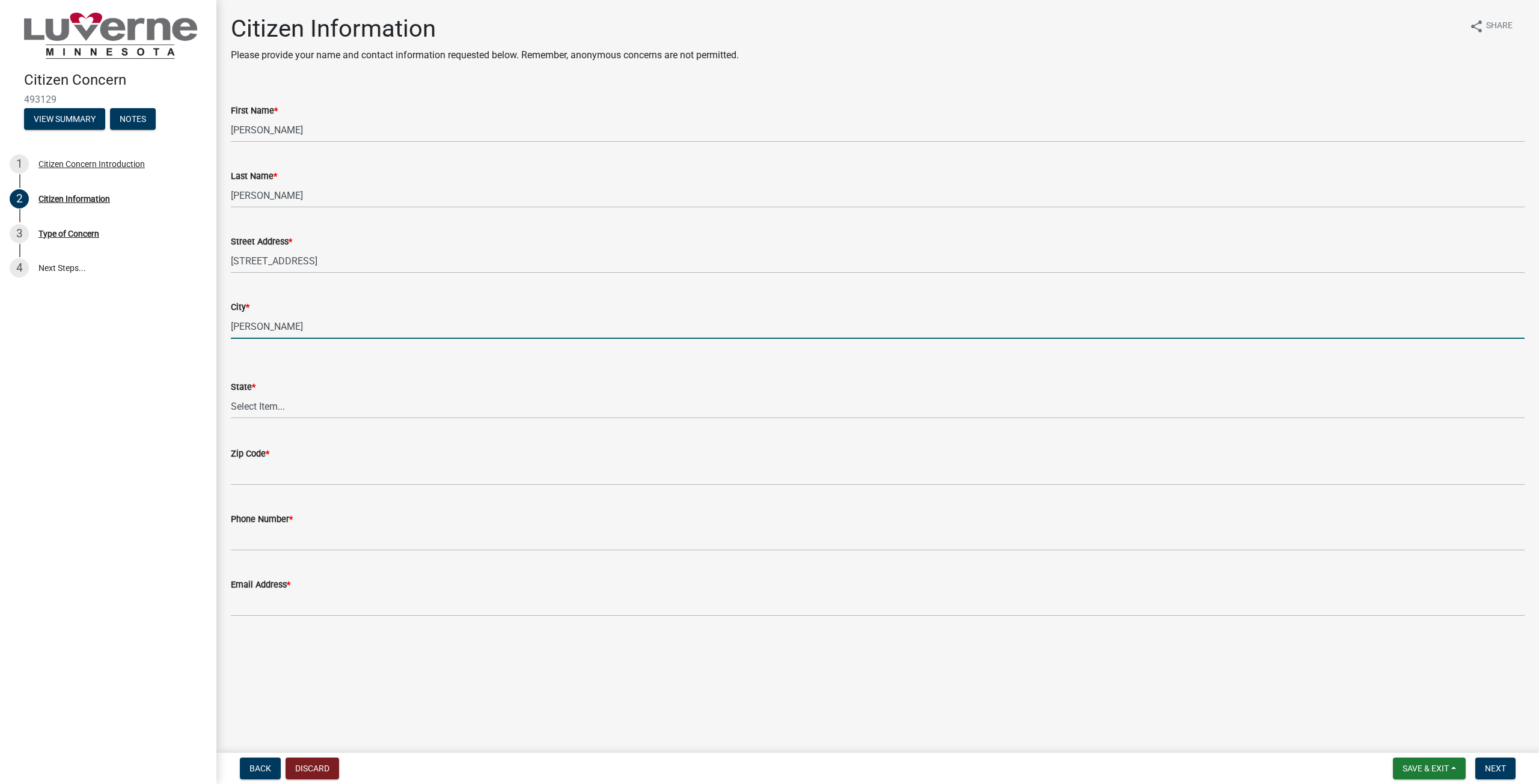
type input "[PERSON_NAME]"
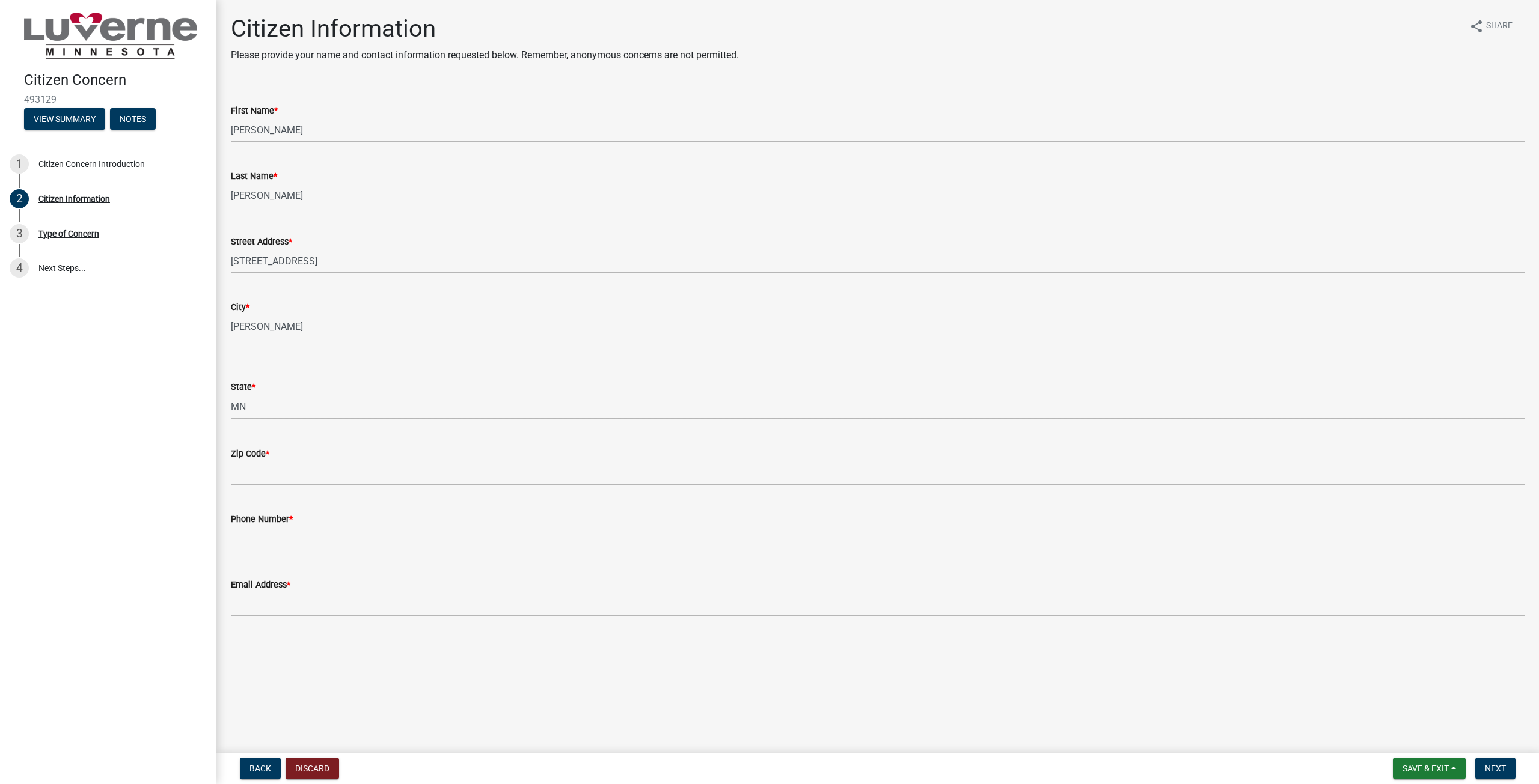
select select "8c50745b-f129-4347-8fd3-6ec1b83df8fc"
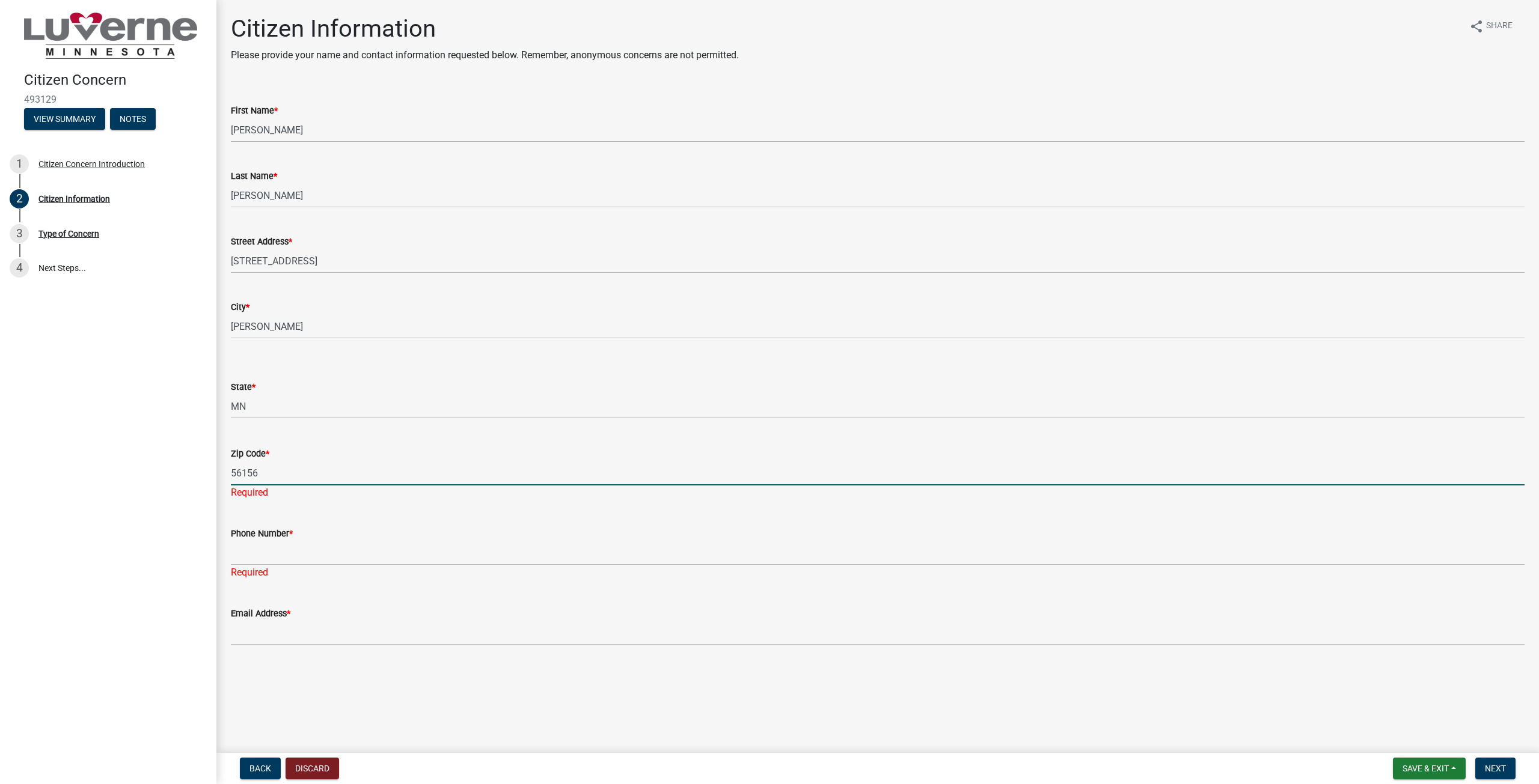
type input "56156"
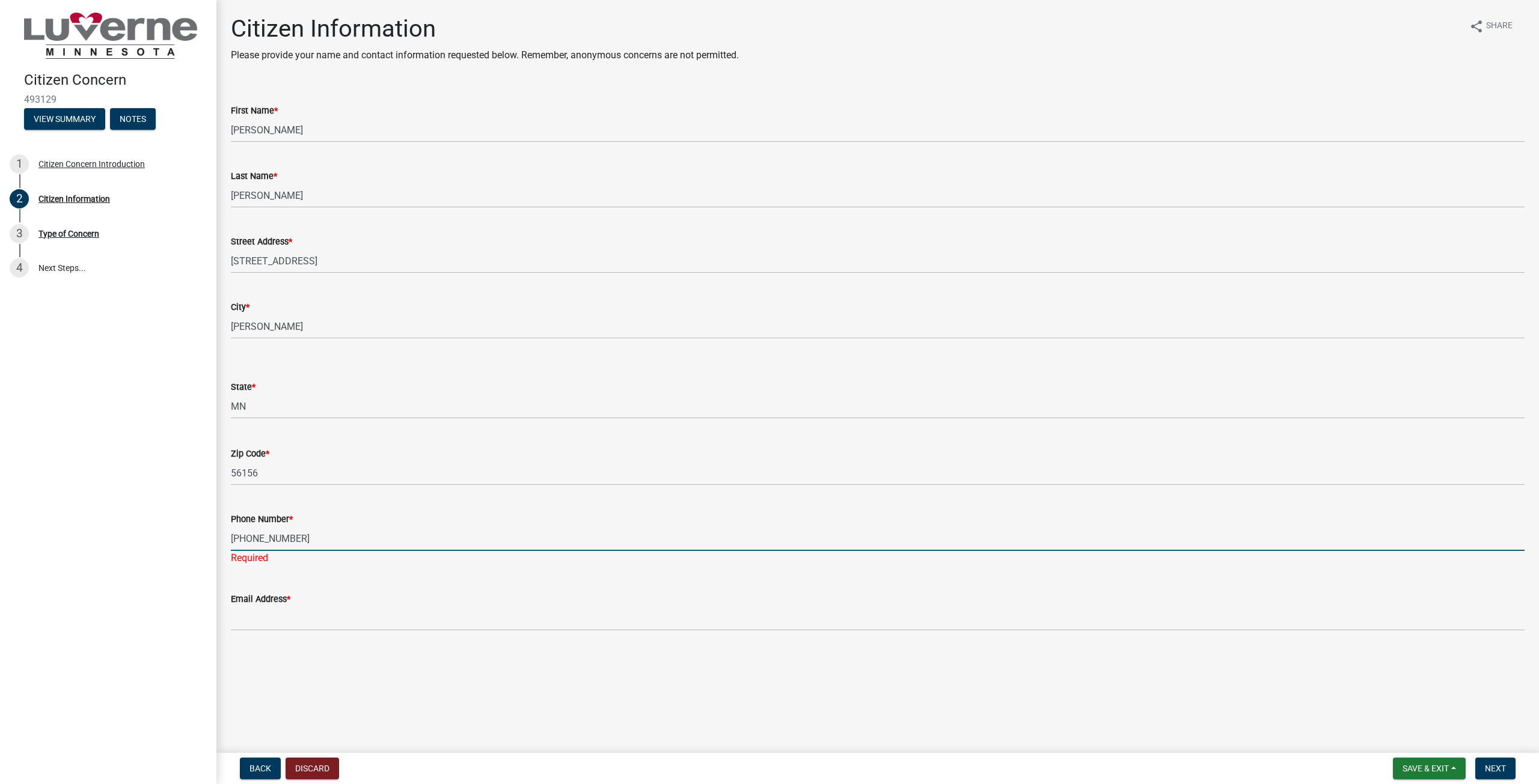
type input "[PHONE_NUMBER]"
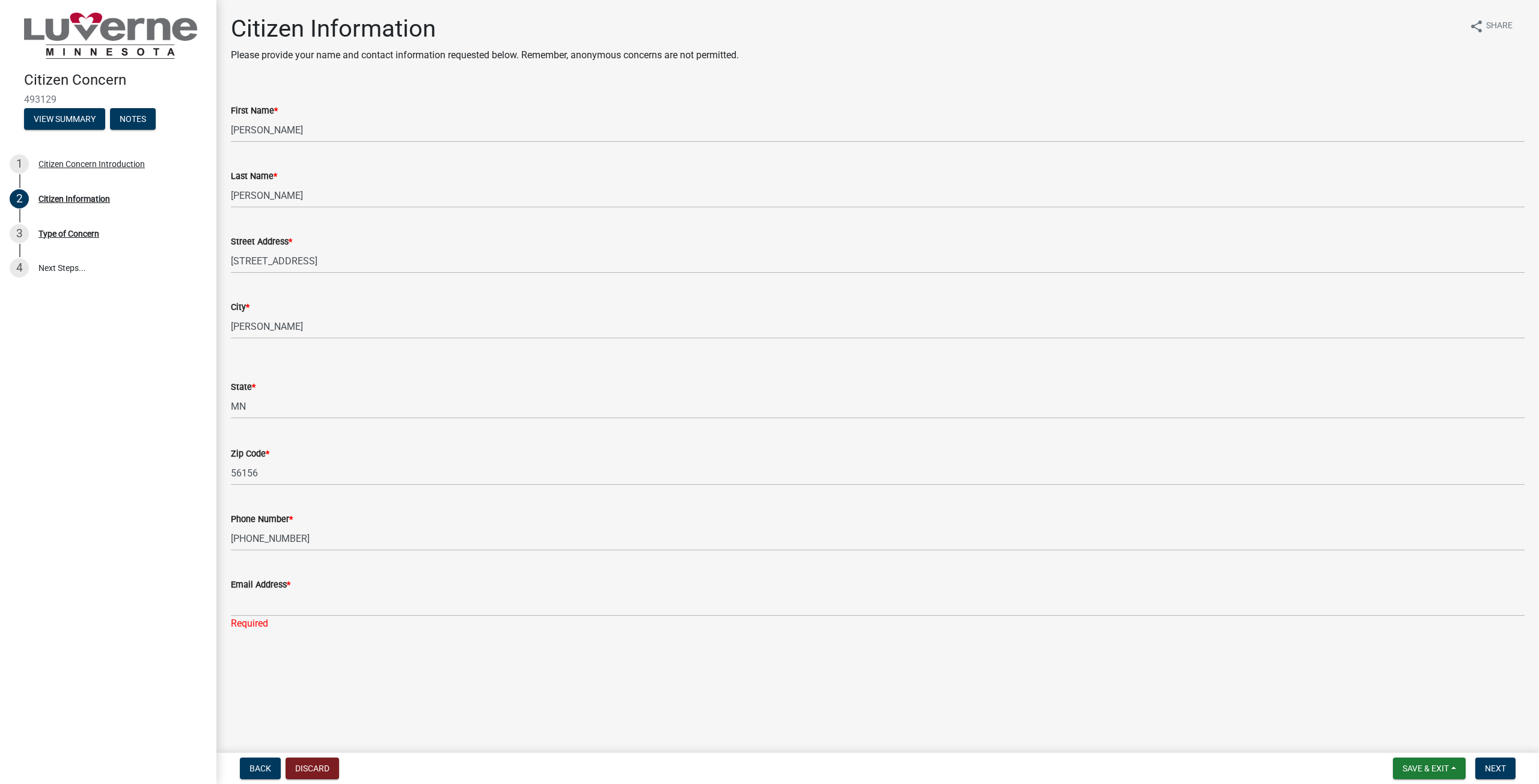
click at [341, 764] on div "Back Discard Save & Exit Save Save & Exit Next" at bounding box center [877, 769] width 1303 height 22
click at [320, 769] on button "Discard" at bounding box center [313, 769] width 54 height 22
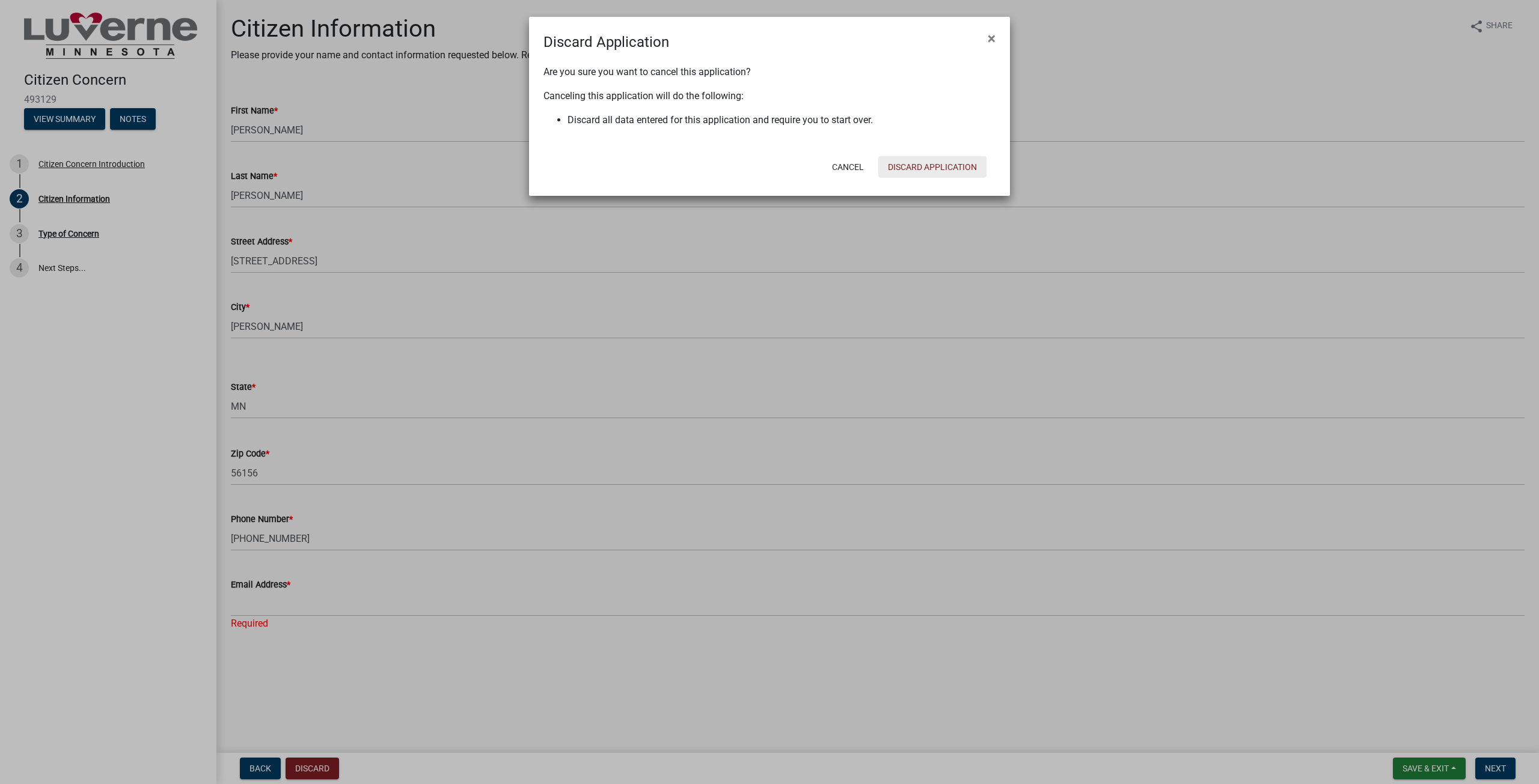
drag, startPoint x: 909, startPoint y: 173, endPoint x: 965, endPoint y: 204, distance: 64.0
click at [910, 173] on button "Discard Application" at bounding box center [932, 167] width 108 height 22
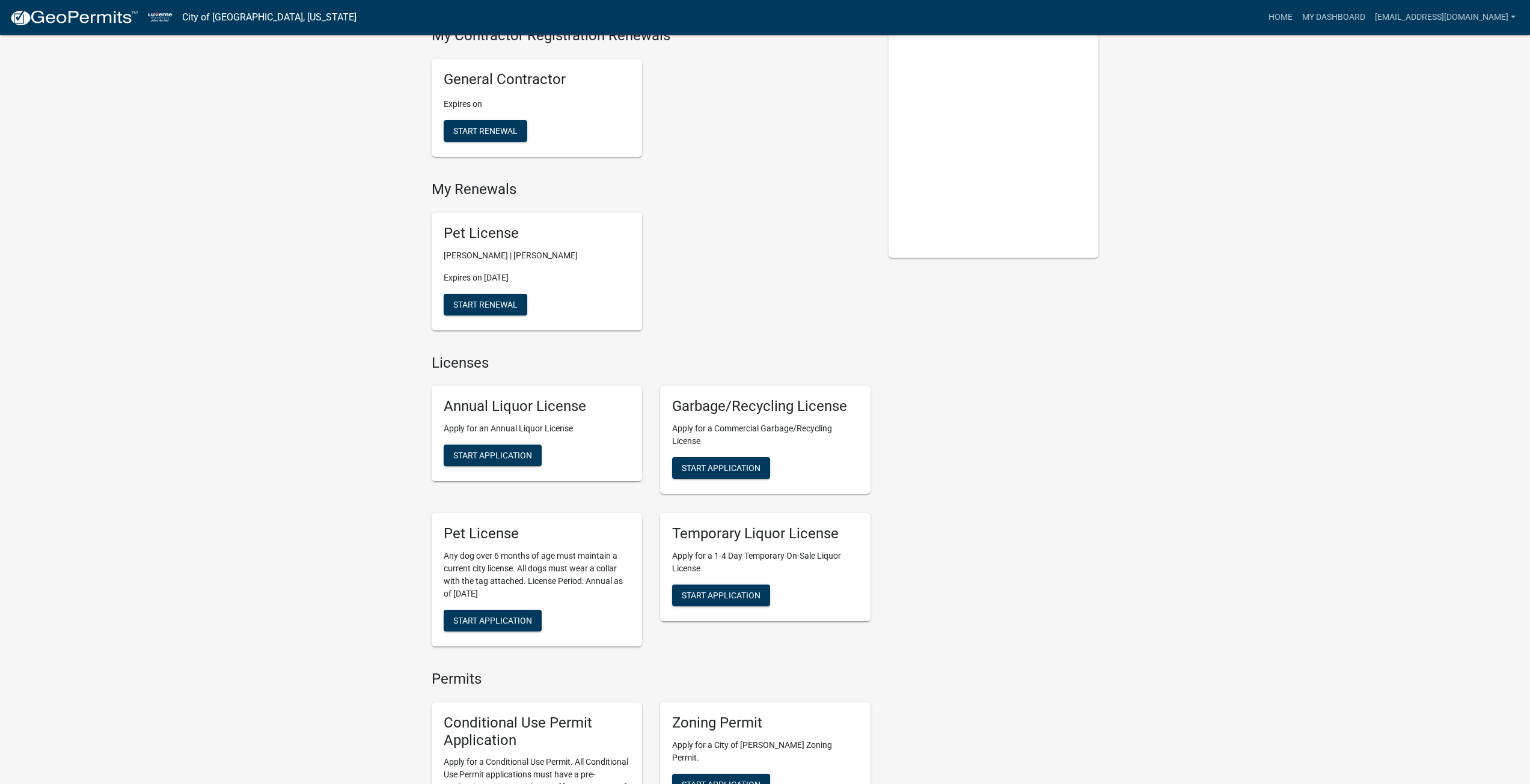
scroll to position [826, 0]
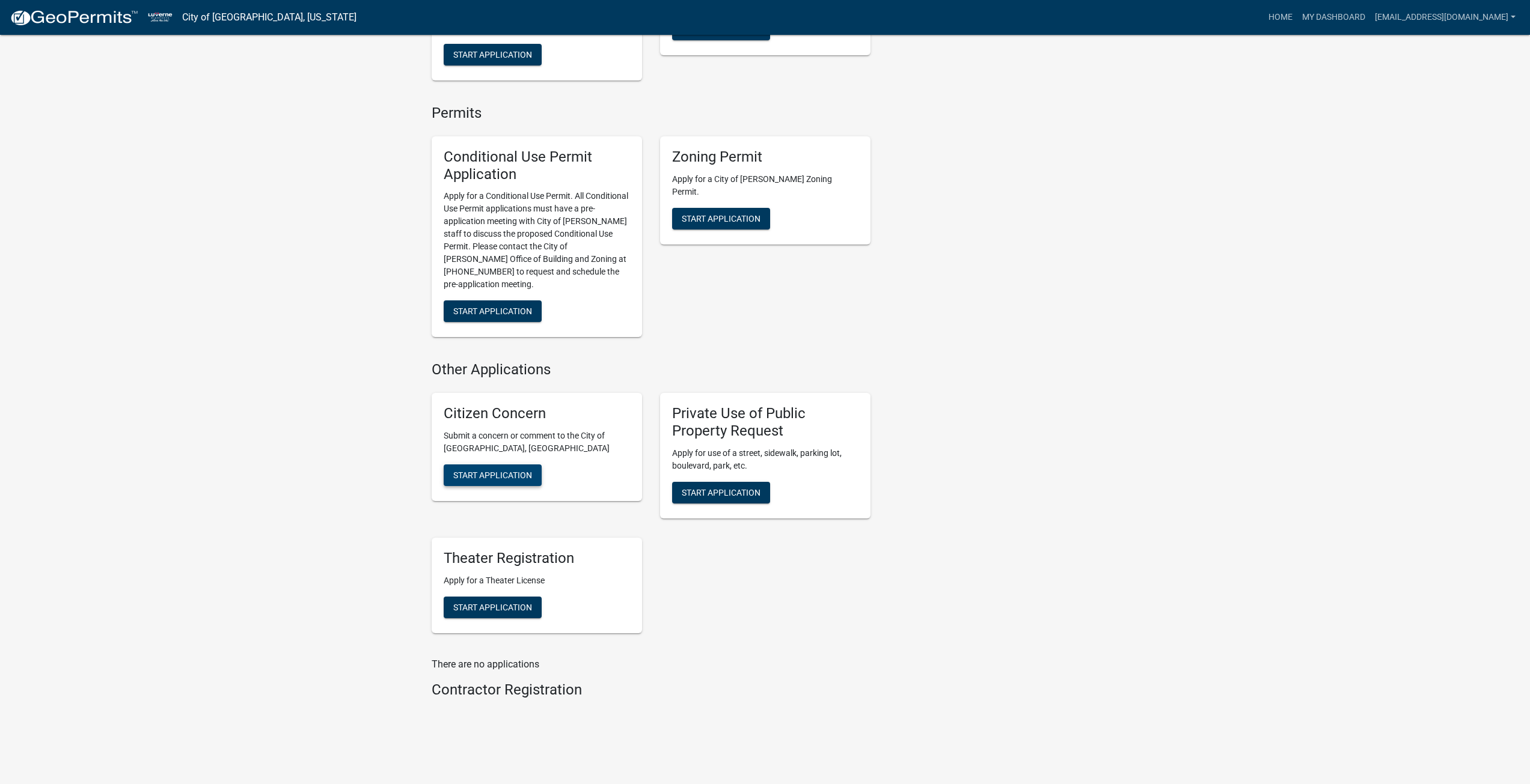
click at [520, 470] on span "Start Application" at bounding box center [492, 475] width 78 height 10
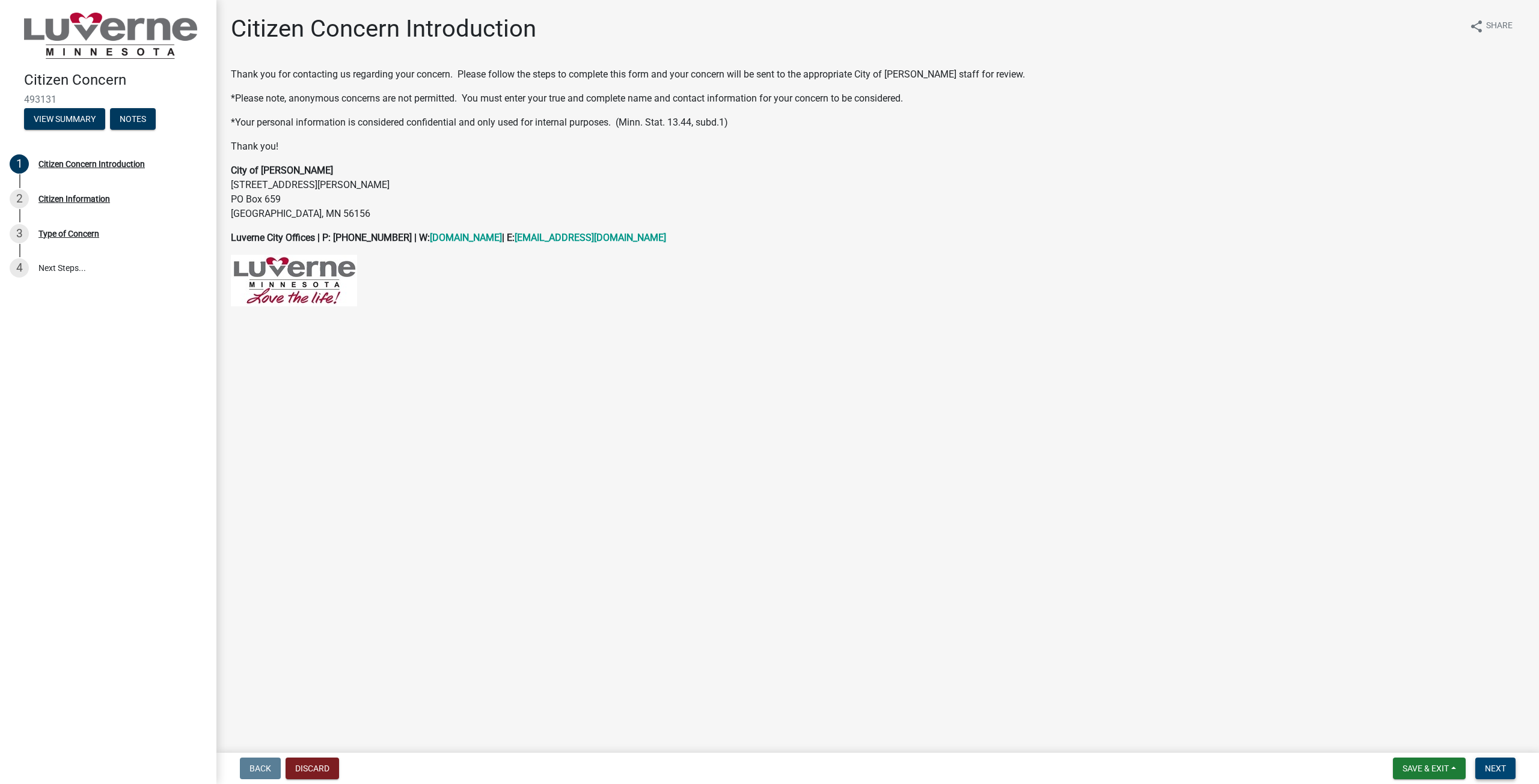
click at [1503, 769] on span "Next" at bounding box center [1495, 768] width 21 height 10
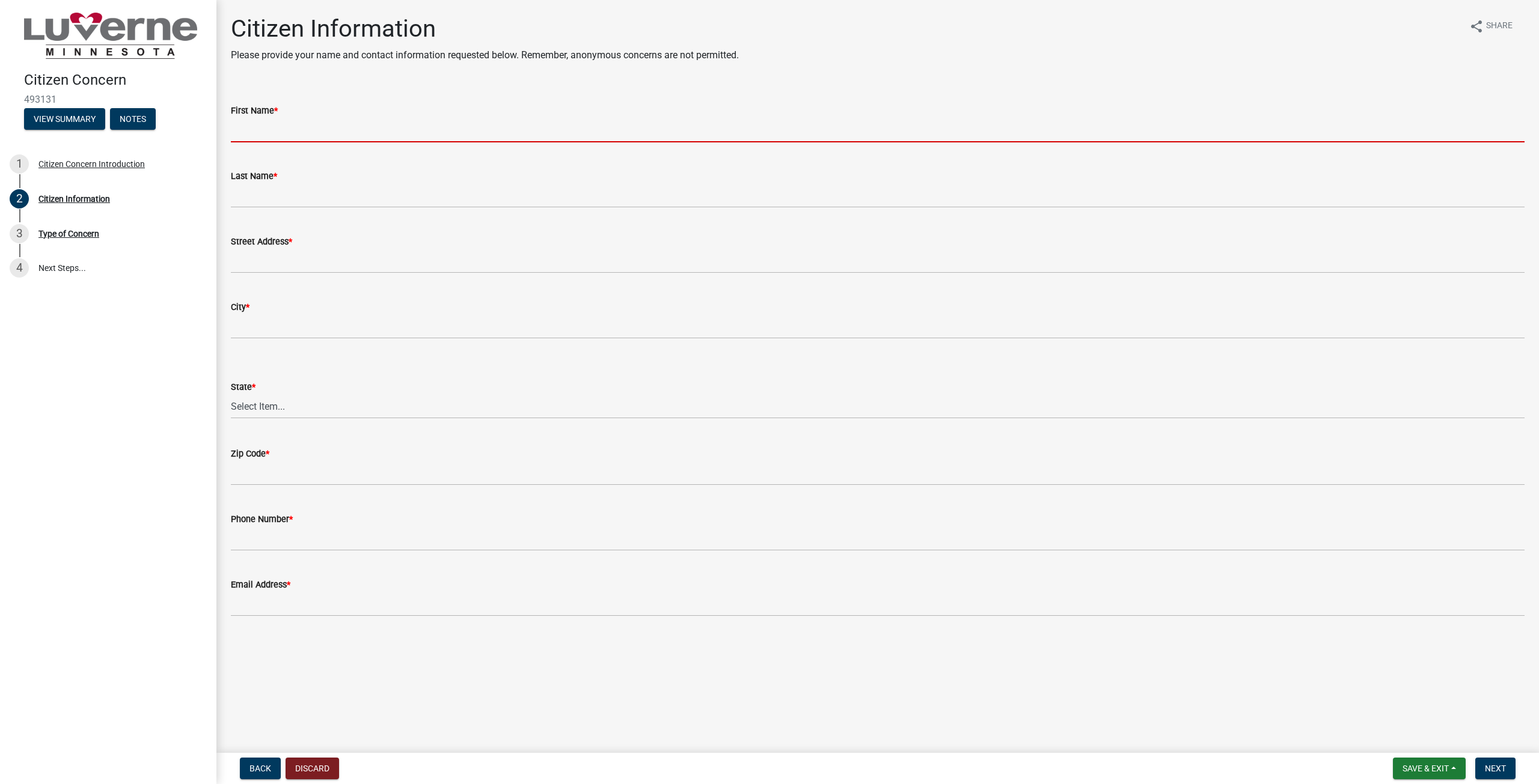
click at [402, 131] on input "First Name *" at bounding box center [878, 130] width 1293 height 25
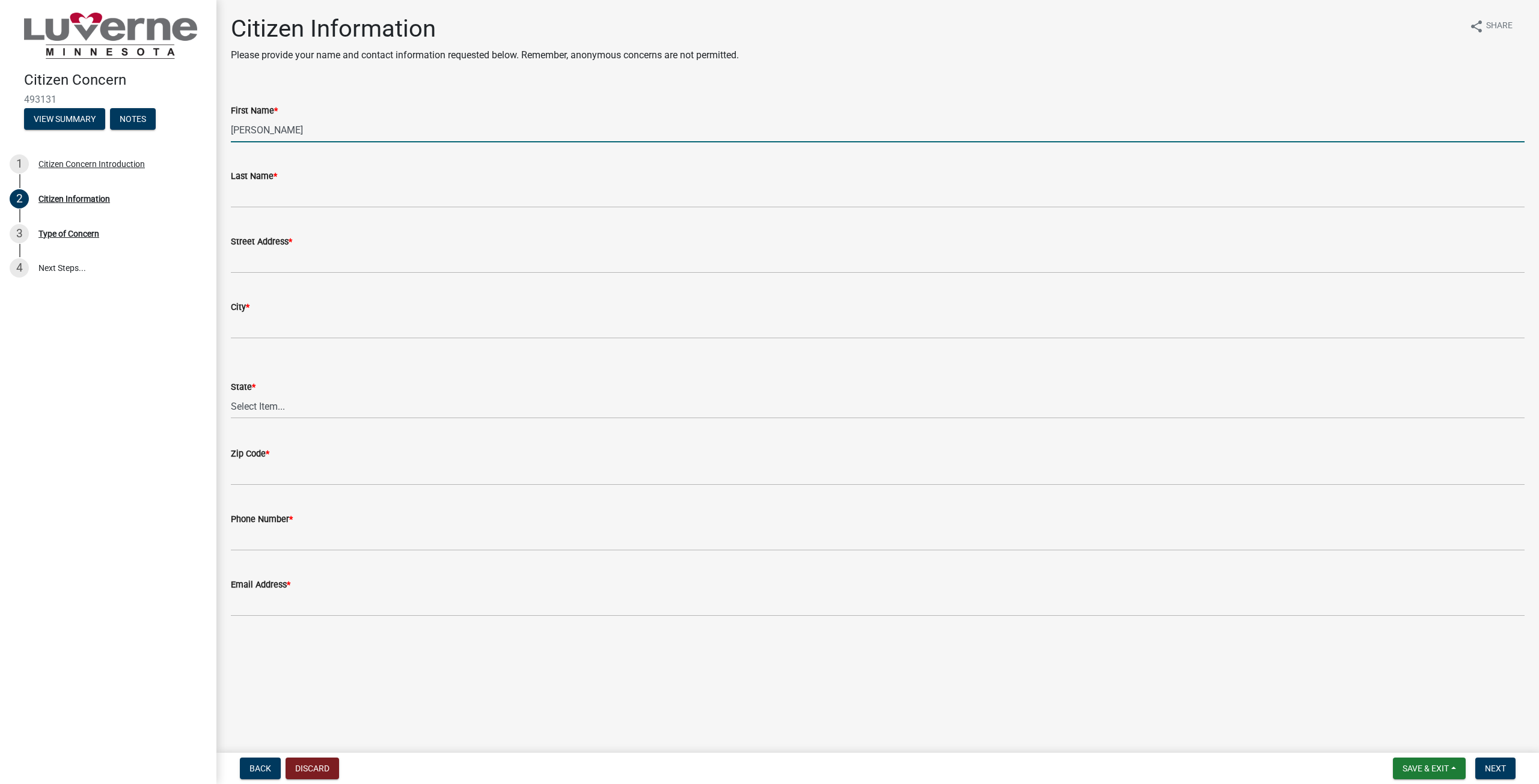
type input "[PERSON_NAME]"
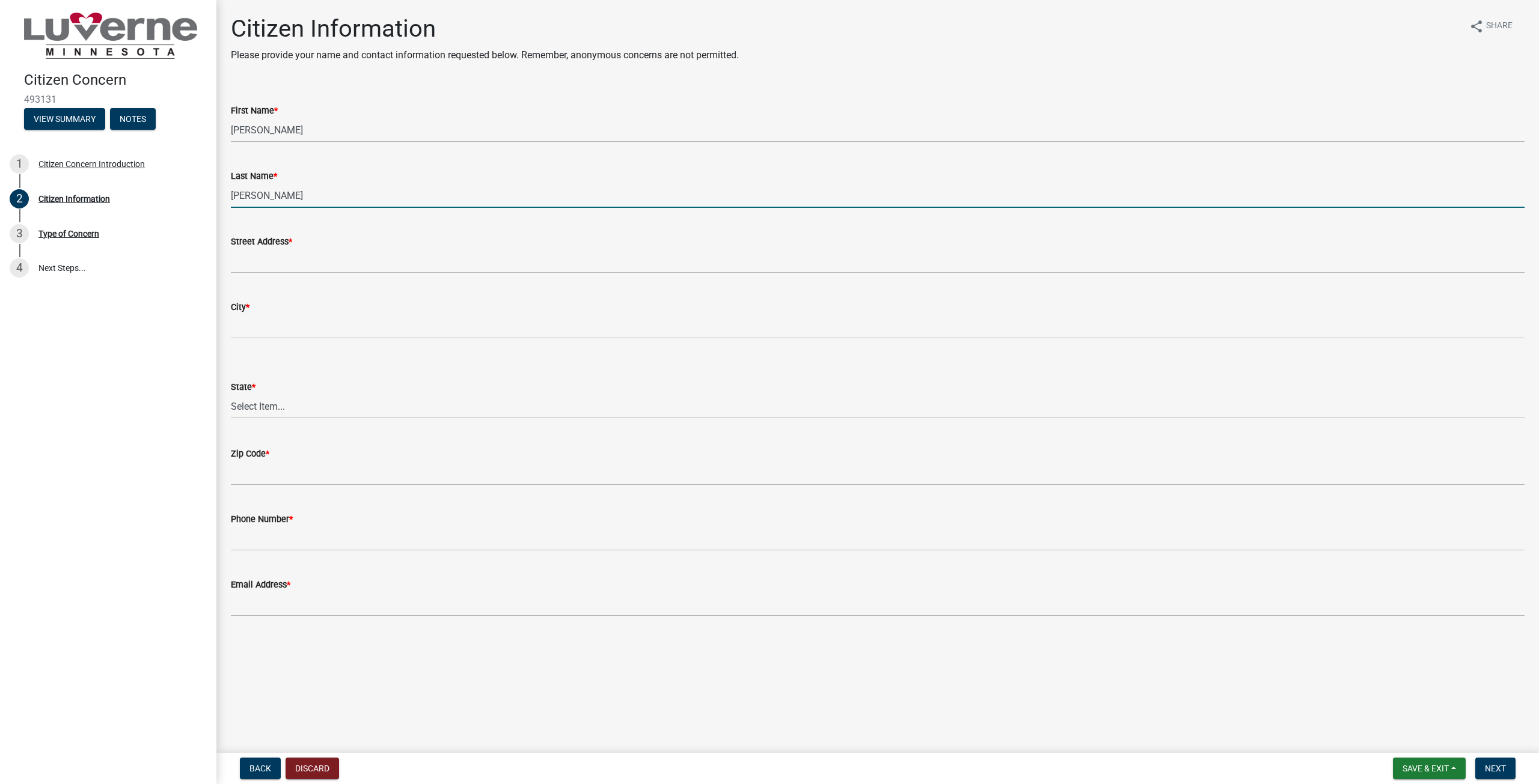
type input "[PERSON_NAME]"
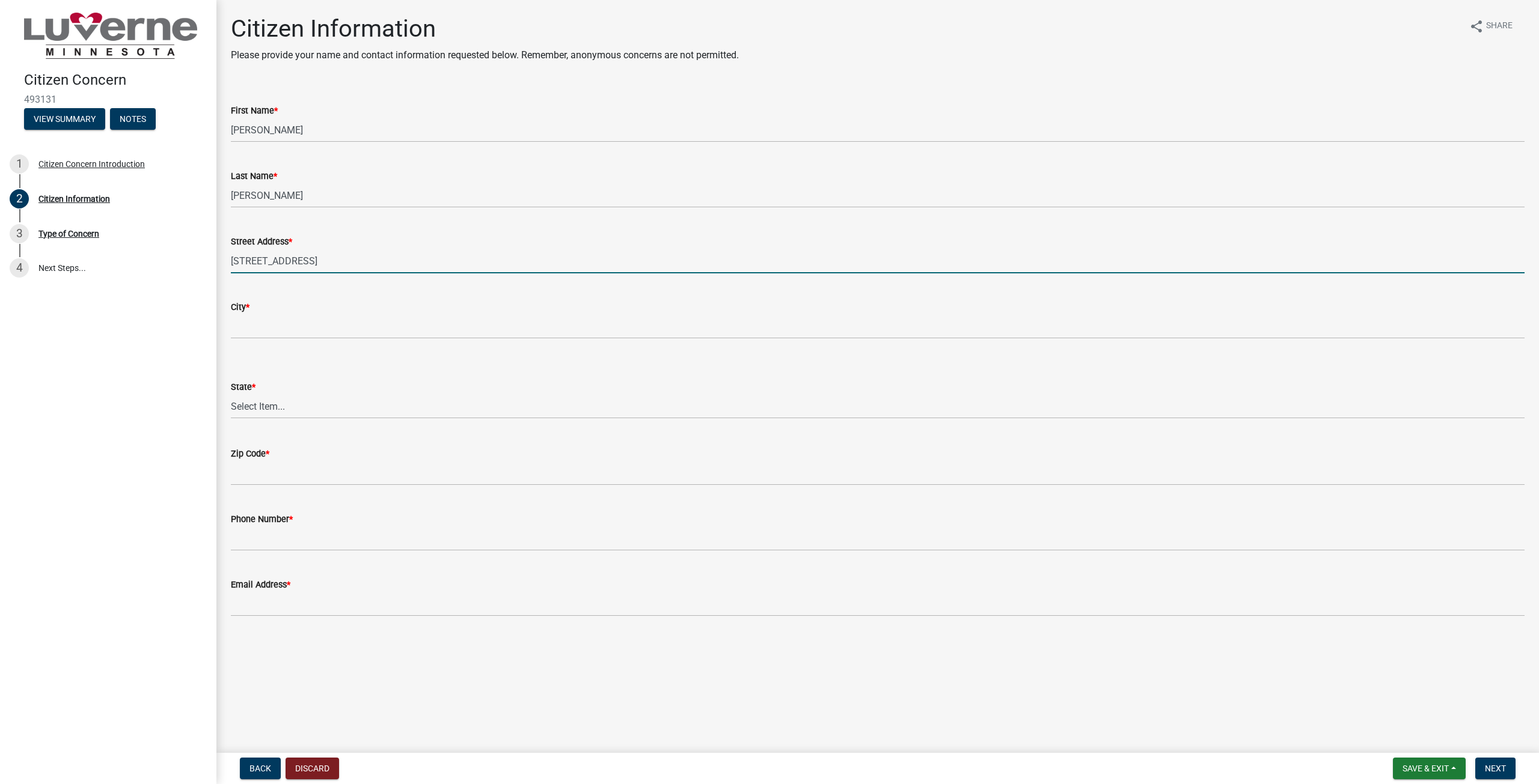
type input "[STREET_ADDRESS]"
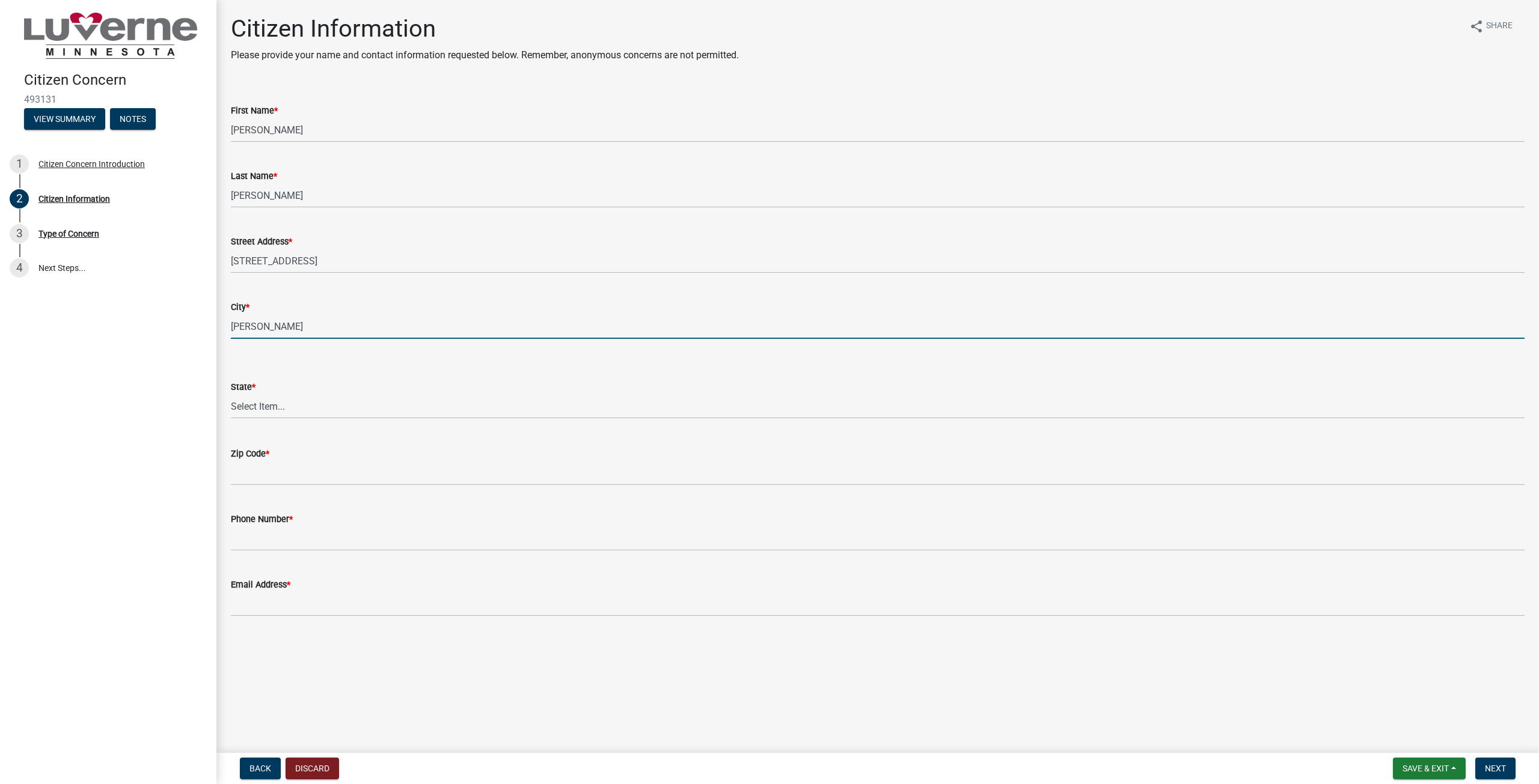
type input "[PERSON_NAME]"
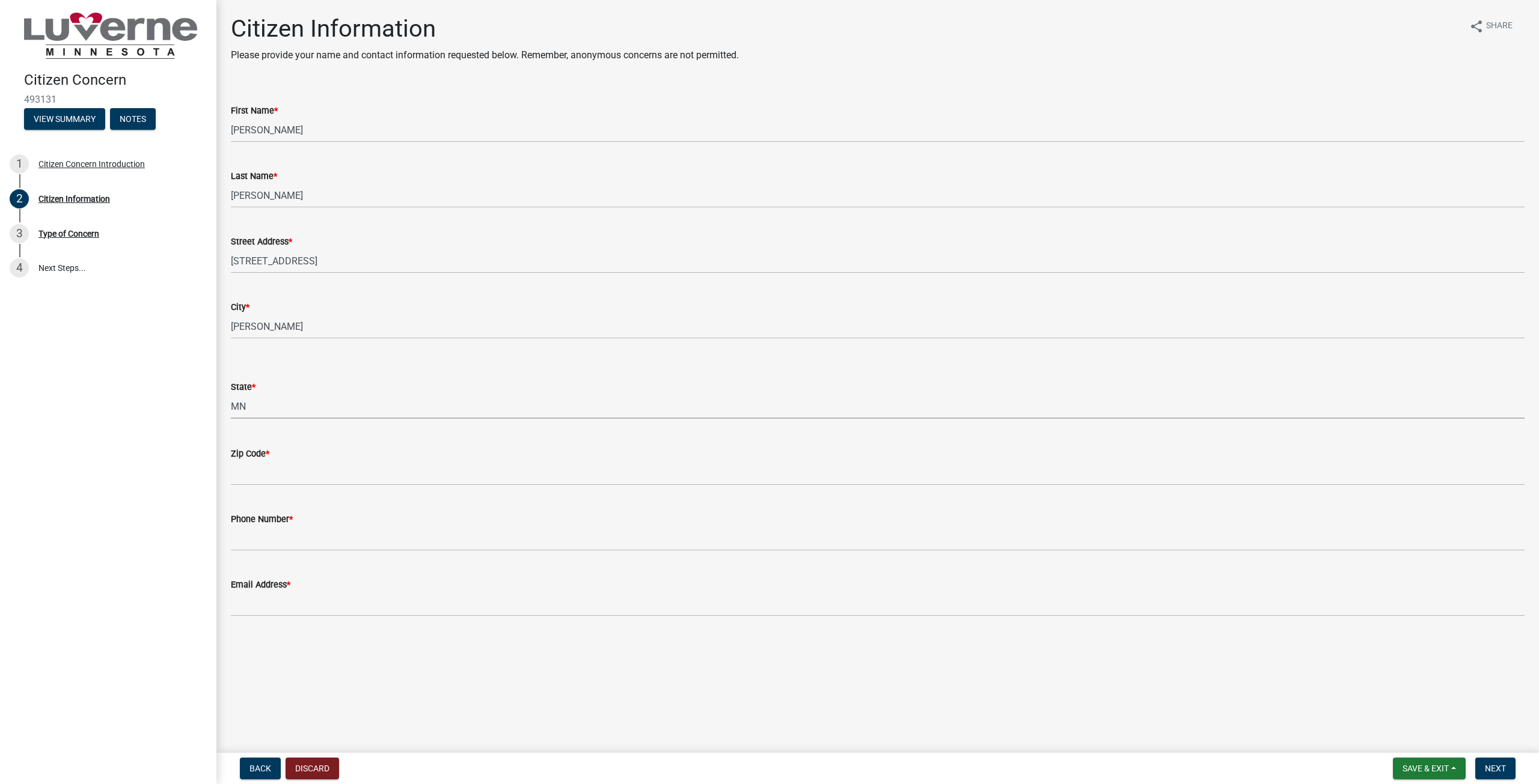
select select "8c50745b-f129-4347-8fd3-6ec1b83df8fc"
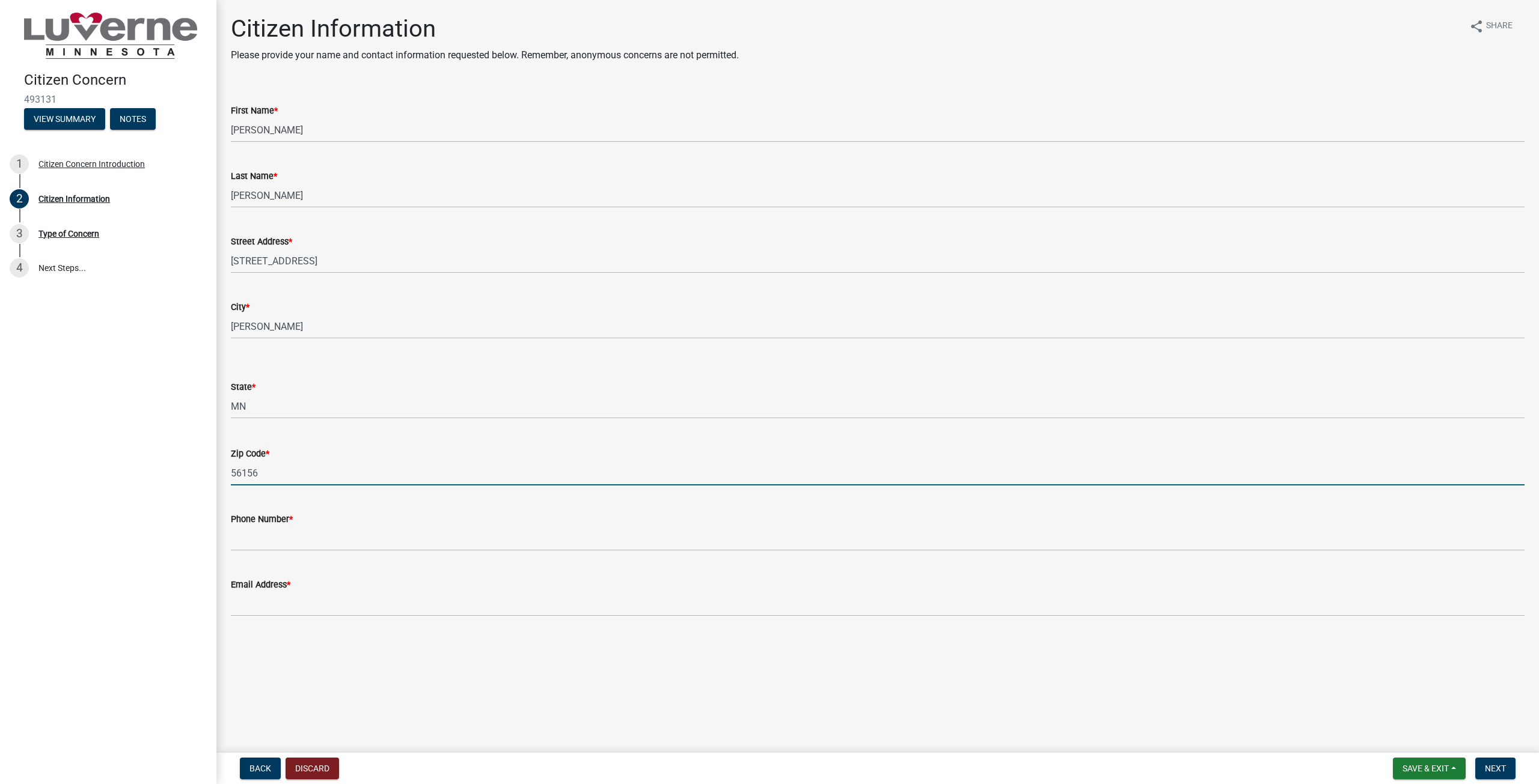
type input "56156"
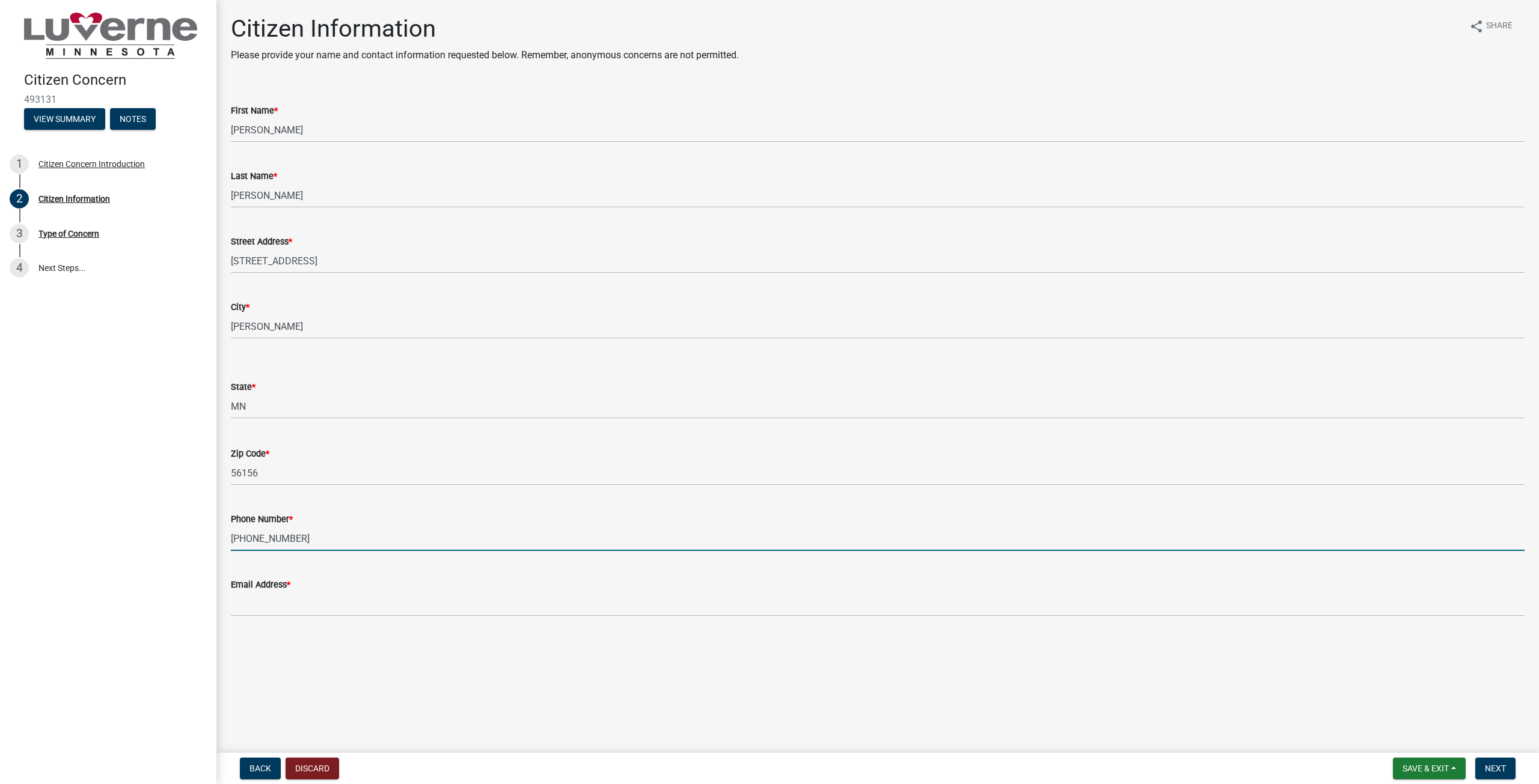
type input "[PHONE_NUMBER]"
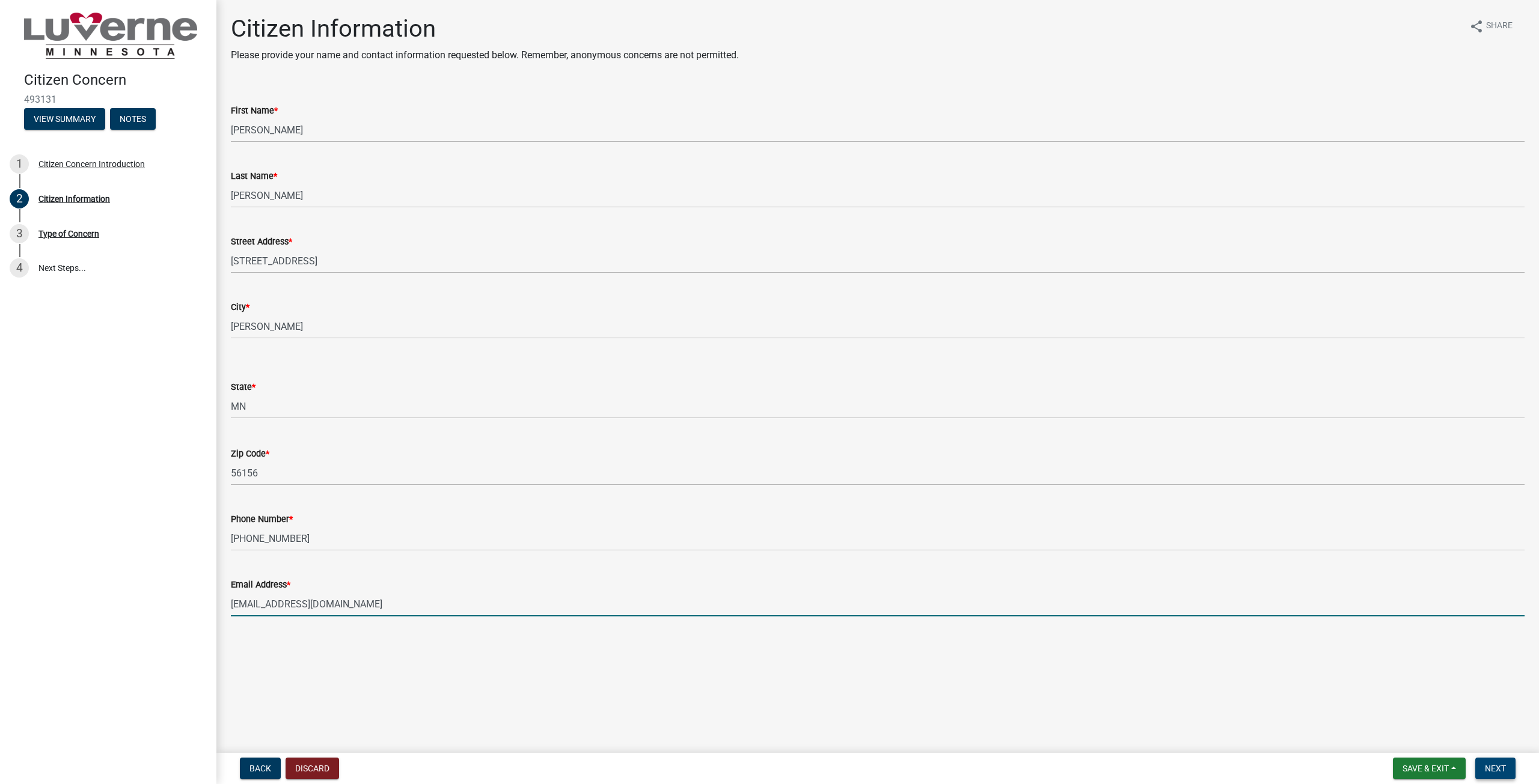
type input "[EMAIL_ADDRESS][DOMAIN_NAME]"
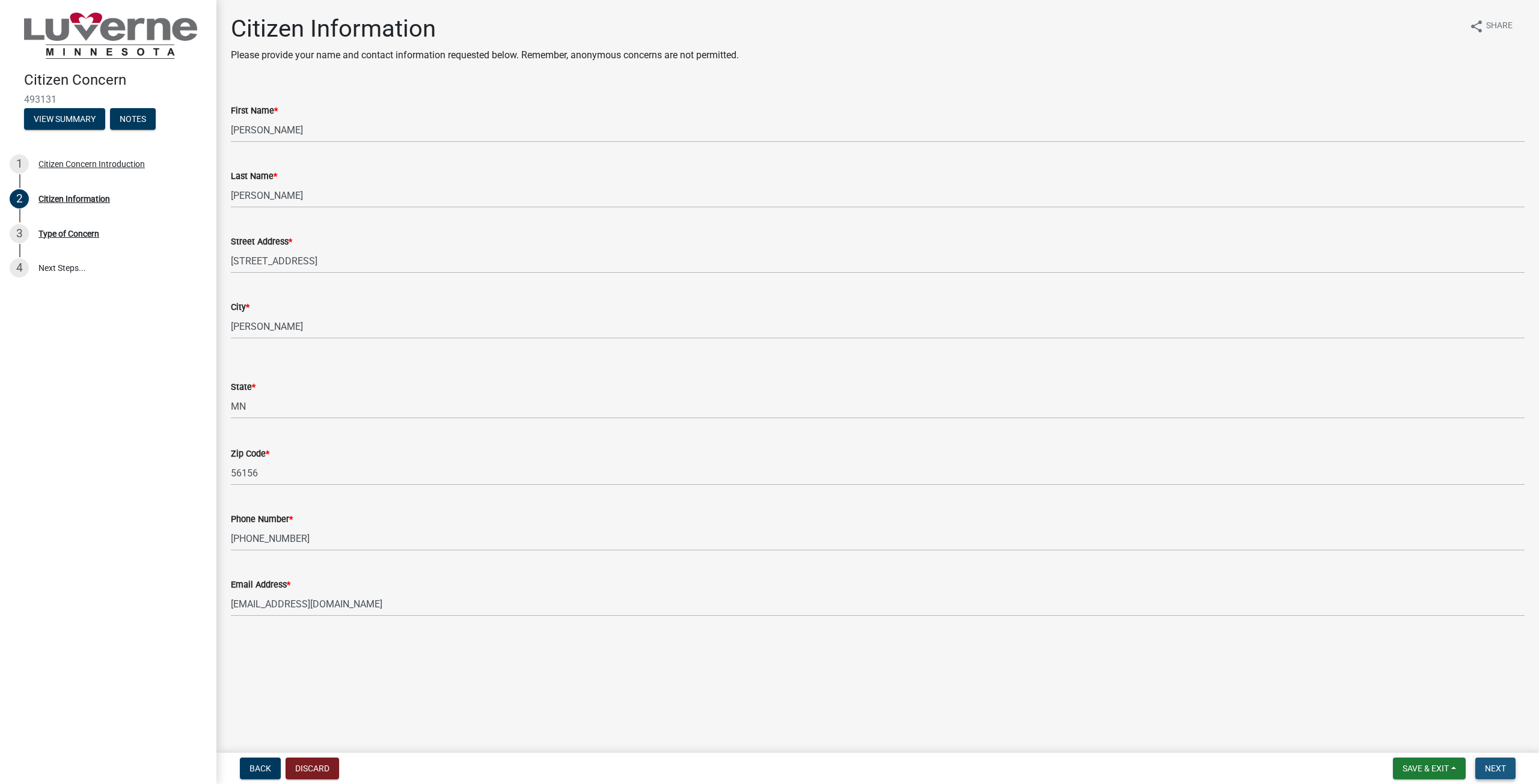
click at [1491, 773] on span "Next" at bounding box center [1495, 768] width 21 height 10
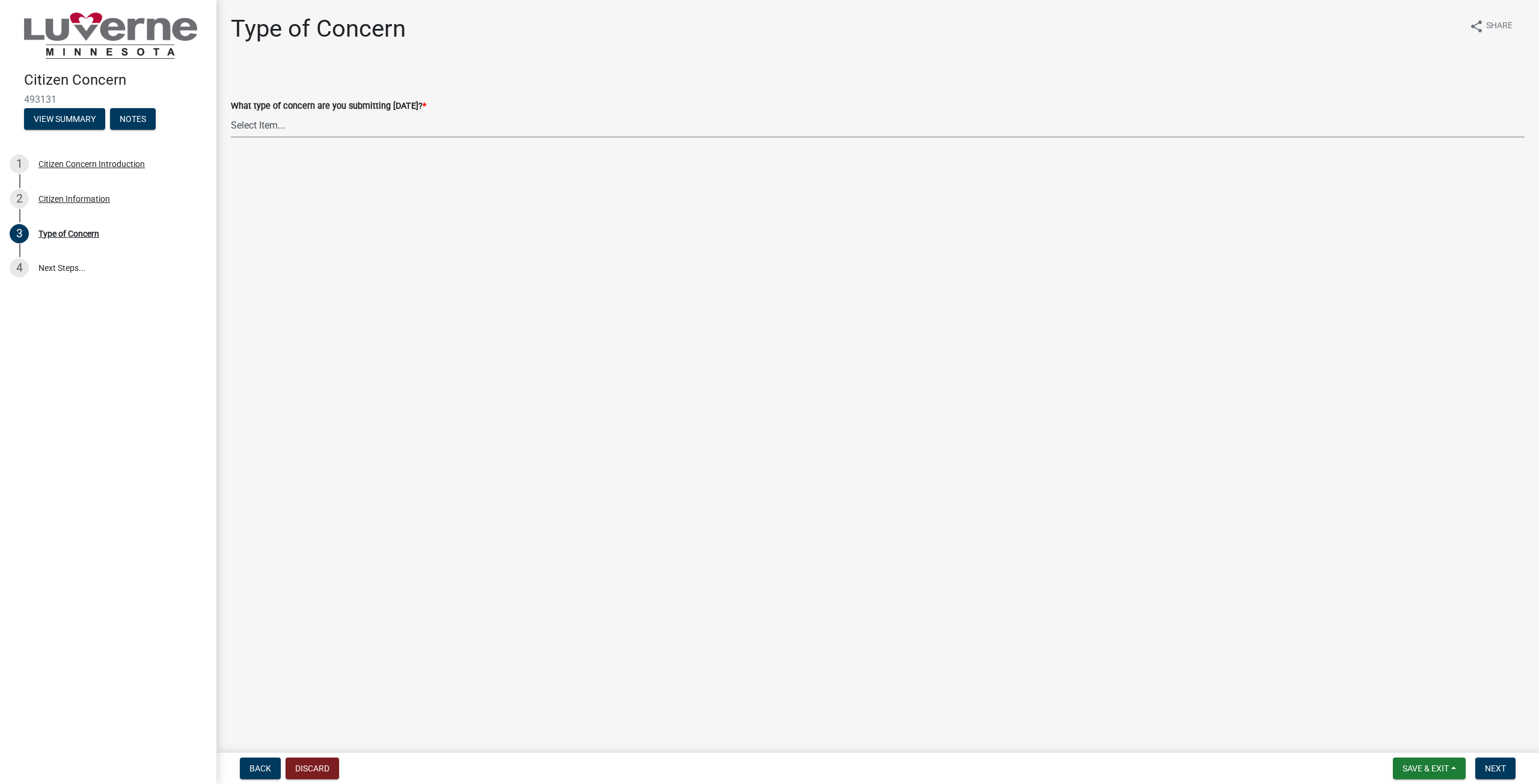
click at [426, 117] on select "Select Item... General Concern or Feedback Specific Parcel/Address or Other Pro…" at bounding box center [878, 125] width 1293 height 25
click at [231, 113] on select "Select Item... General Concern or Feedback Specific Parcel/Address or Other Pro…" at bounding box center [878, 125] width 1293 height 25
select select "d576af00-52ec-4945-b76d-b4e3ff7968d8"
click at [1494, 760] on button "Next" at bounding box center [1495, 769] width 40 height 22
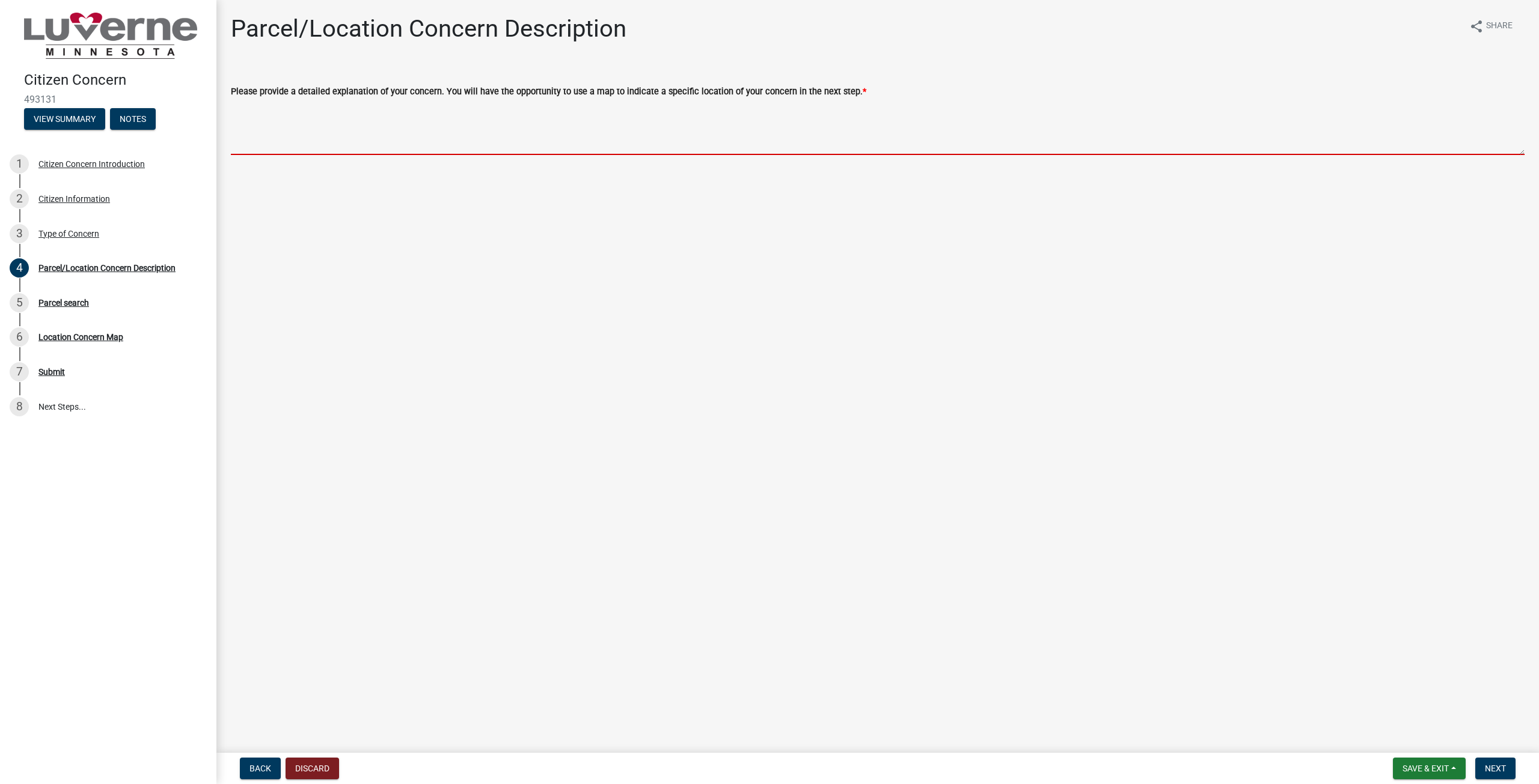
click at [688, 120] on textarea "Please provide a detailed explanation of your concern. You will have the opport…" at bounding box center [878, 127] width 1293 height 57
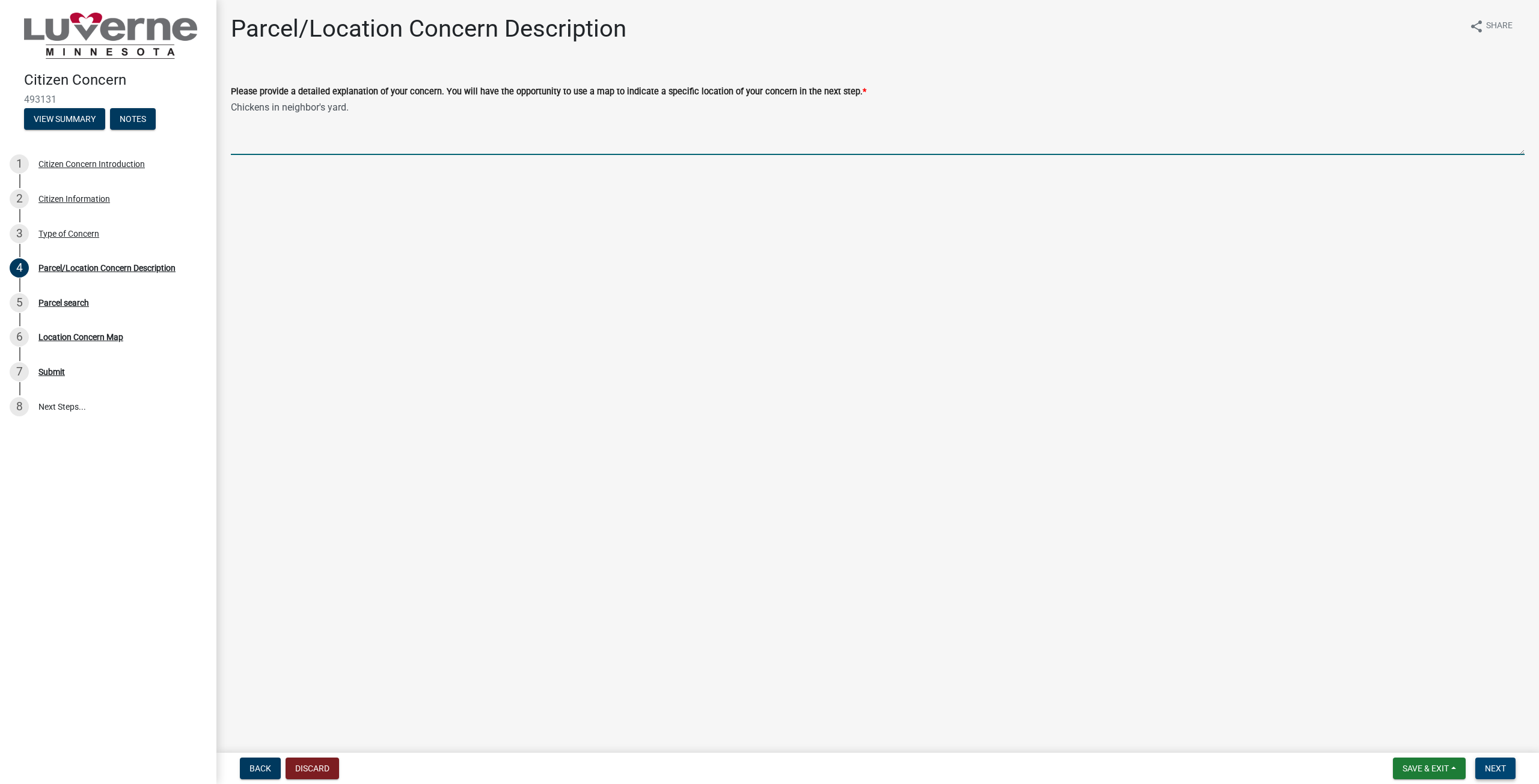
type textarea "Chickens in neighbor's yard."
click at [1500, 764] on span "Next" at bounding box center [1495, 768] width 21 height 10
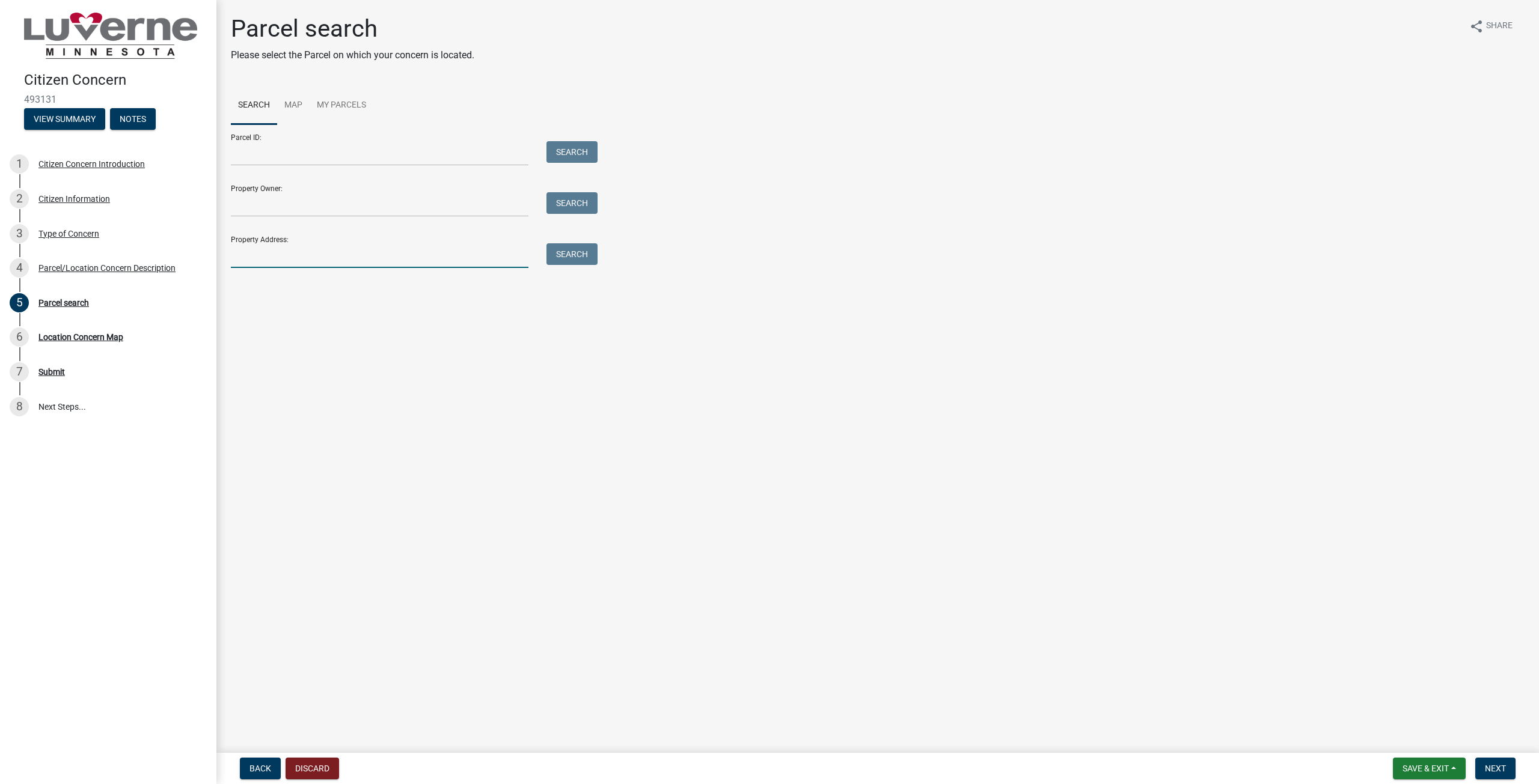
click at [397, 265] on input "Property Address:" at bounding box center [379, 256] width 298 height 25
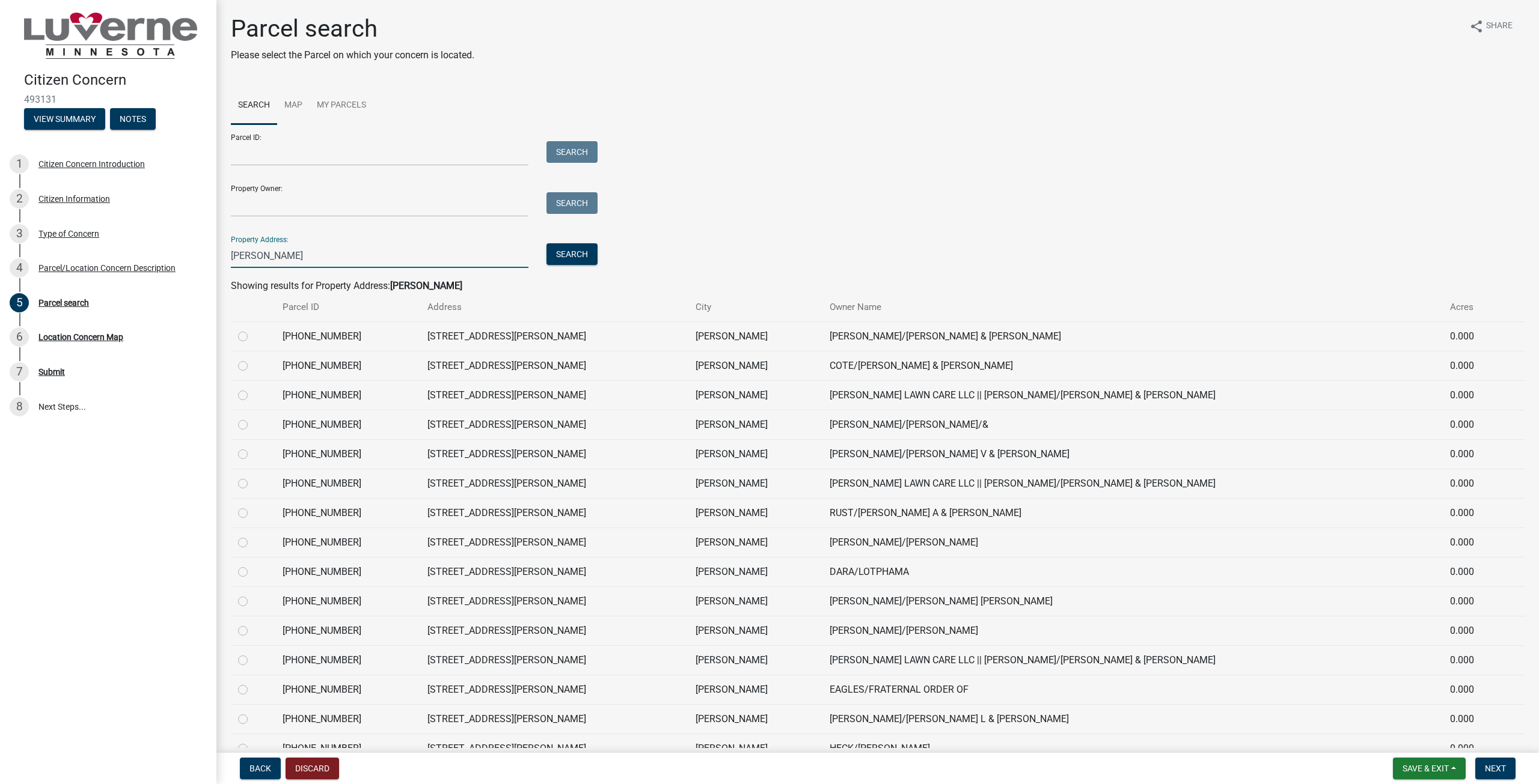
type input "[PERSON_NAME]"
click at [253, 330] on label at bounding box center [253, 330] width 0 height 0
click at [253, 337] on input "radio" at bounding box center [256, 333] width 8 height 8
radio input "true"
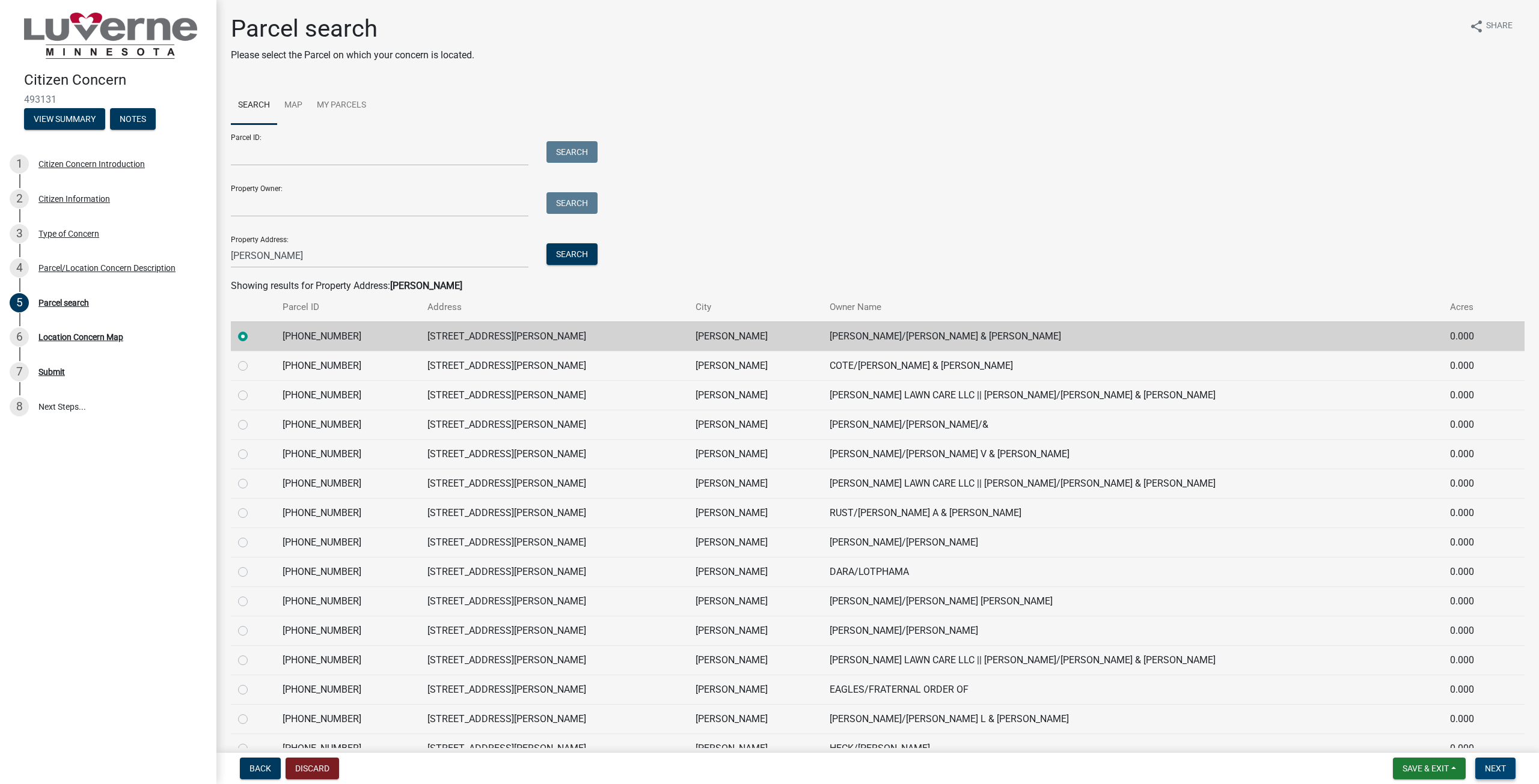
click at [1491, 777] on button "Next" at bounding box center [1495, 769] width 40 height 22
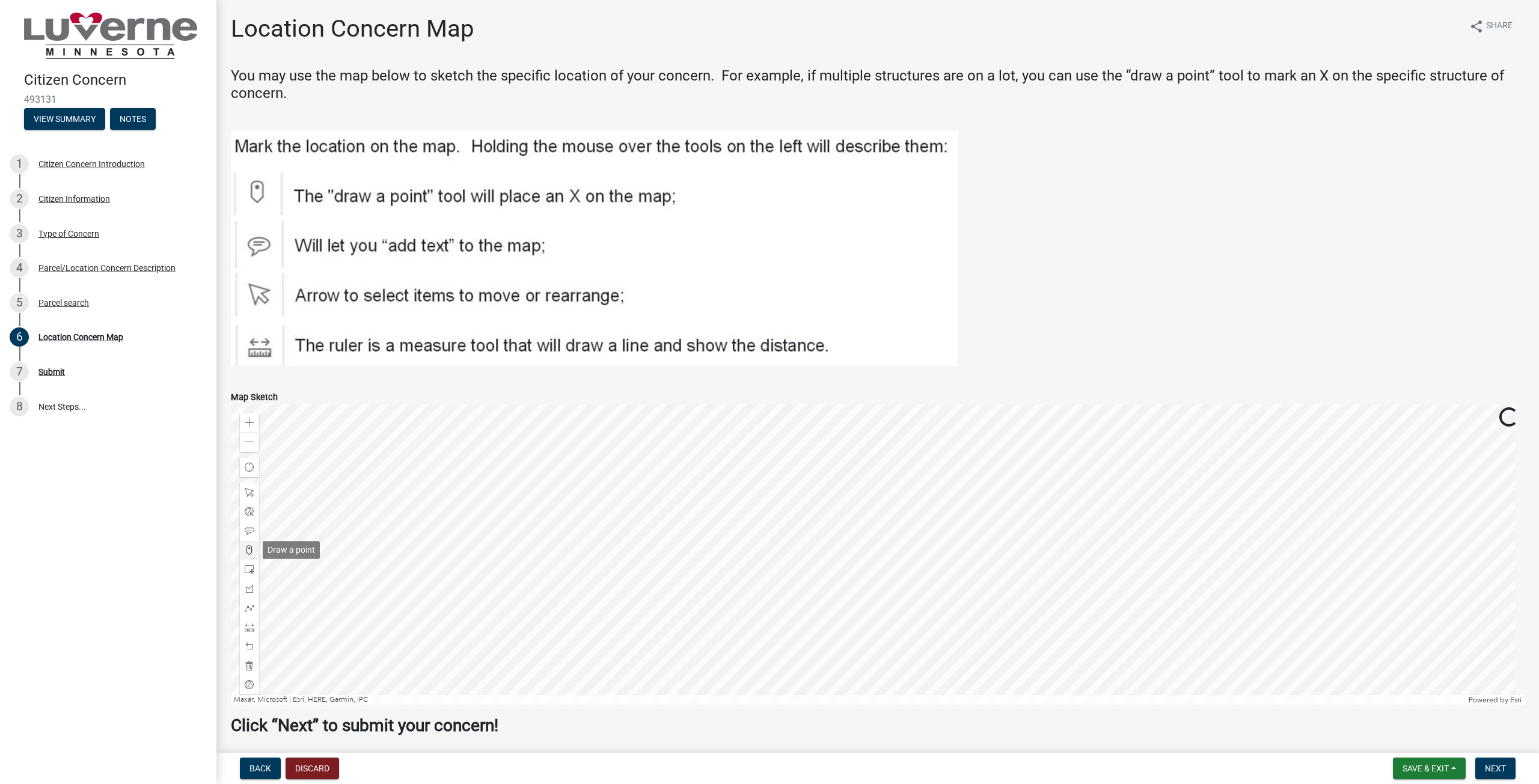
click at [249, 550] on span at bounding box center [249, 550] width 10 height 10
click at [887, 530] on div at bounding box center [878, 554] width 1293 height 300
click at [1503, 766] on span "Next" at bounding box center [1495, 768] width 21 height 10
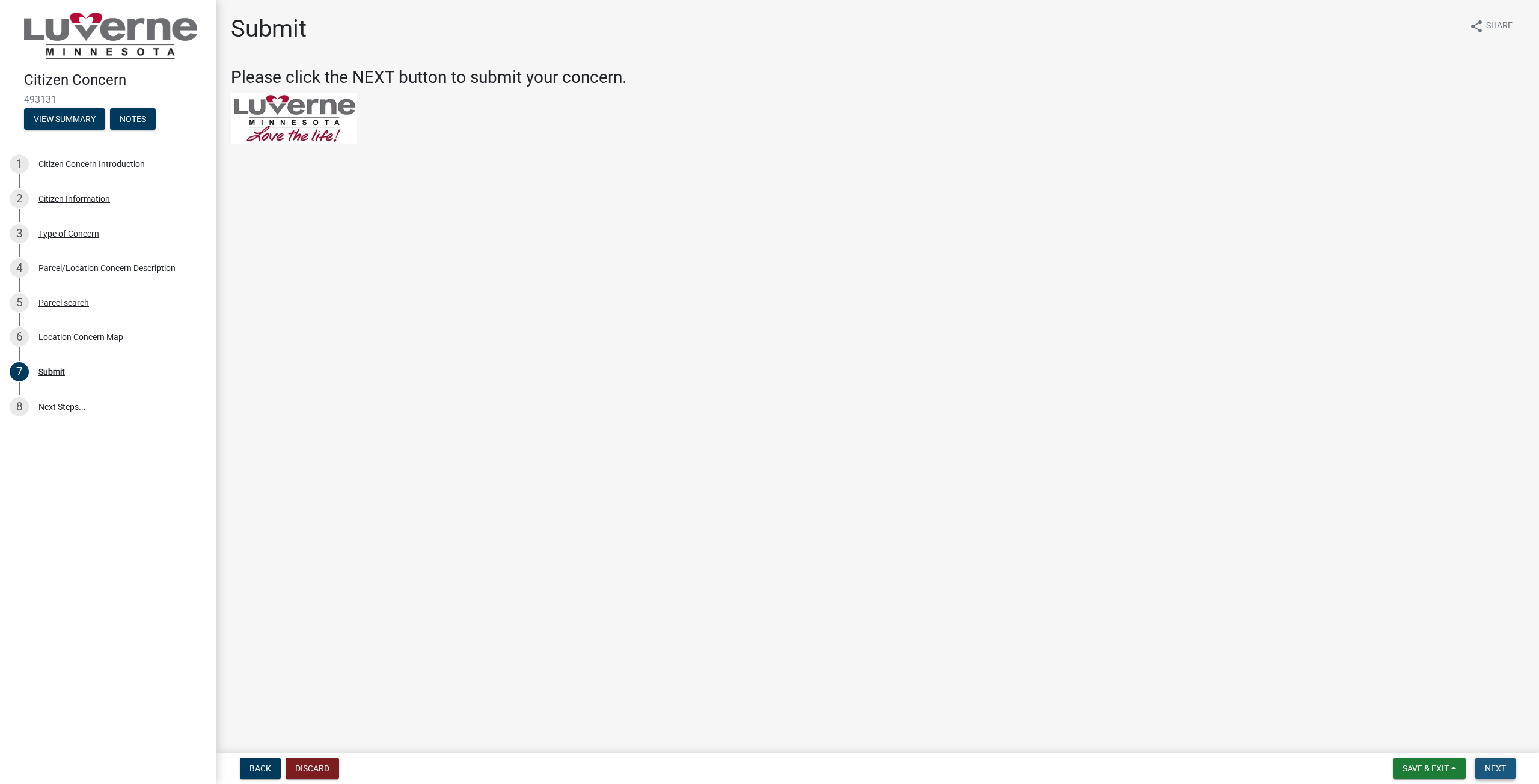
click at [1507, 768] on button "Next" at bounding box center [1495, 769] width 40 height 22
